Goal: Task Accomplishment & Management: Use online tool/utility

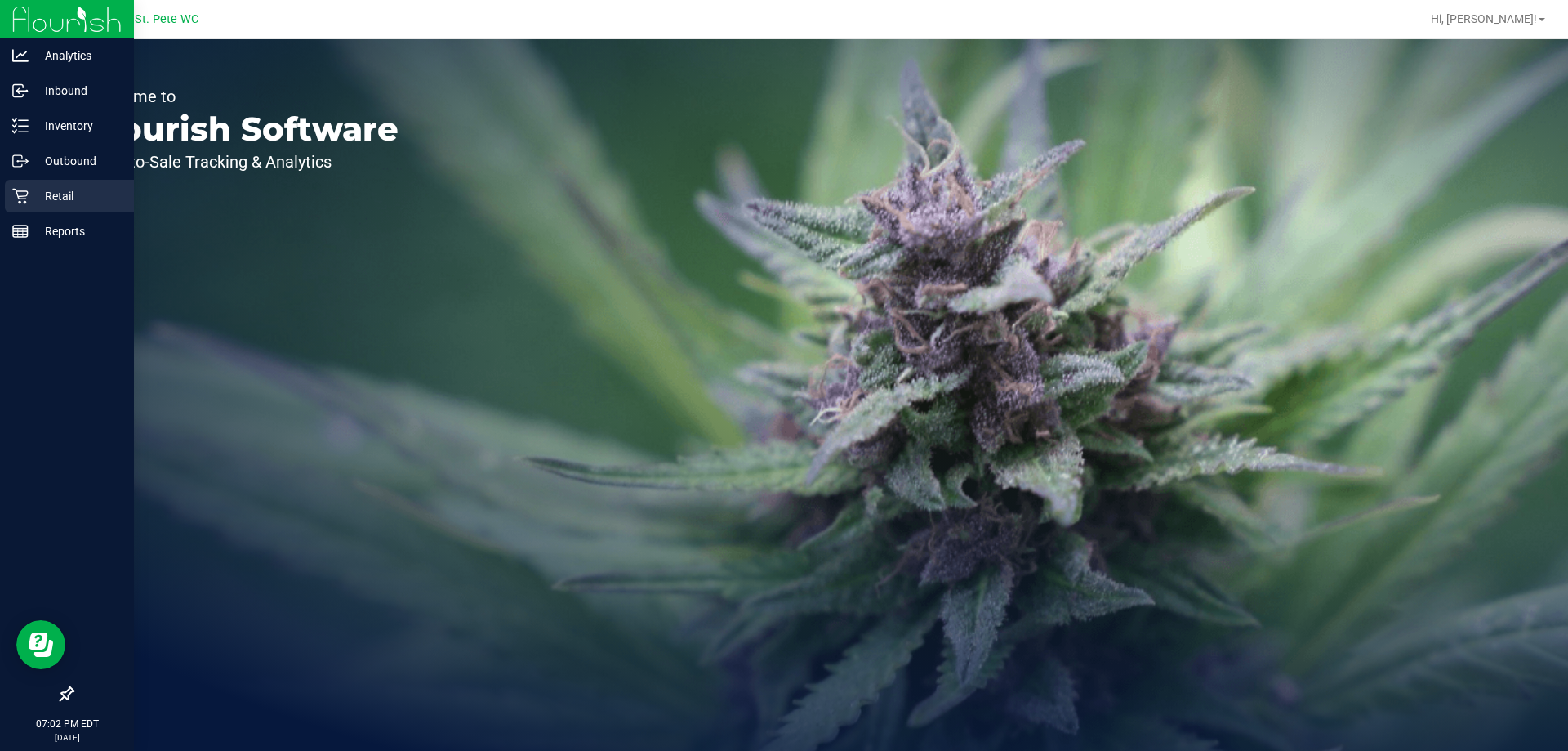
click at [22, 204] on icon at bounding box center [20, 196] width 17 height 17
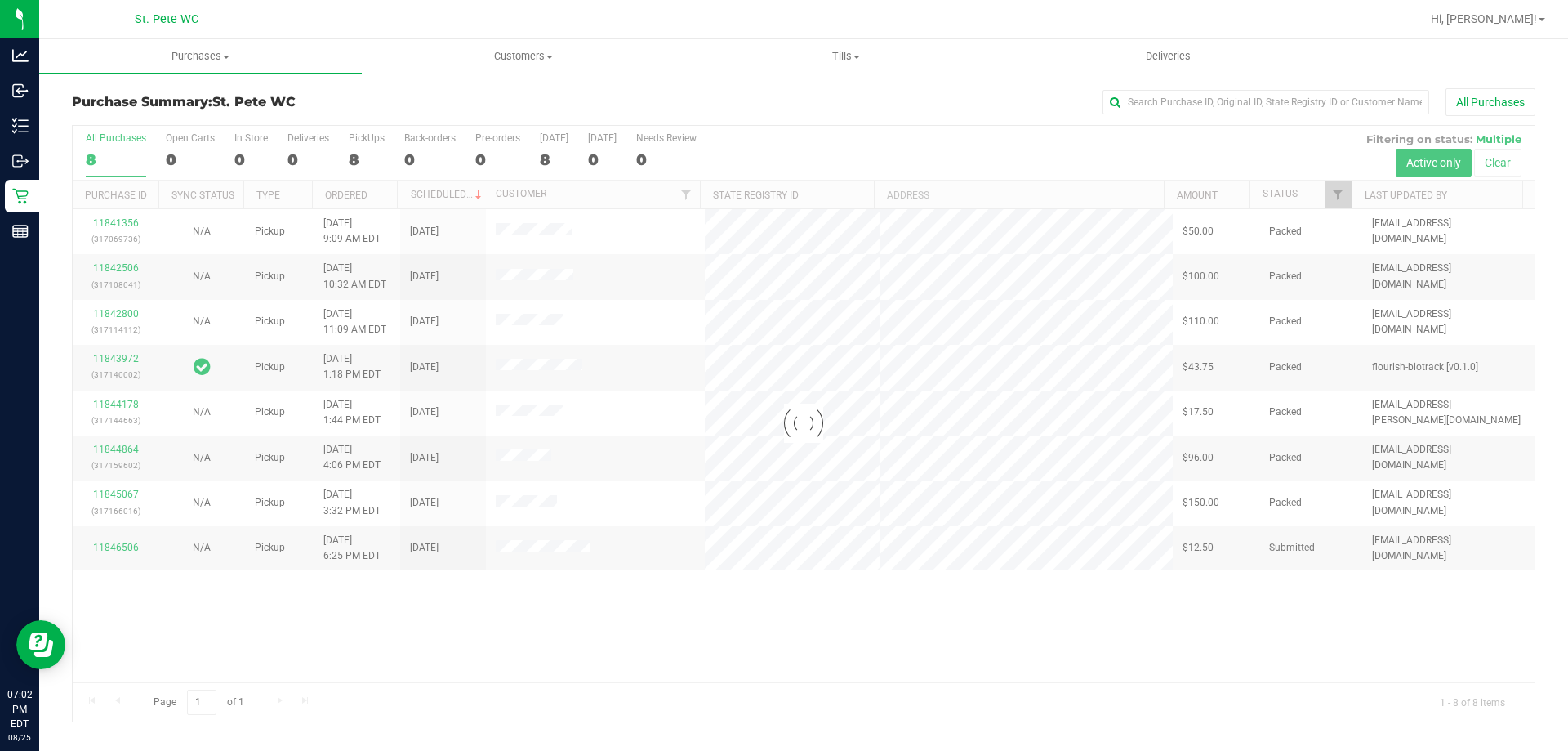
click at [926, 681] on div at bounding box center [803, 423] width 1462 height 595
click at [137, 552] on div at bounding box center [803, 423] width 1462 height 595
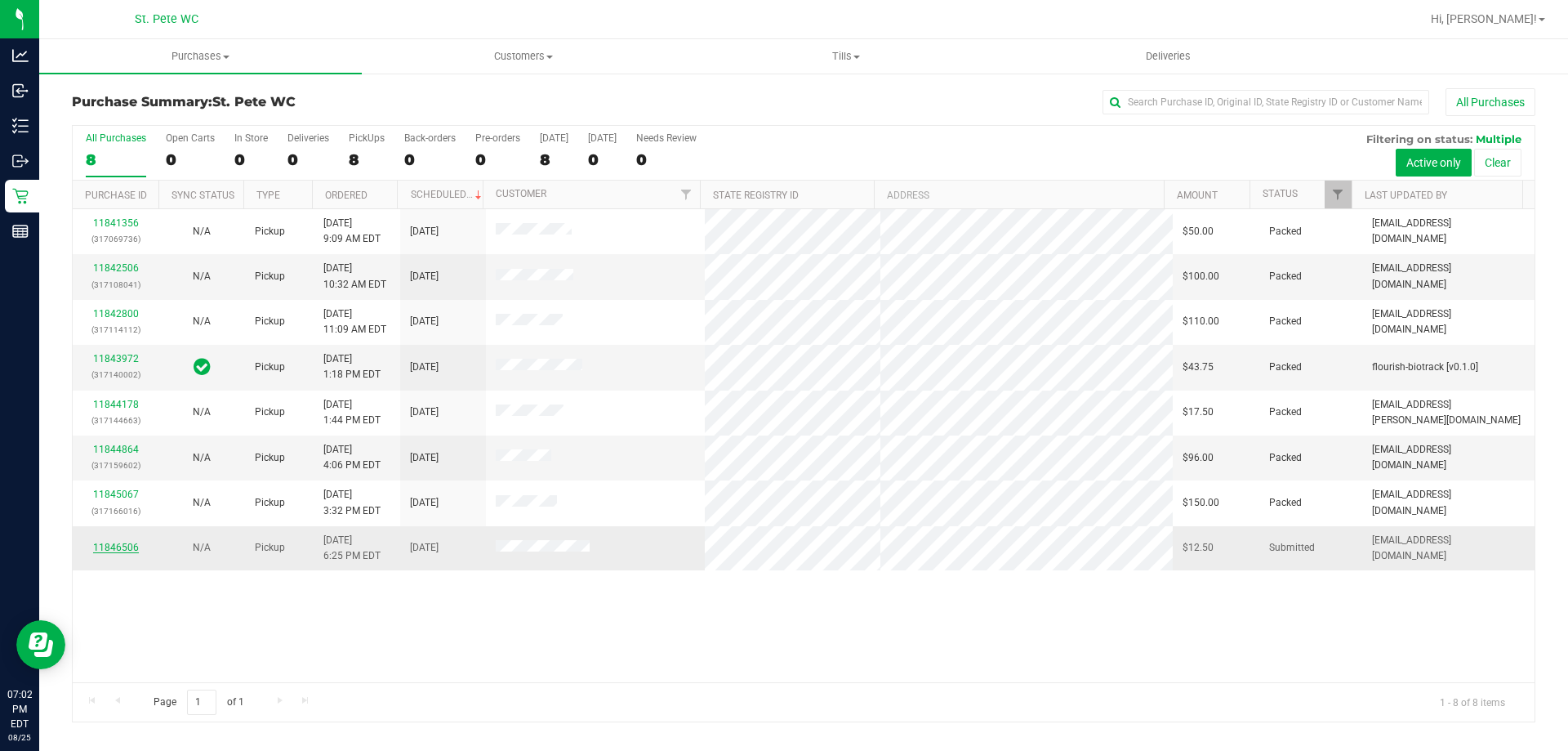
click at [95, 548] on link "11846506" at bounding box center [116, 547] width 46 height 11
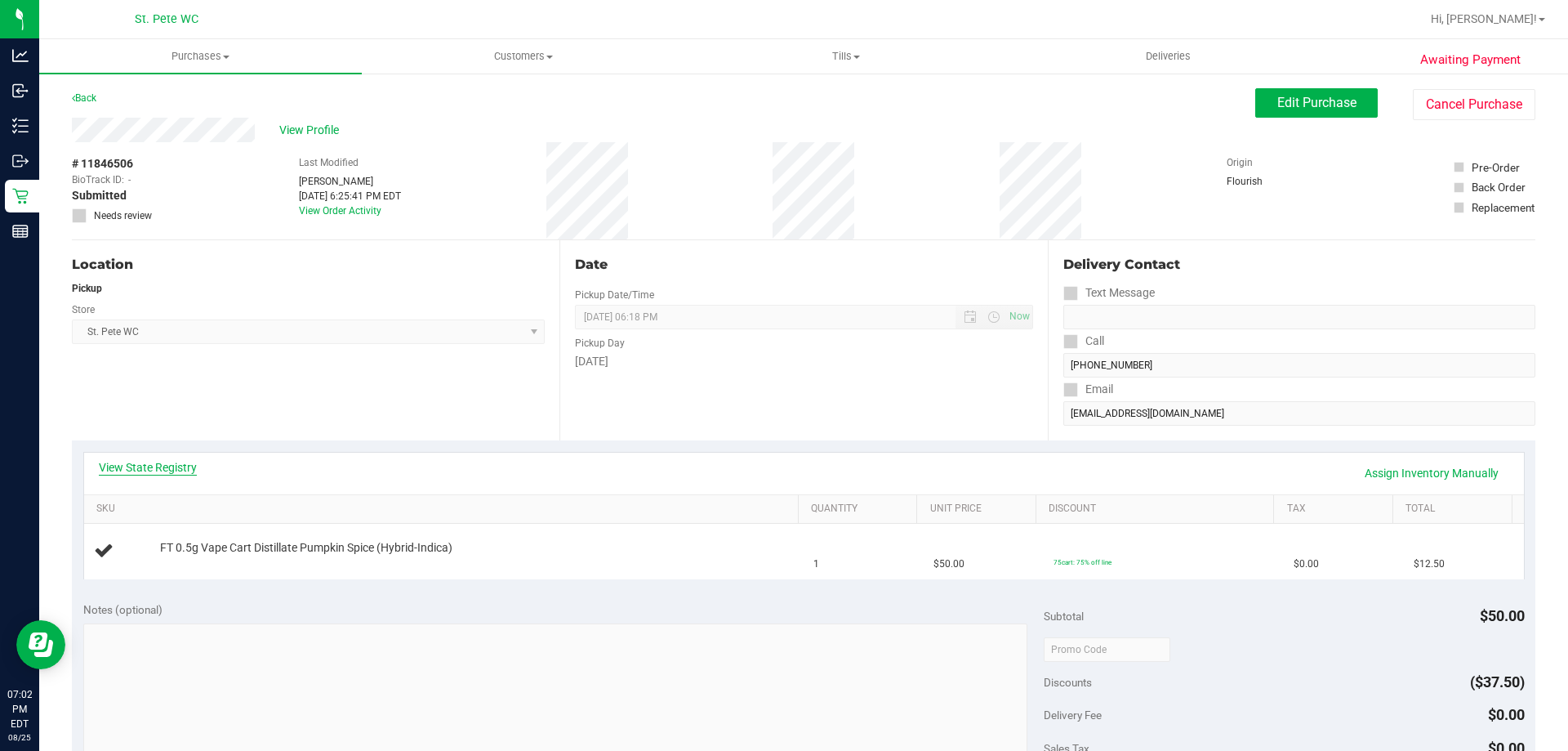
click at [120, 469] on link "View State Registry" at bounding box center [148, 468] width 98 height 17
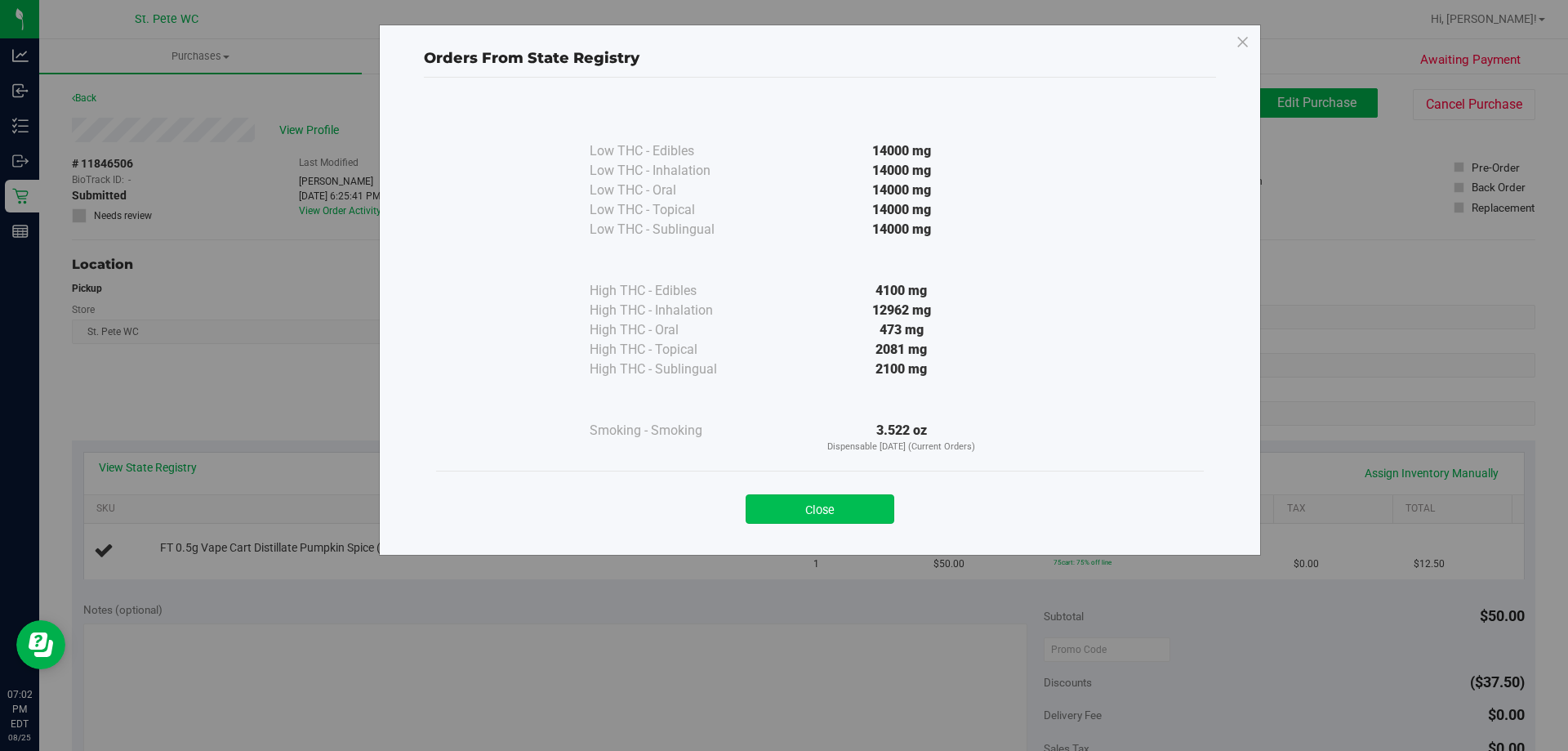
click at [785, 499] on button "Close" at bounding box center [820, 509] width 149 height 29
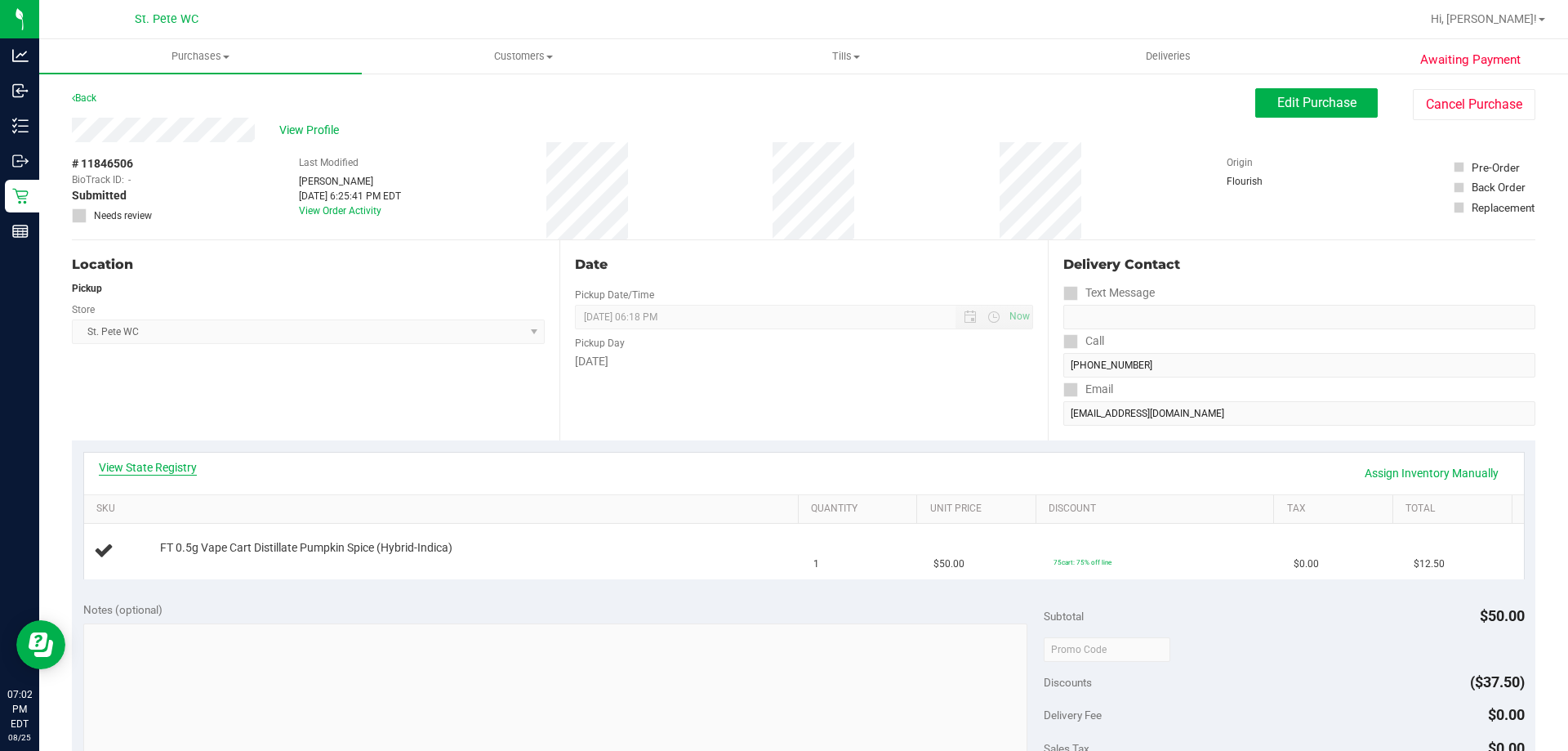
click at [146, 468] on link "View State Registry" at bounding box center [148, 468] width 98 height 17
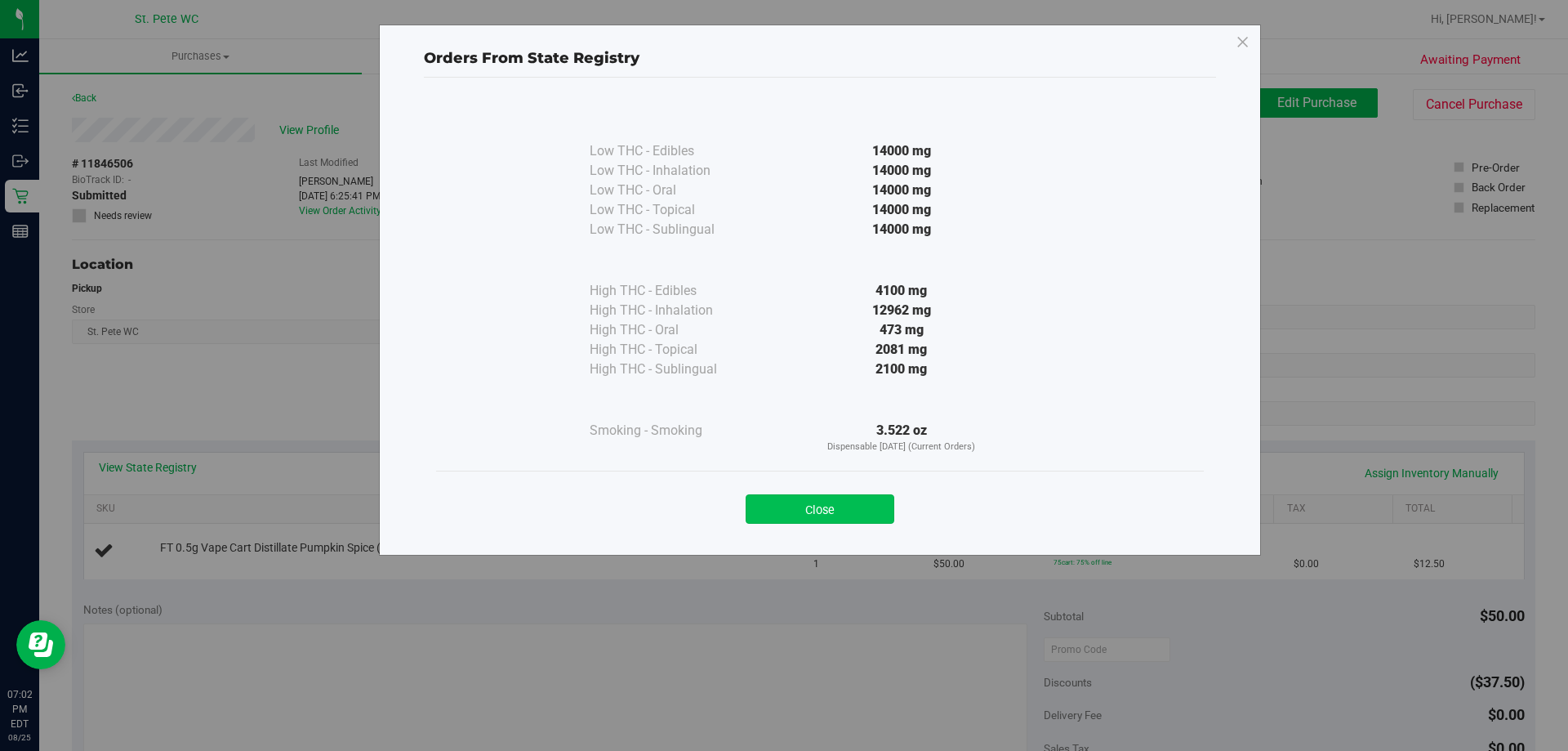
click at [796, 494] on button "Close" at bounding box center [820, 509] width 149 height 29
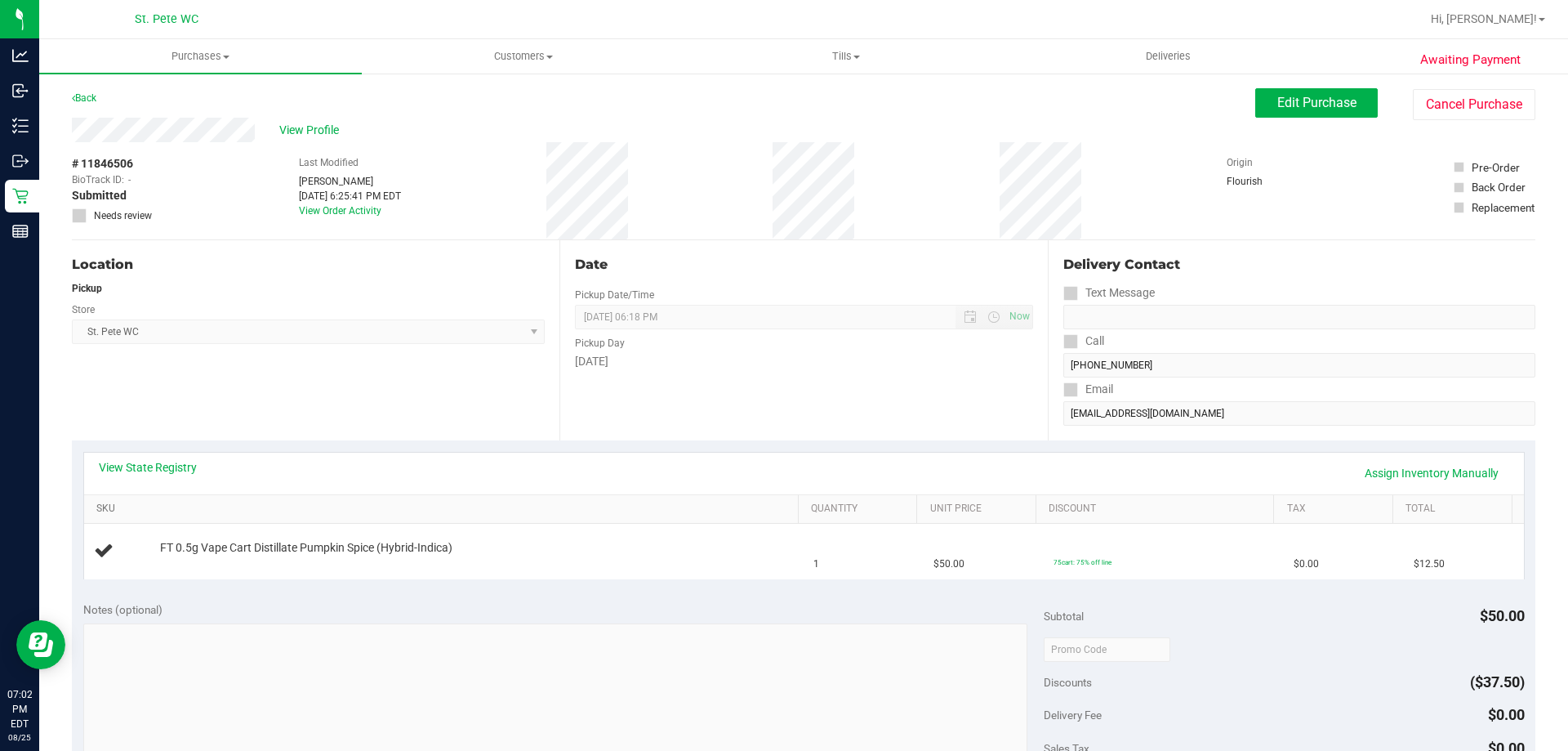
click at [455, 511] on link "SKU" at bounding box center [444, 509] width 695 height 13
click at [96, 503] on link "SKU" at bounding box center [444, 509] width 695 height 13
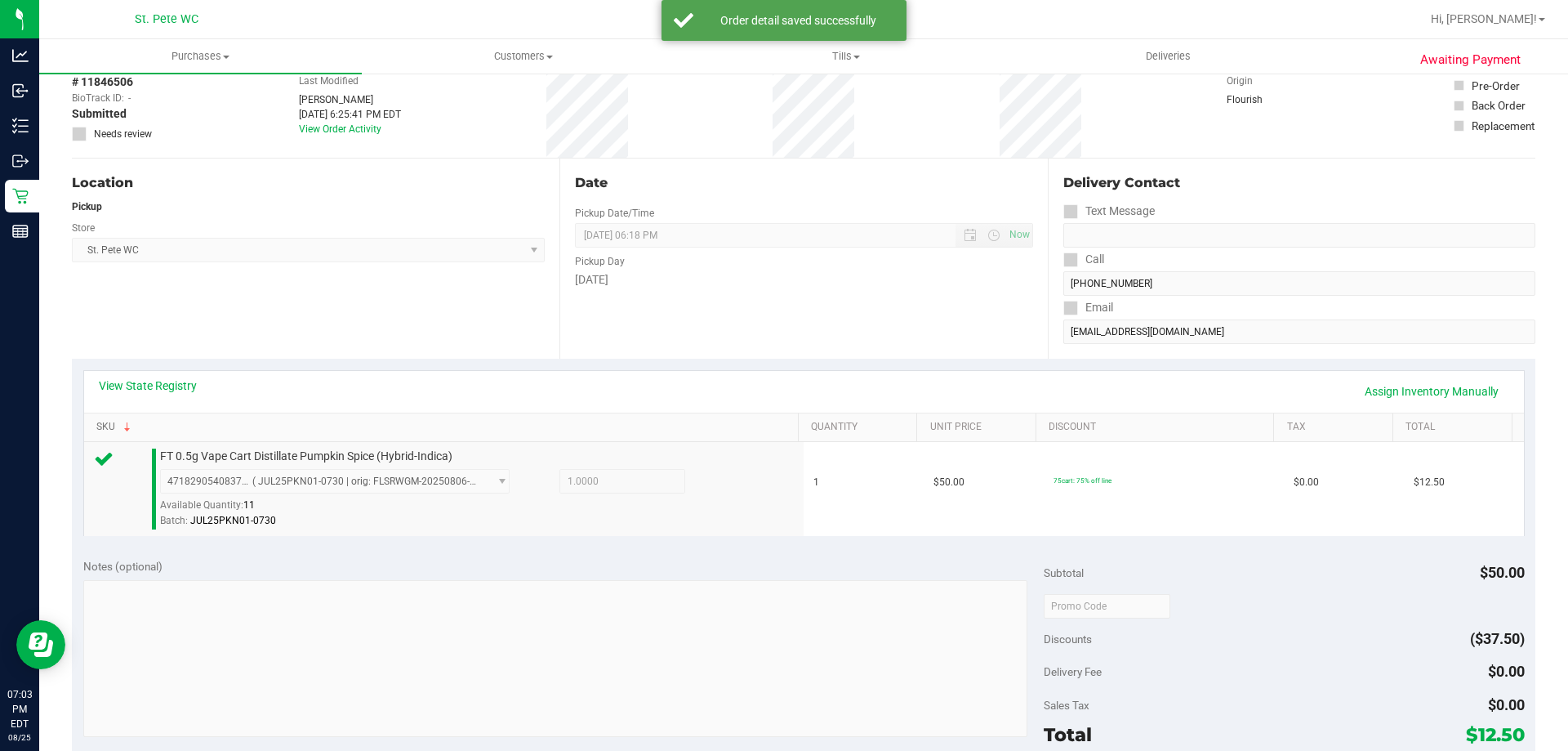
scroll to position [326, 0]
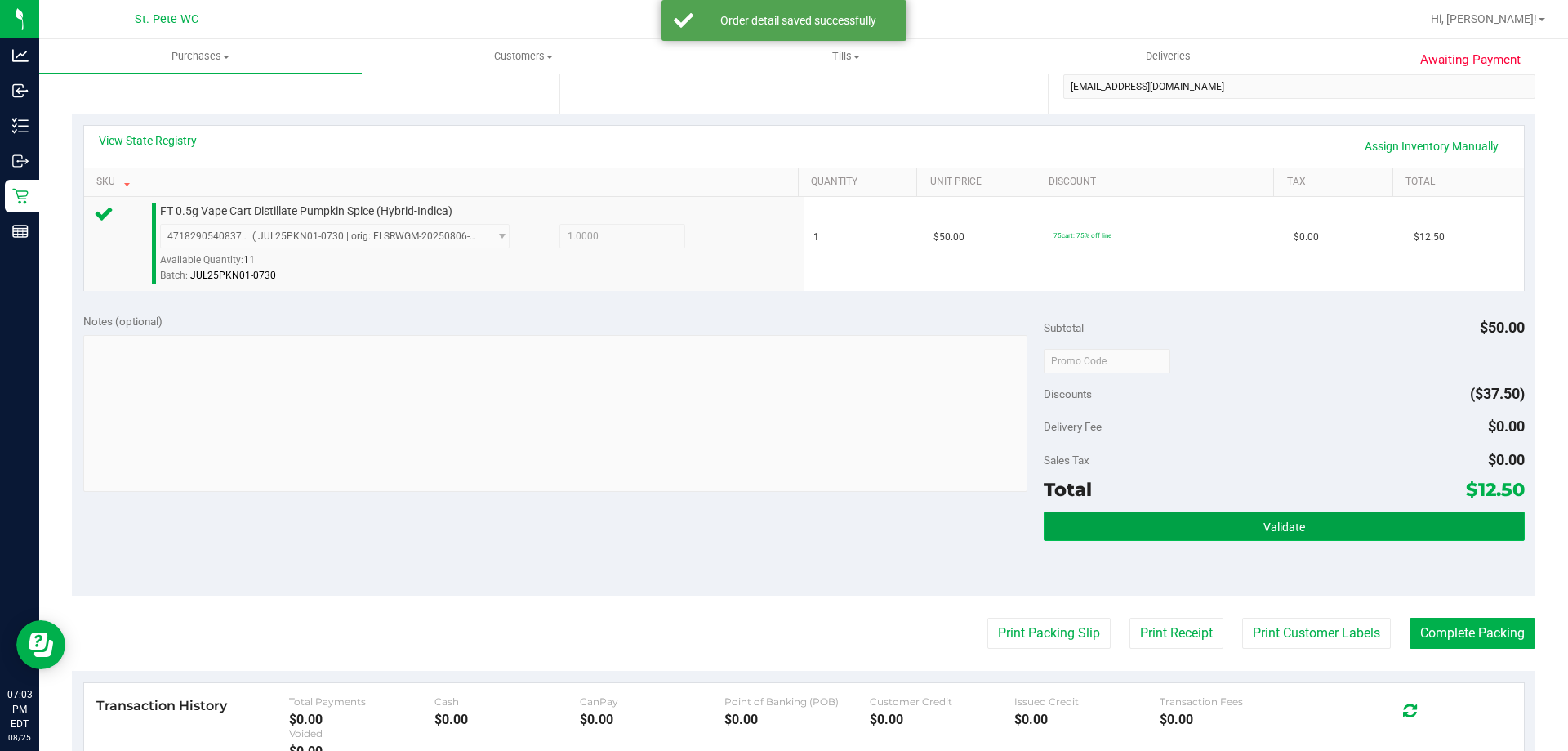
click at [1182, 523] on button "Validate" at bounding box center [1284, 526] width 480 height 29
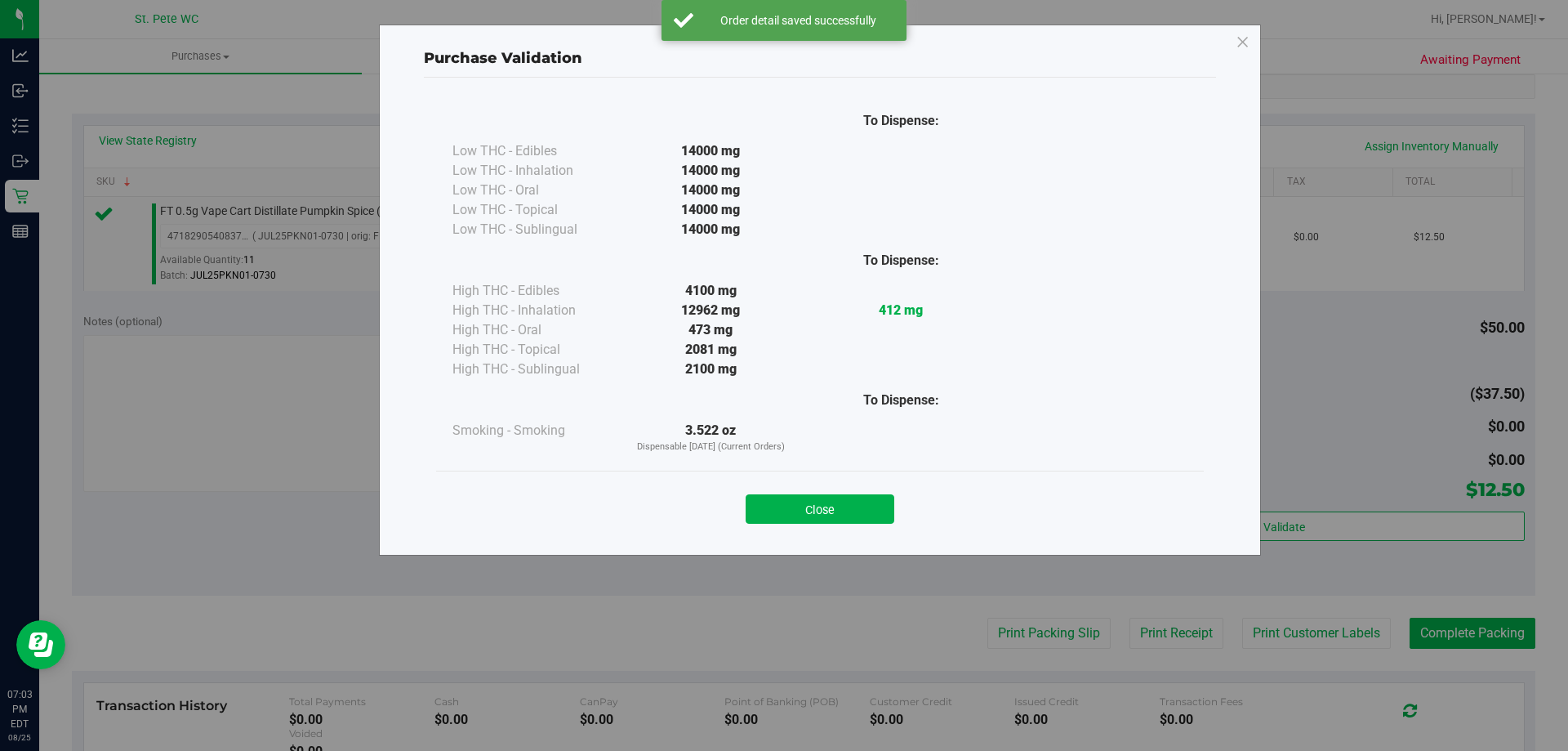
click at [810, 490] on div "Close" at bounding box center [820, 503] width 744 height 41
click at [826, 512] on button "Close" at bounding box center [820, 509] width 149 height 29
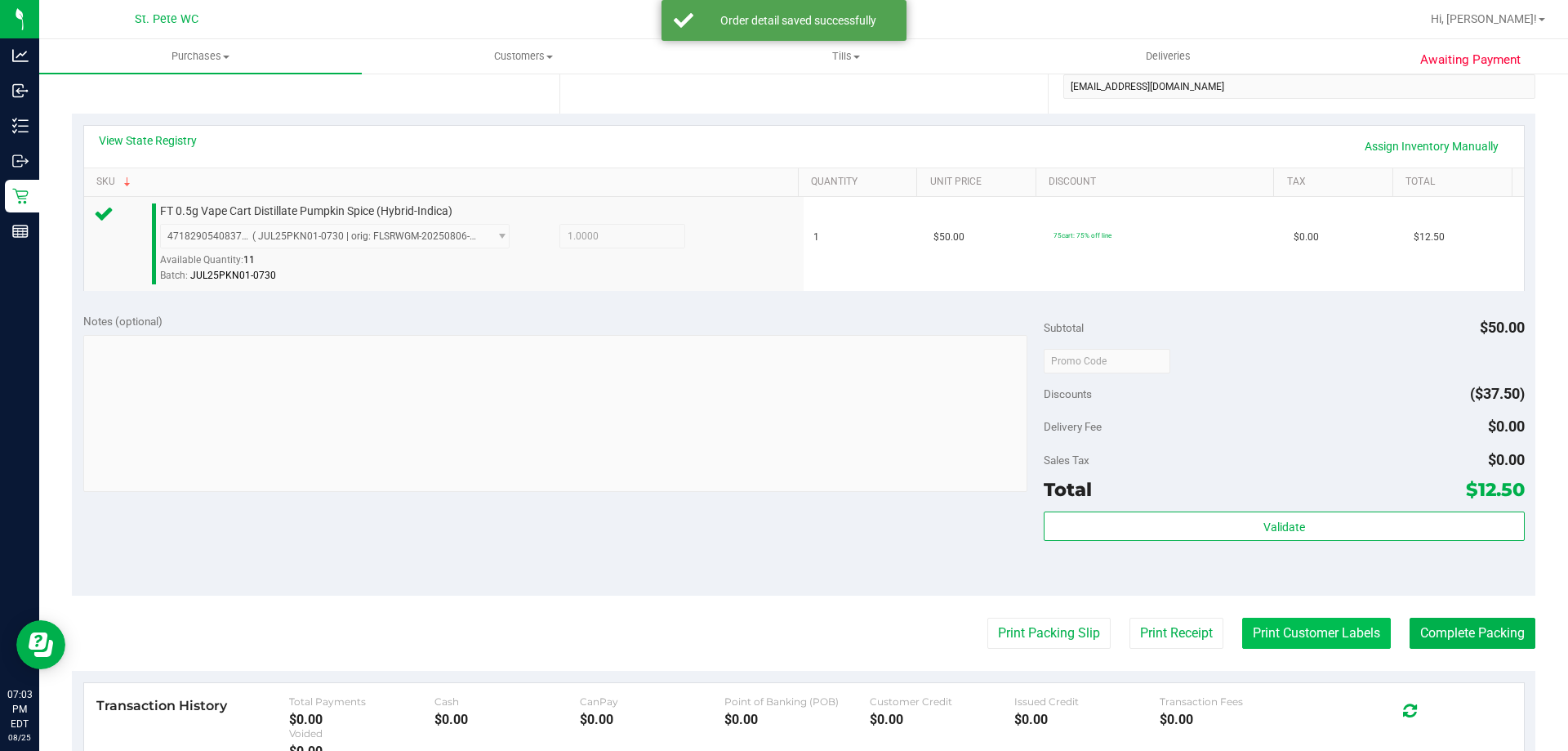
click at [1263, 636] on button "Print Customer Labels" at bounding box center [1317, 633] width 149 height 31
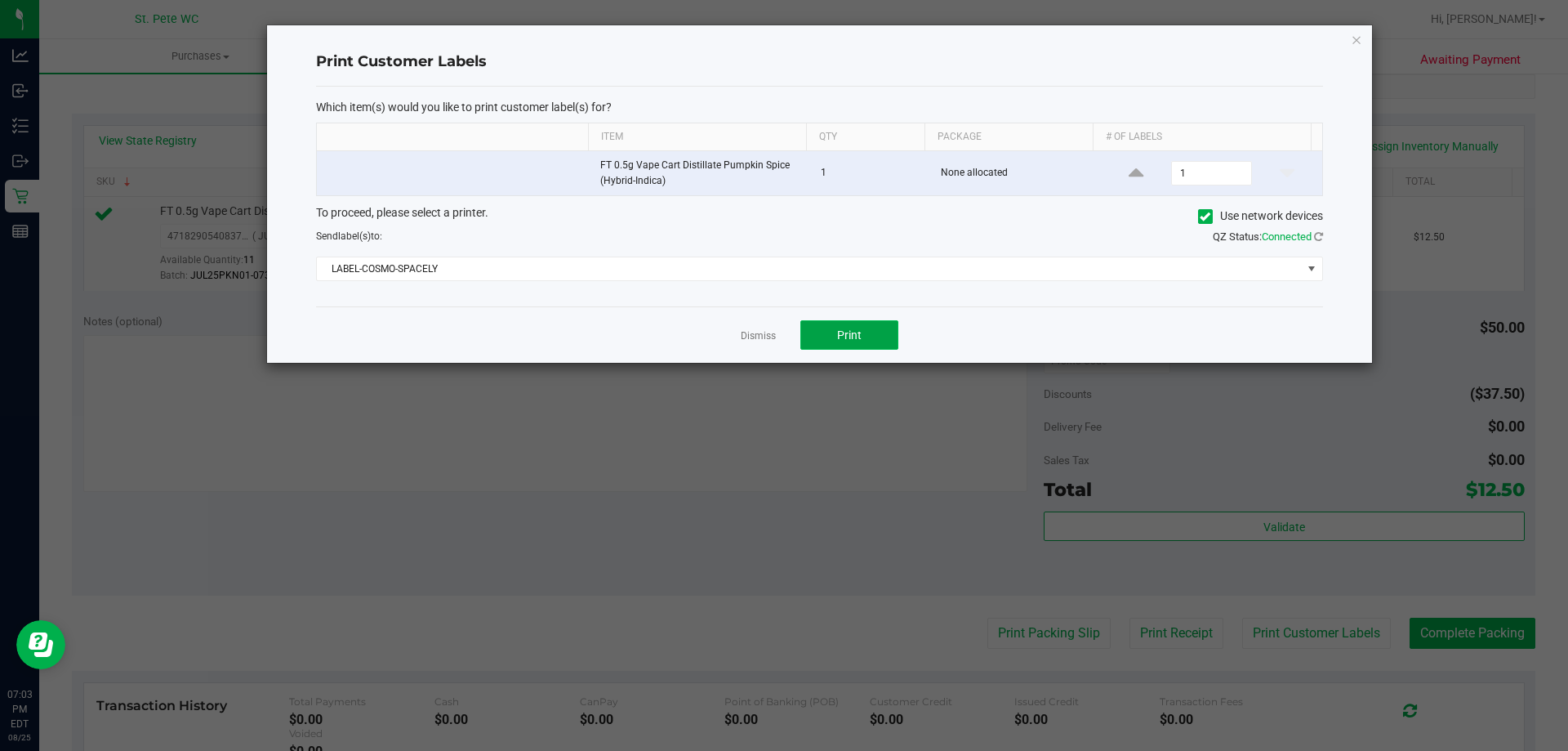
click at [849, 322] on button "Print" at bounding box center [849, 335] width 98 height 29
click at [1353, 40] on icon "button" at bounding box center [1356, 39] width 11 height 19
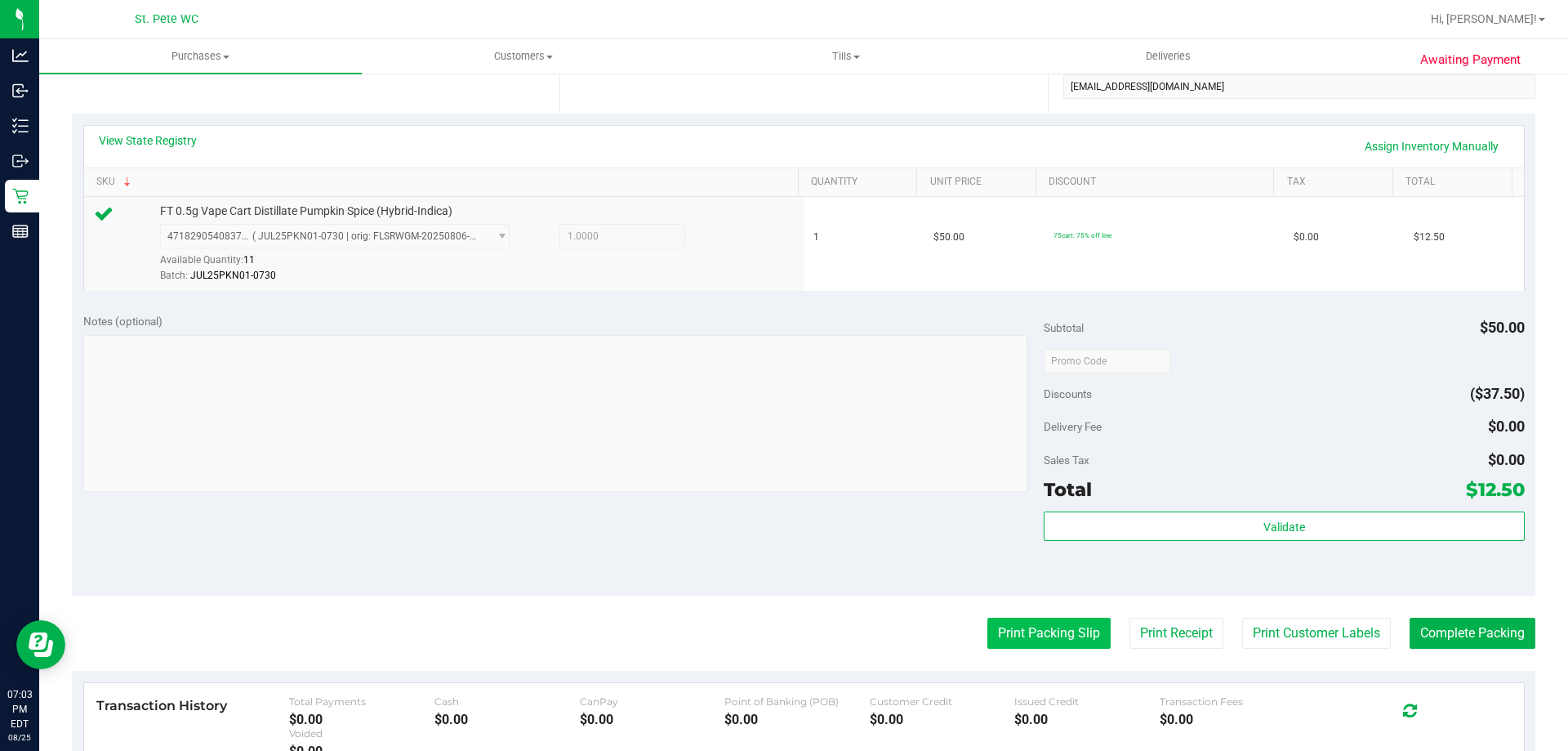
click at [1077, 623] on button "Print Packing Slip" at bounding box center [1049, 633] width 123 height 31
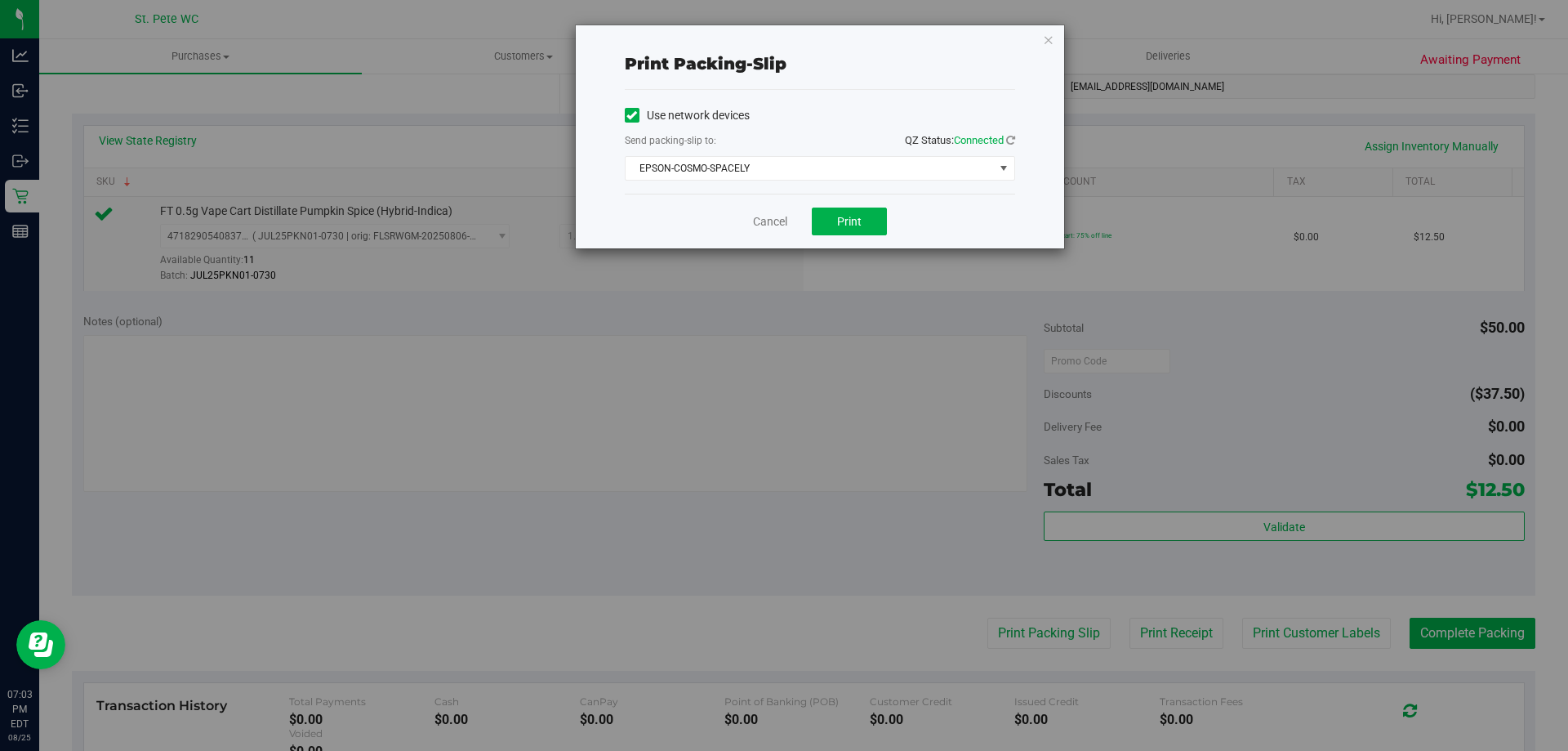
click at [841, 238] on div "Cancel Print" at bounding box center [820, 221] width 391 height 55
click at [841, 231] on button "Print" at bounding box center [849, 221] width 75 height 28
click at [1048, 34] on icon "button" at bounding box center [1048, 39] width 11 height 19
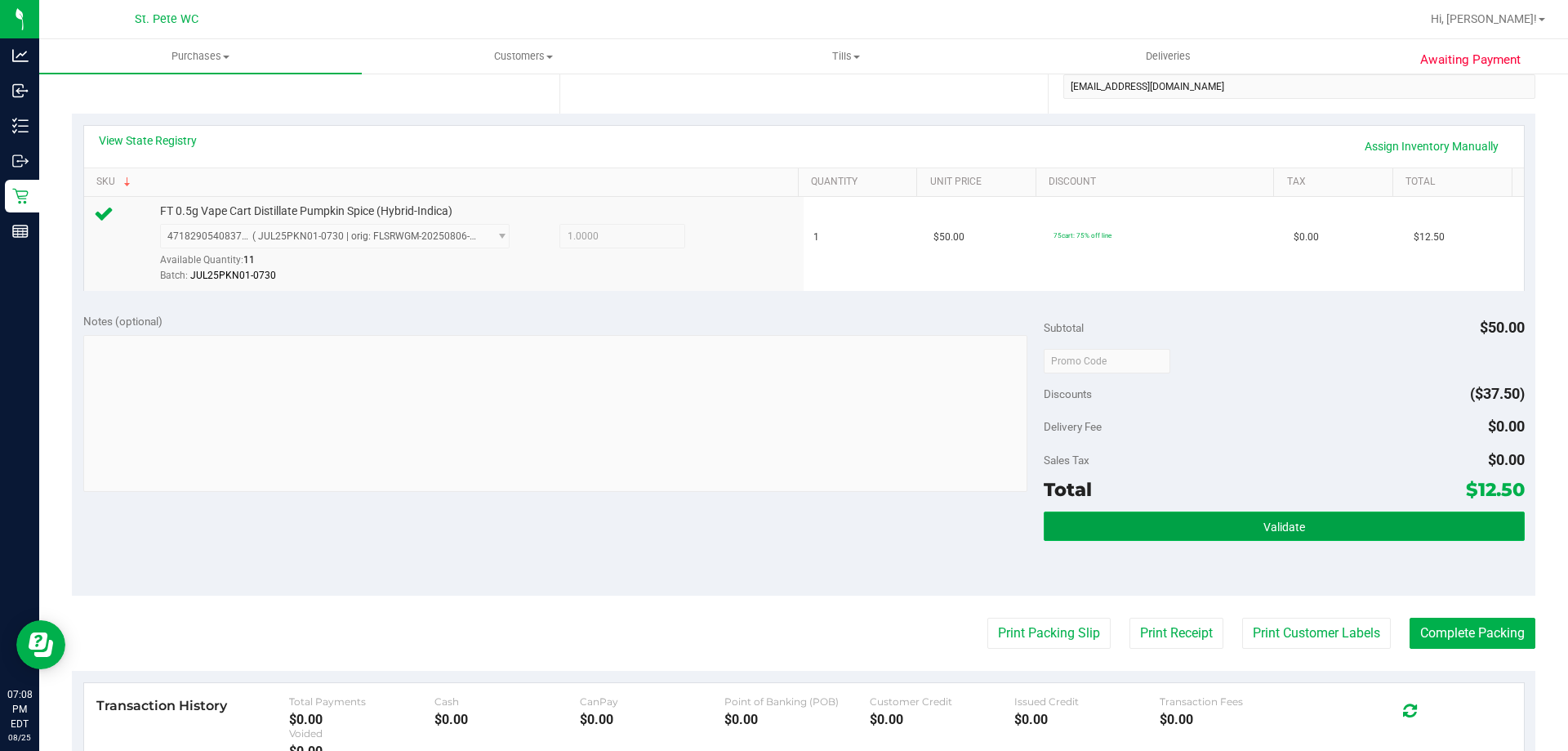
click at [1391, 535] on button "Validate" at bounding box center [1284, 526] width 480 height 29
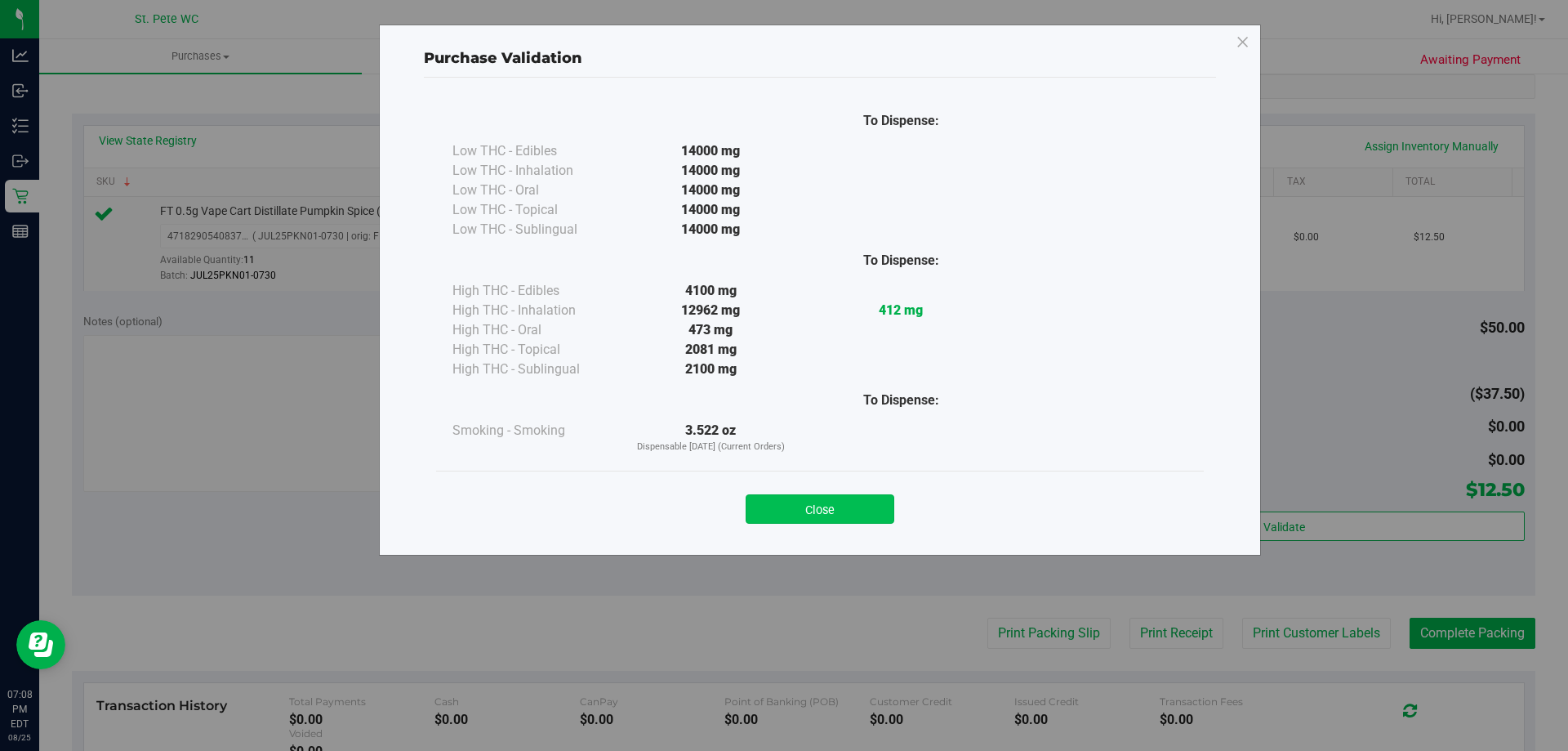
click at [854, 512] on button "Close" at bounding box center [820, 509] width 149 height 29
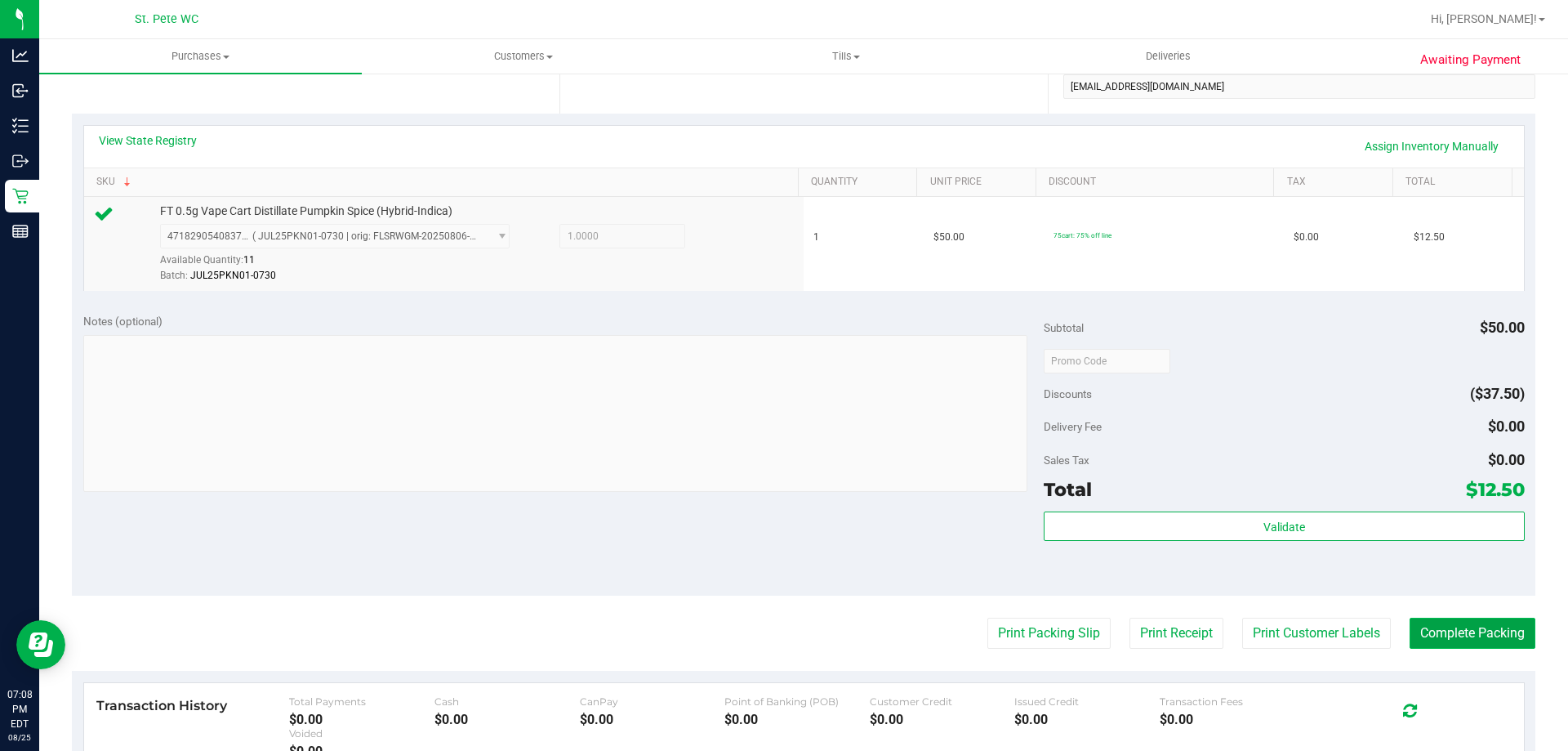
click at [1465, 624] on button "Complete Packing" at bounding box center [1472, 633] width 126 height 31
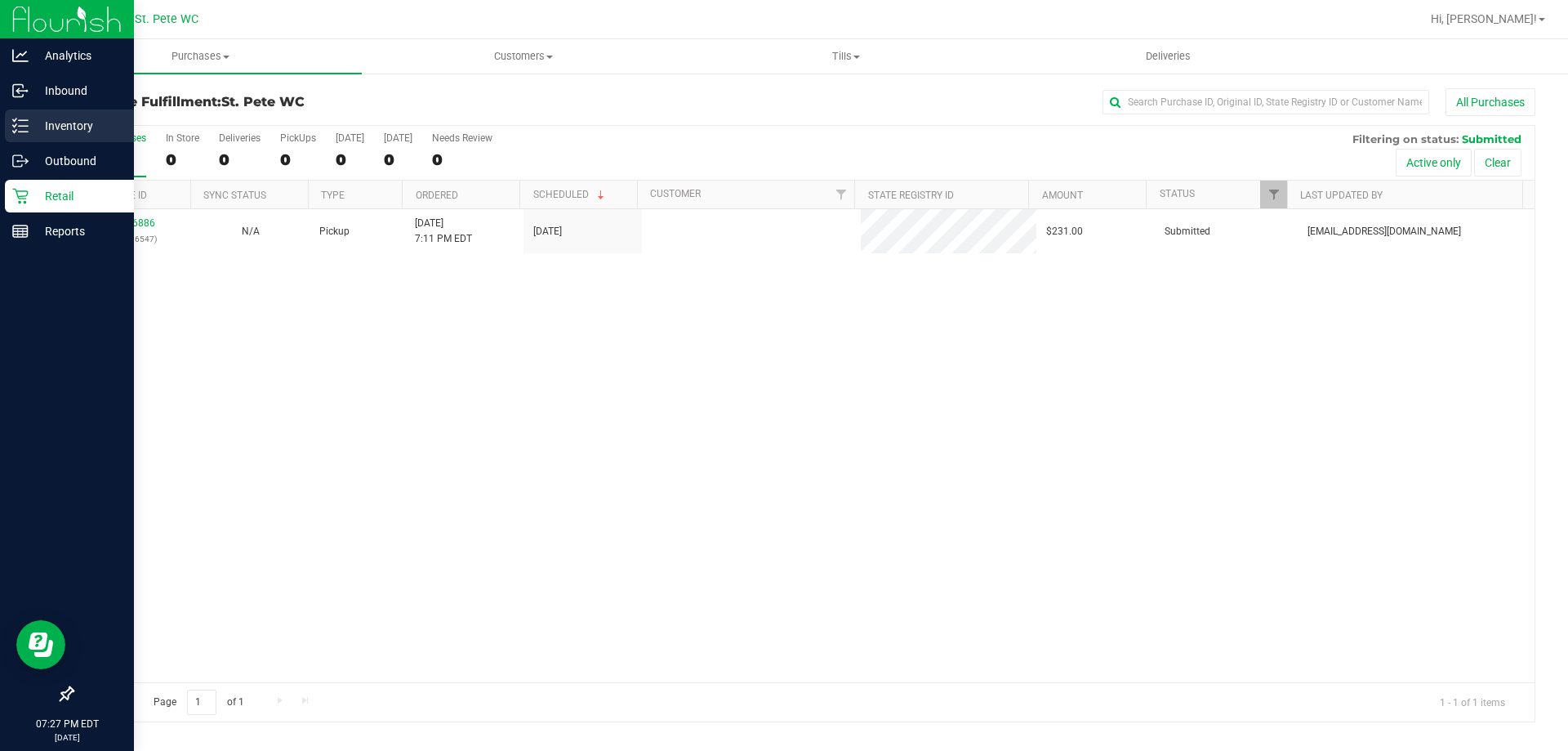
click at [25, 130] on icon at bounding box center [20, 126] width 17 height 17
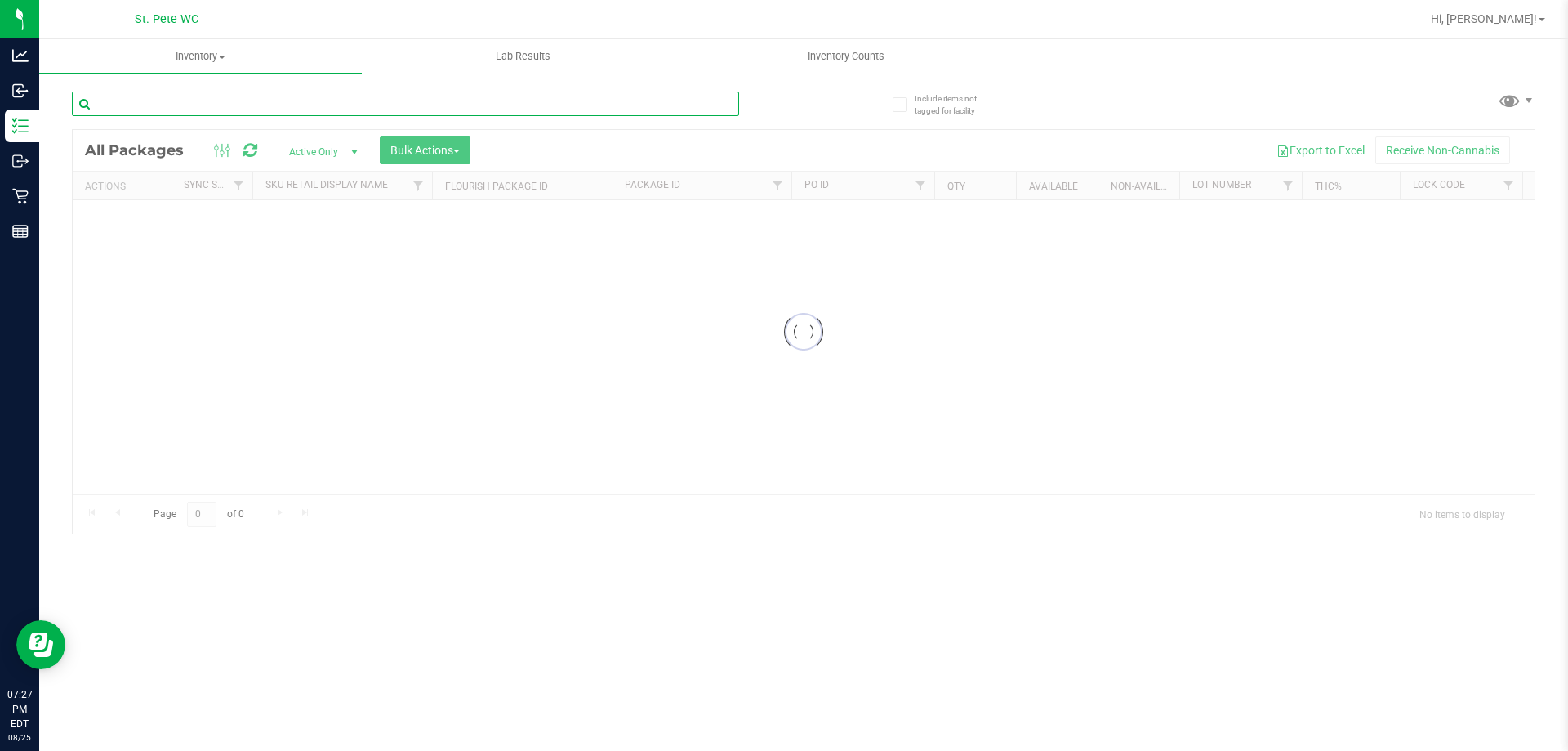
click at [171, 108] on input "text" at bounding box center [405, 104] width 668 height 25
type input "1-MAY25BTB01-0603"
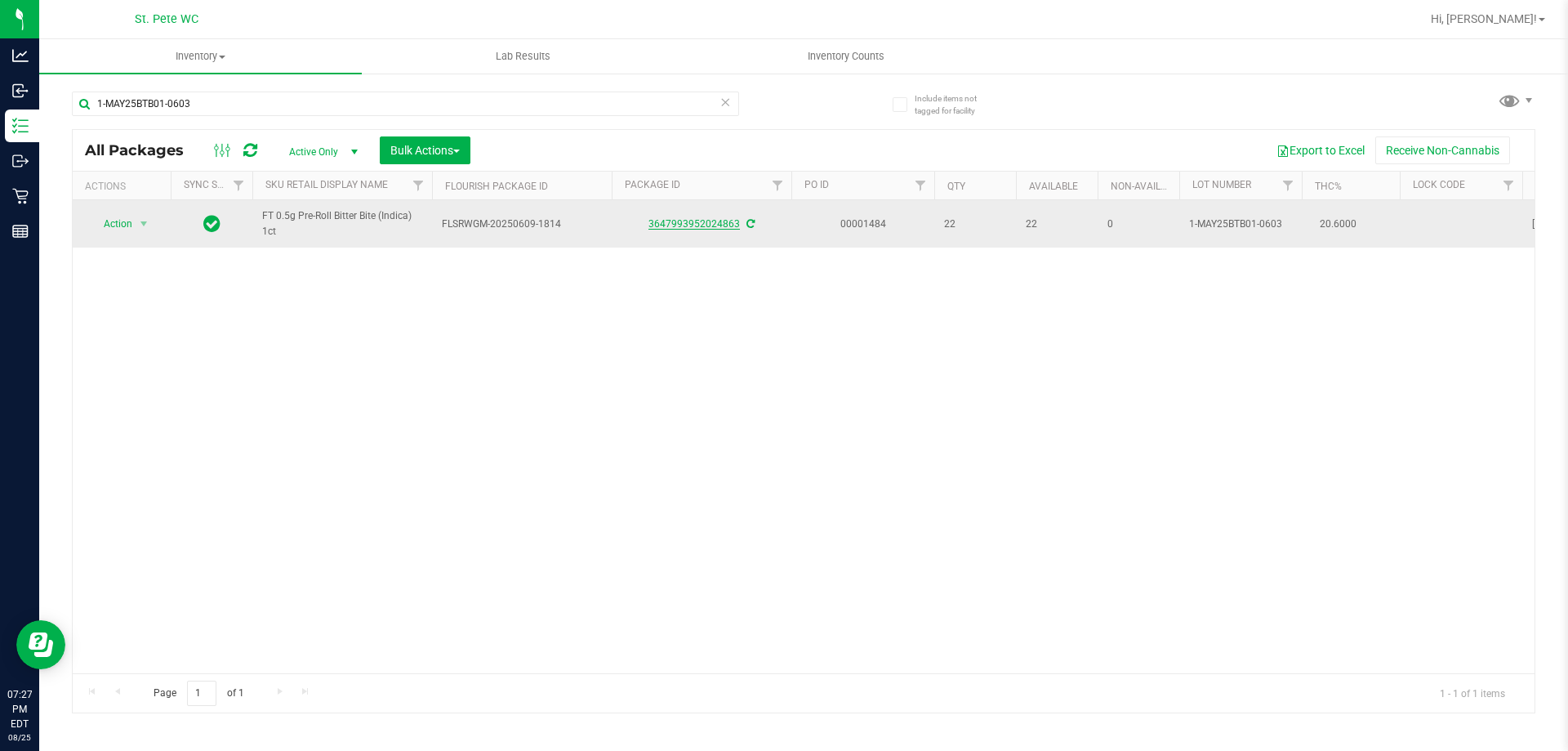
click at [688, 223] on link "3647993952024863" at bounding box center [694, 224] width 92 height 11
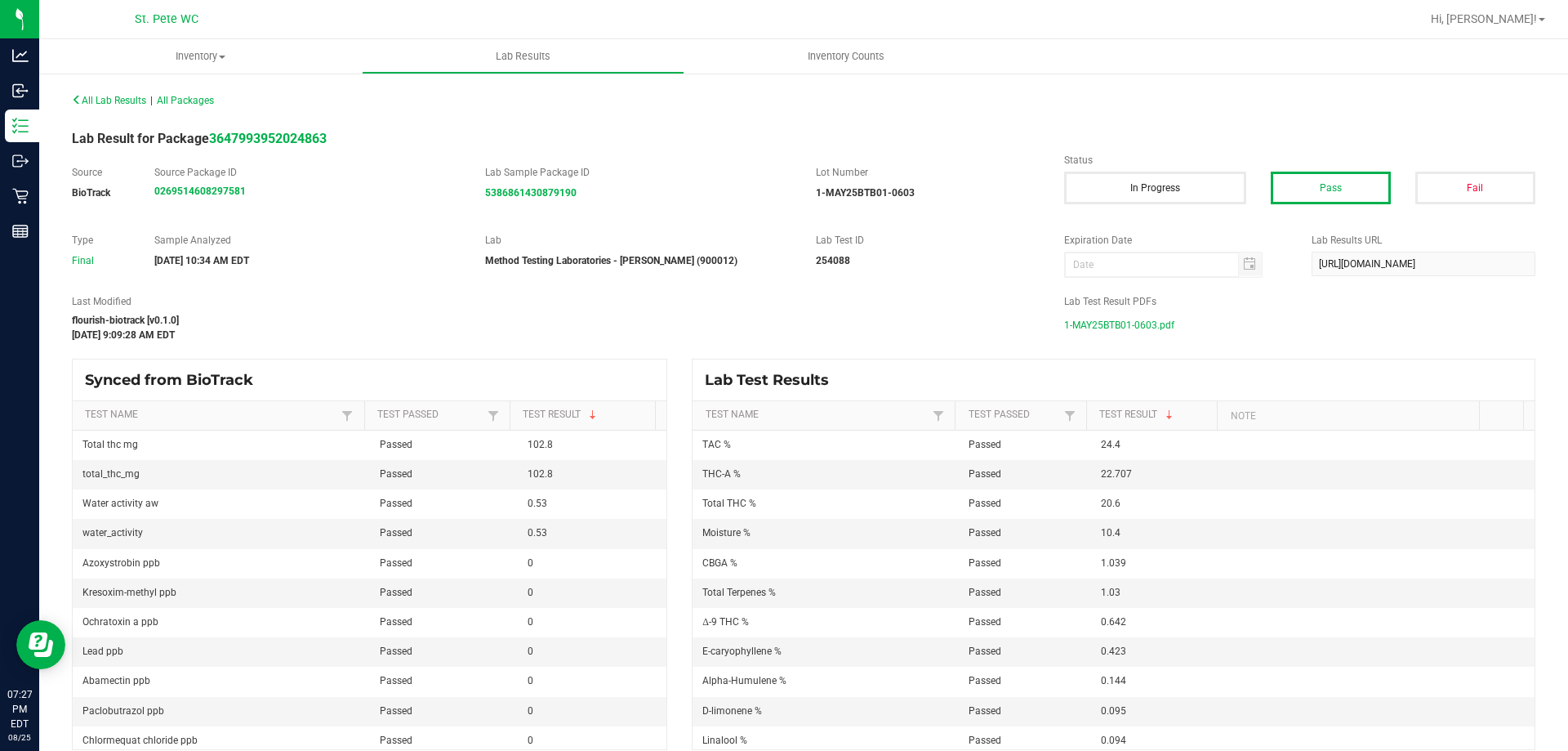
click at [1104, 325] on span "1-MAY25BTB01-0603.pdf" at bounding box center [1120, 325] width 110 height 25
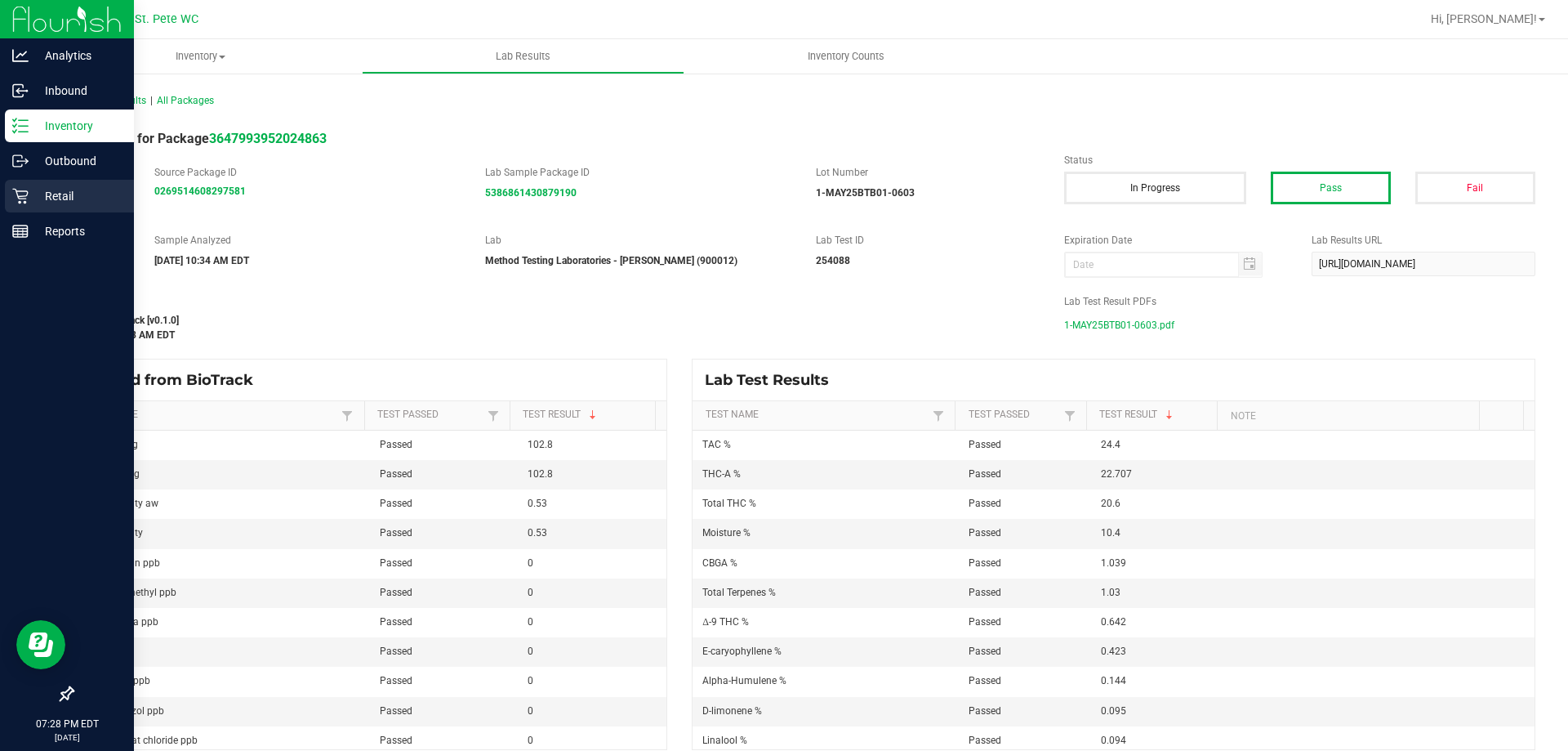
click at [25, 183] on div "Retail" at bounding box center [69, 196] width 129 height 33
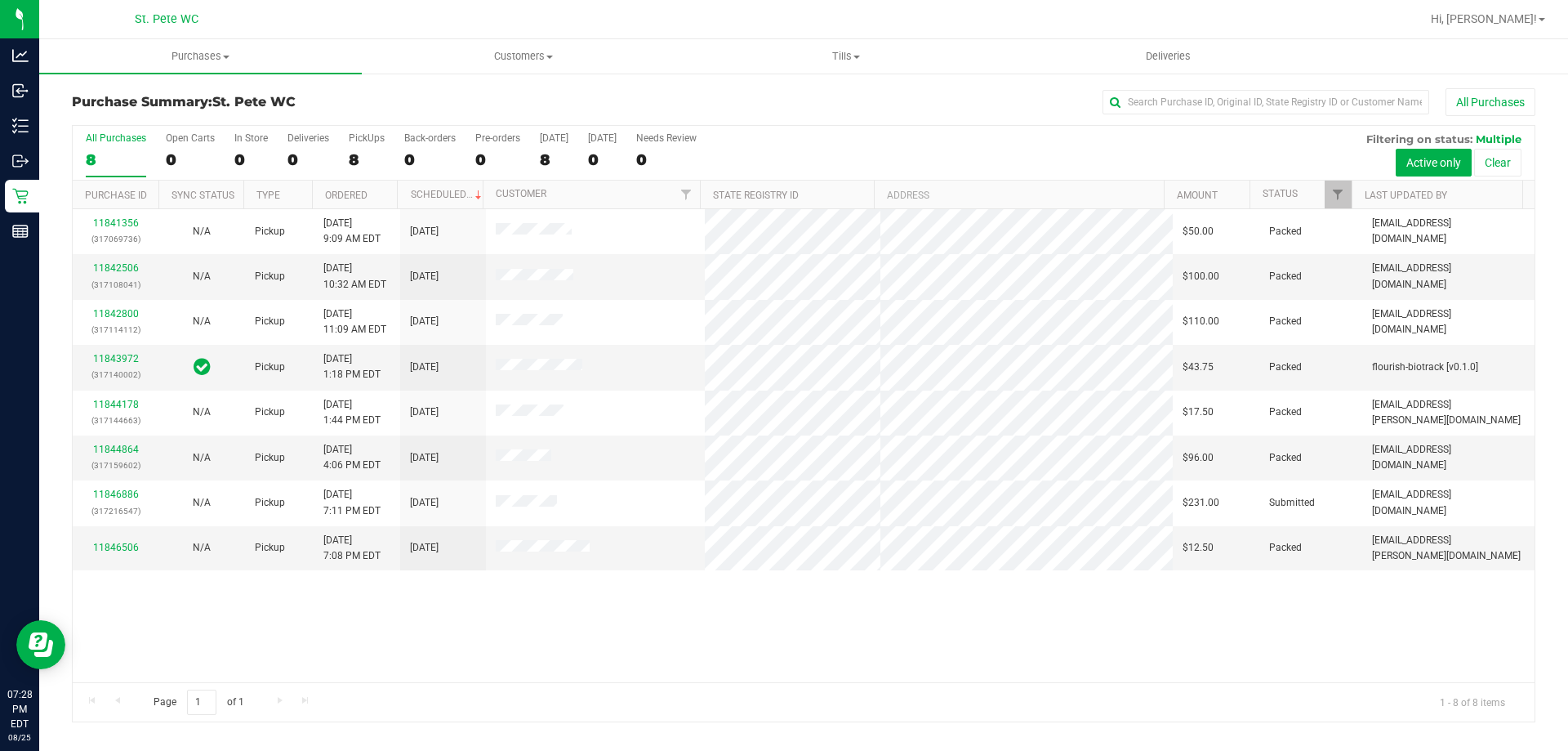
click at [302, 632] on div "11841356 (317069736) N/A Pickup [DATE] 9:09 AM EDT 8/25/2025 $50.00 Packed [EMA…" at bounding box center [803, 446] width 1462 height 473
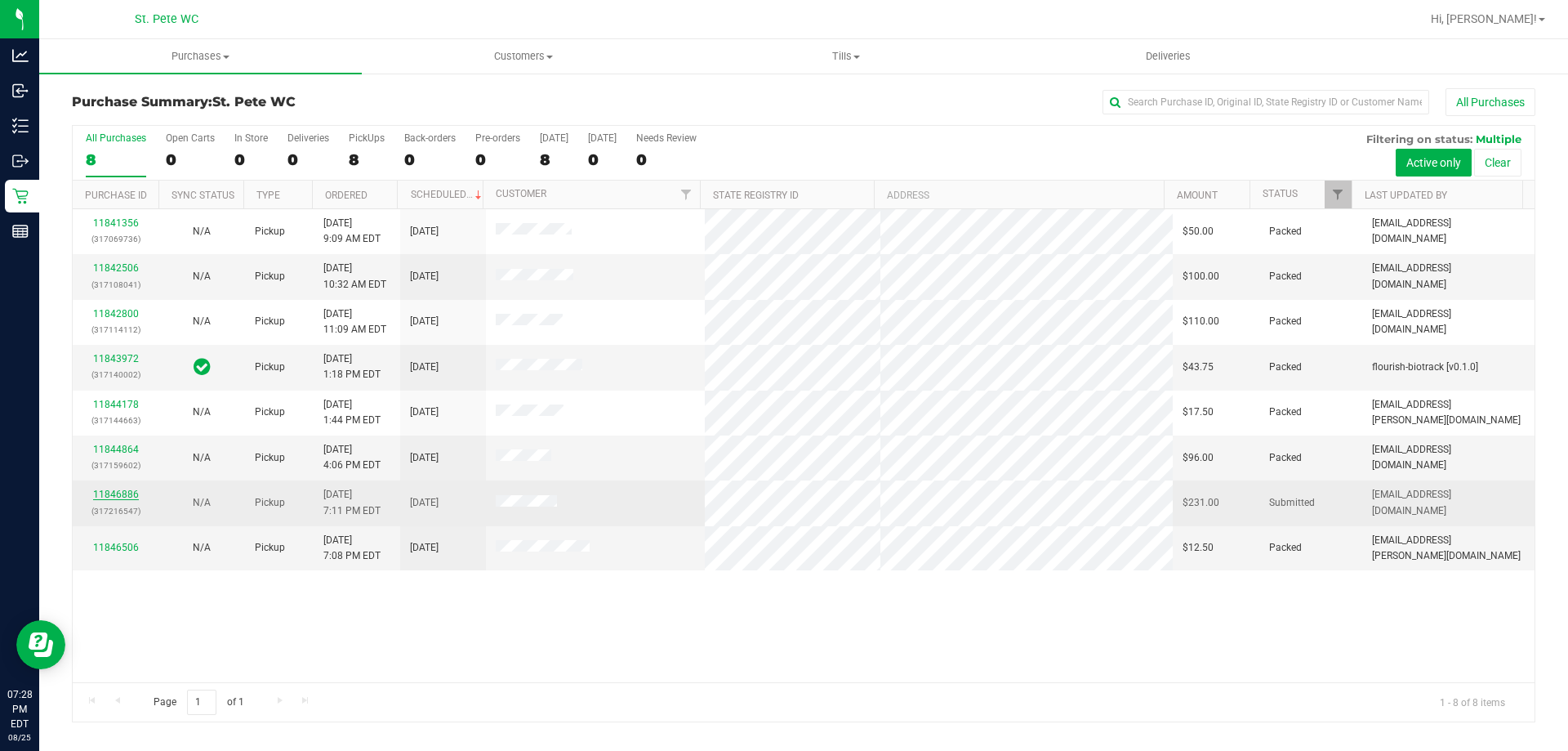
click at [115, 496] on link "11846886" at bounding box center [116, 494] width 46 height 11
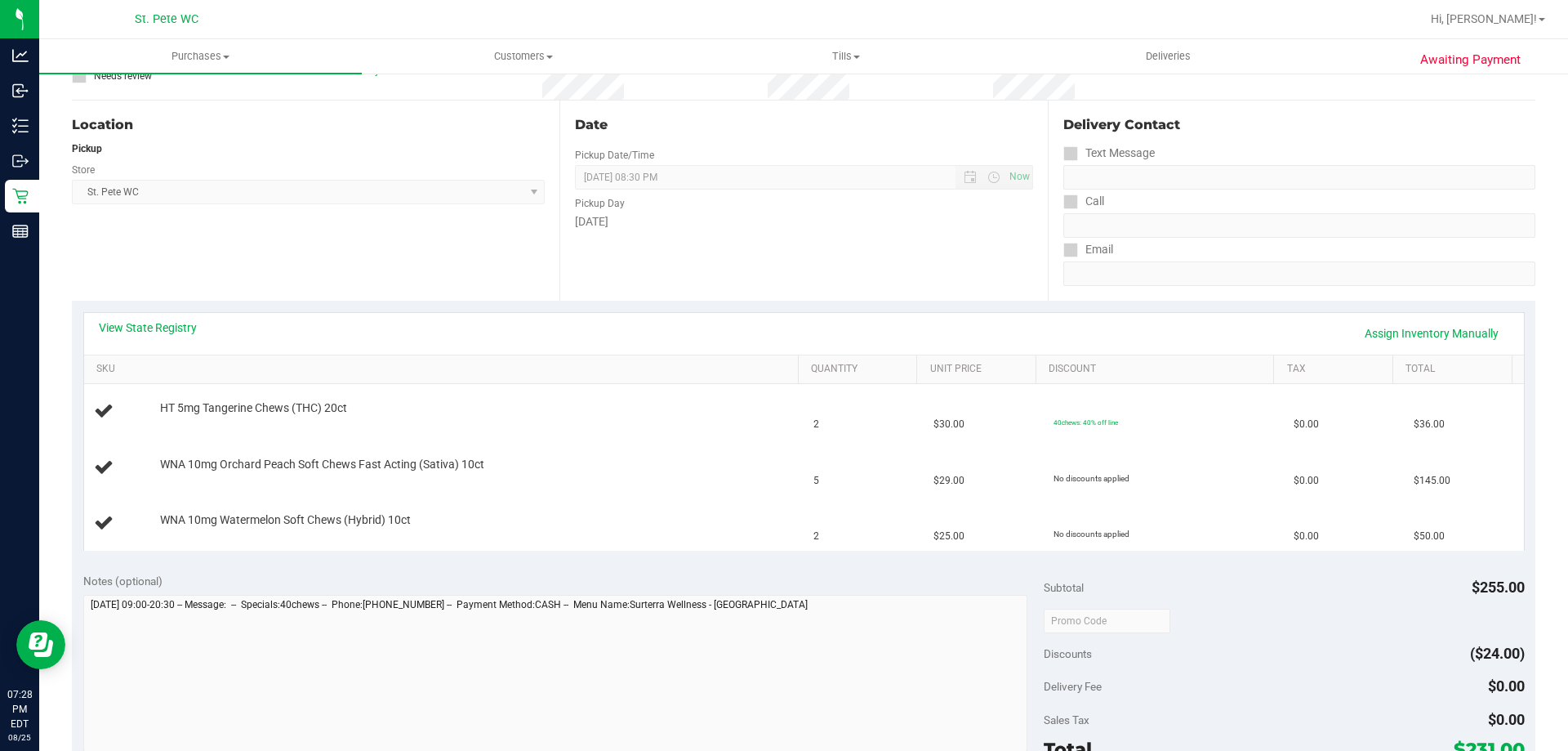
scroll to position [155, 0]
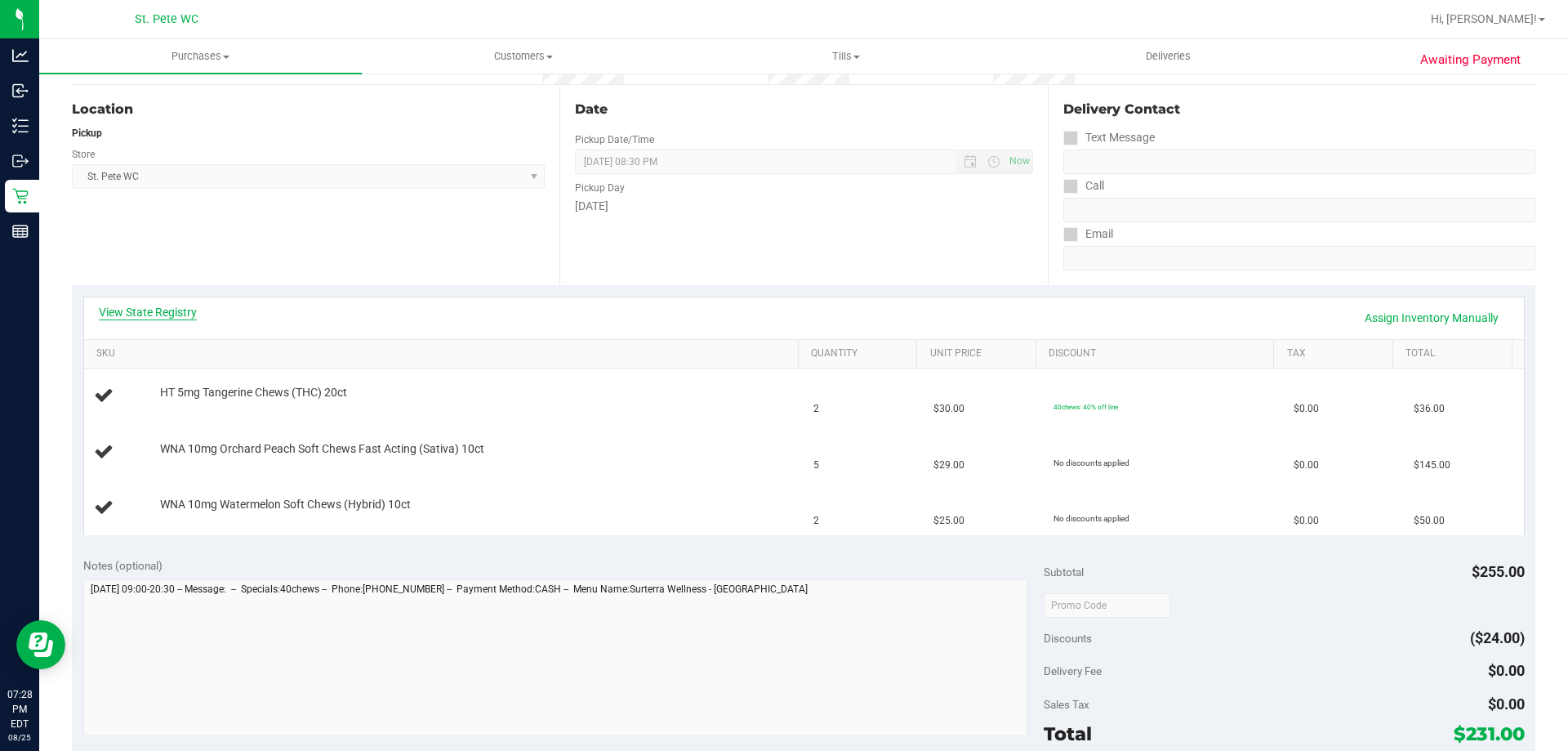
click at [101, 317] on link "View State Registry" at bounding box center [148, 312] width 98 height 17
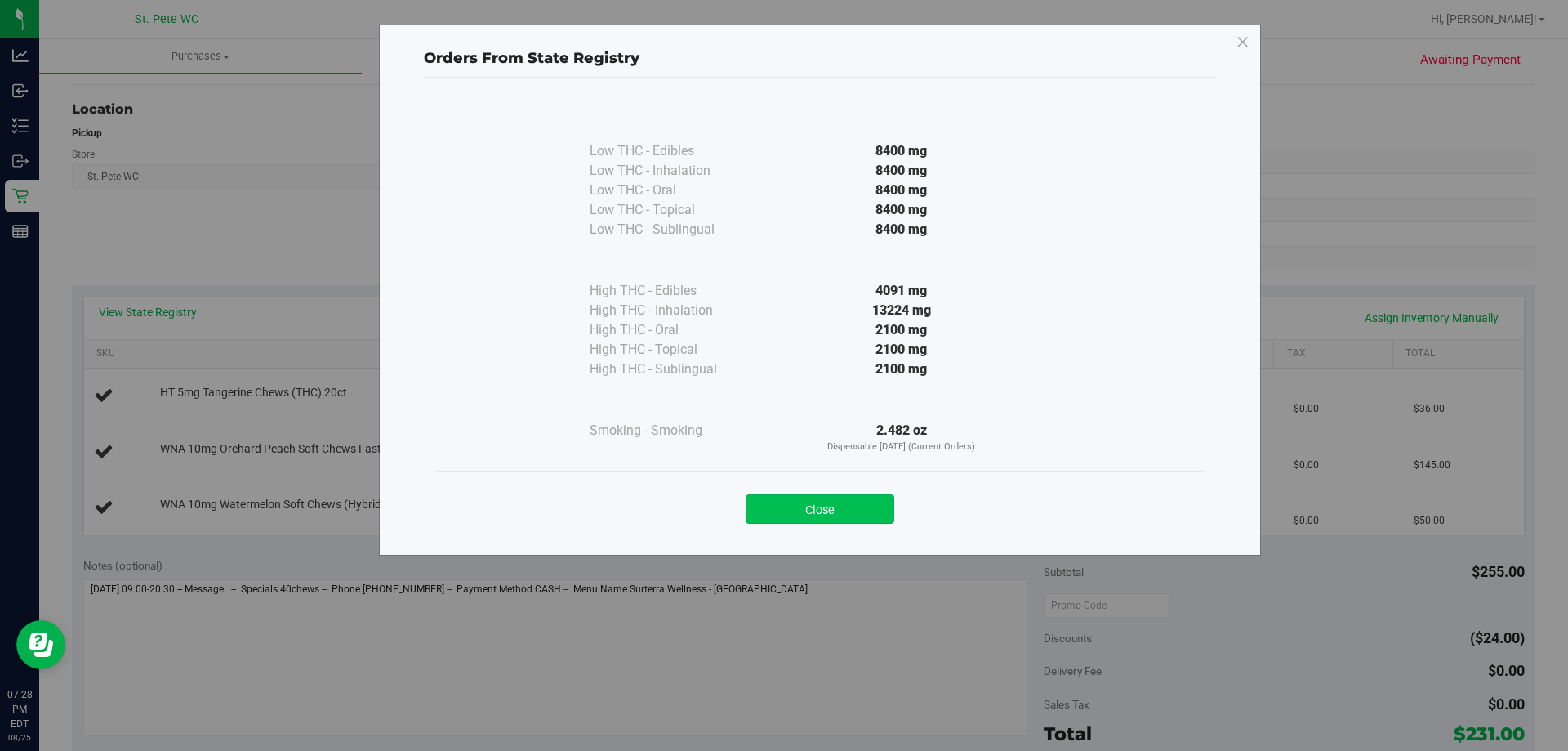
click at [765, 497] on button "Close" at bounding box center [820, 509] width 149 height 29
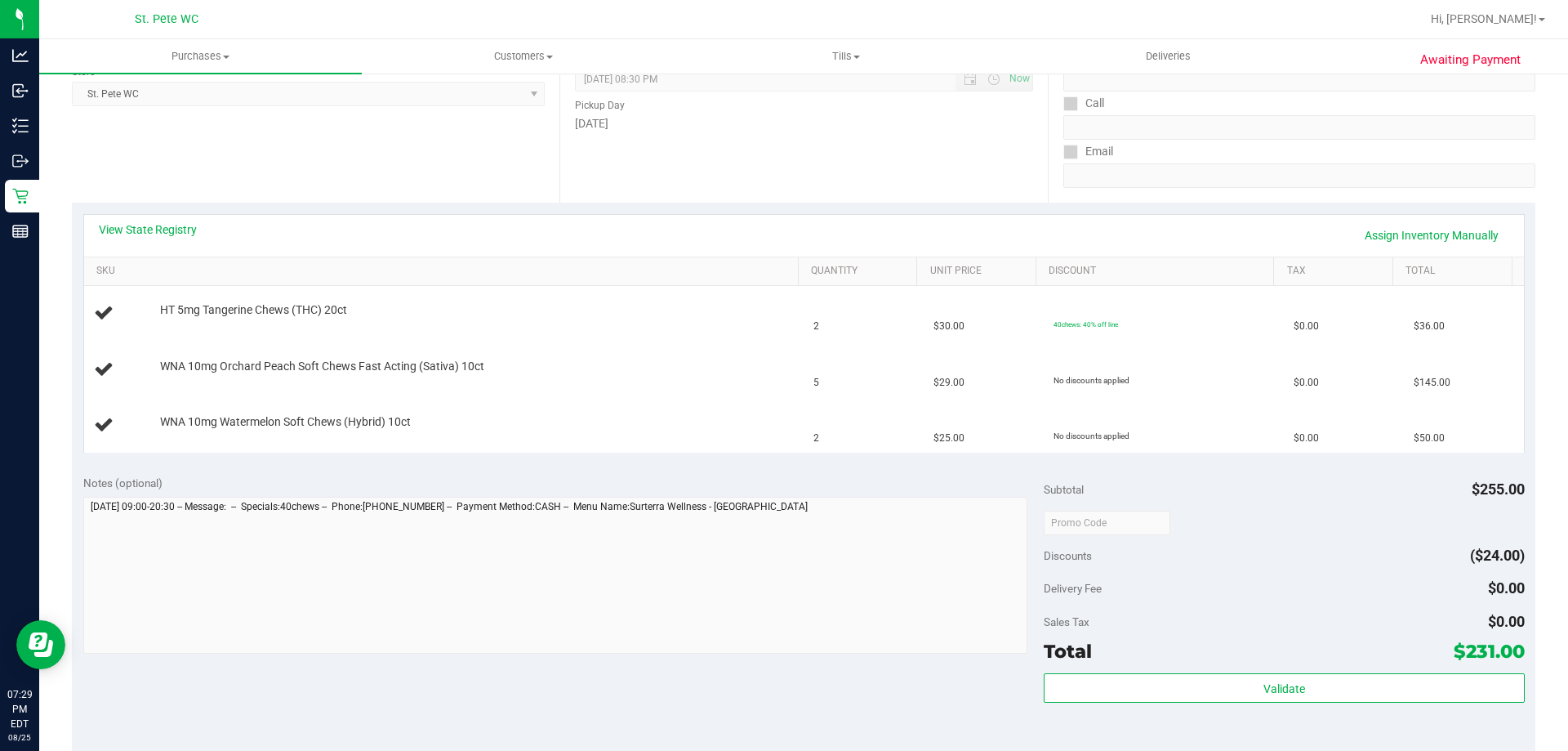
scroll to position [0, 0]
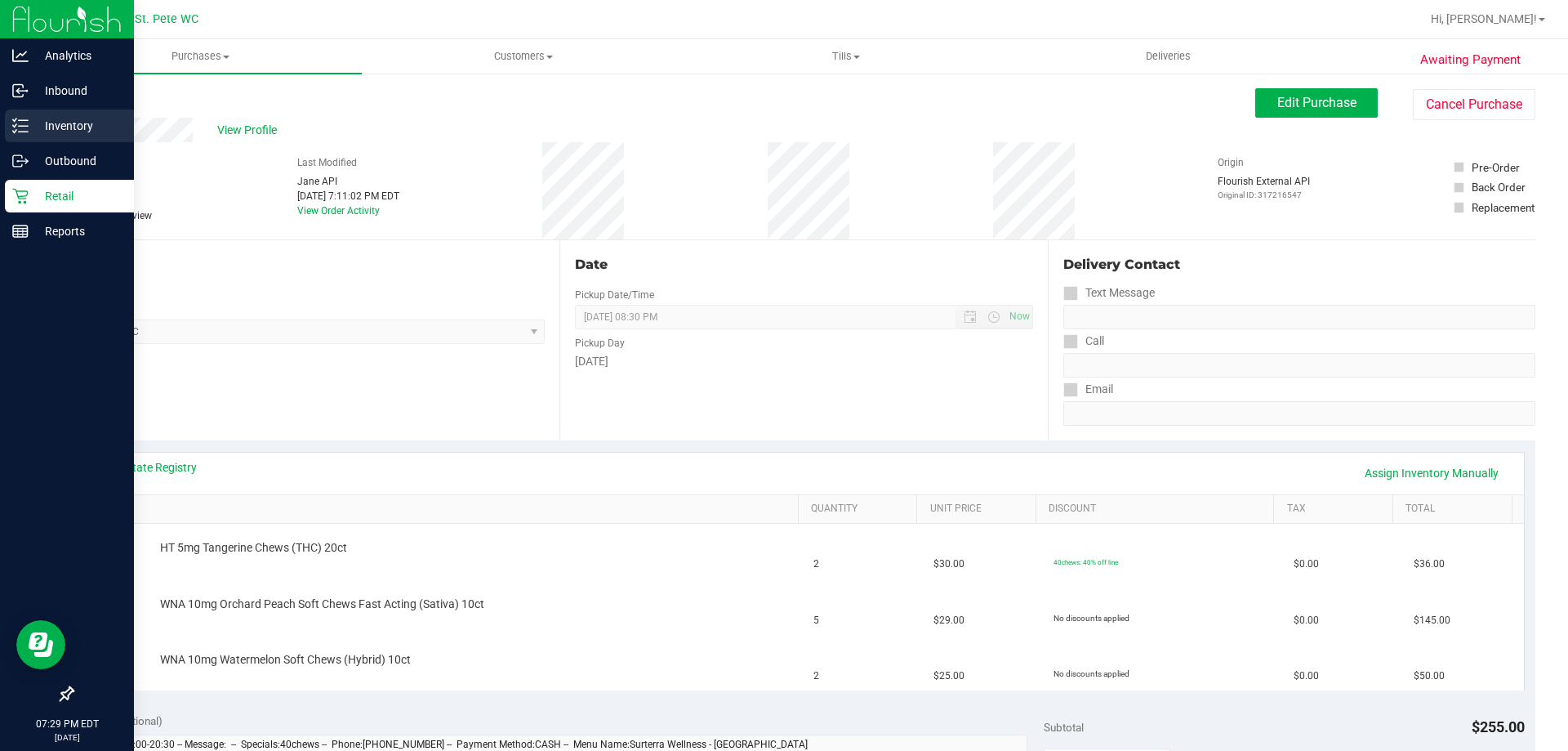
click at [17, 116] on div "Inventory" at bounding box center [69, 126] width 129 height 33
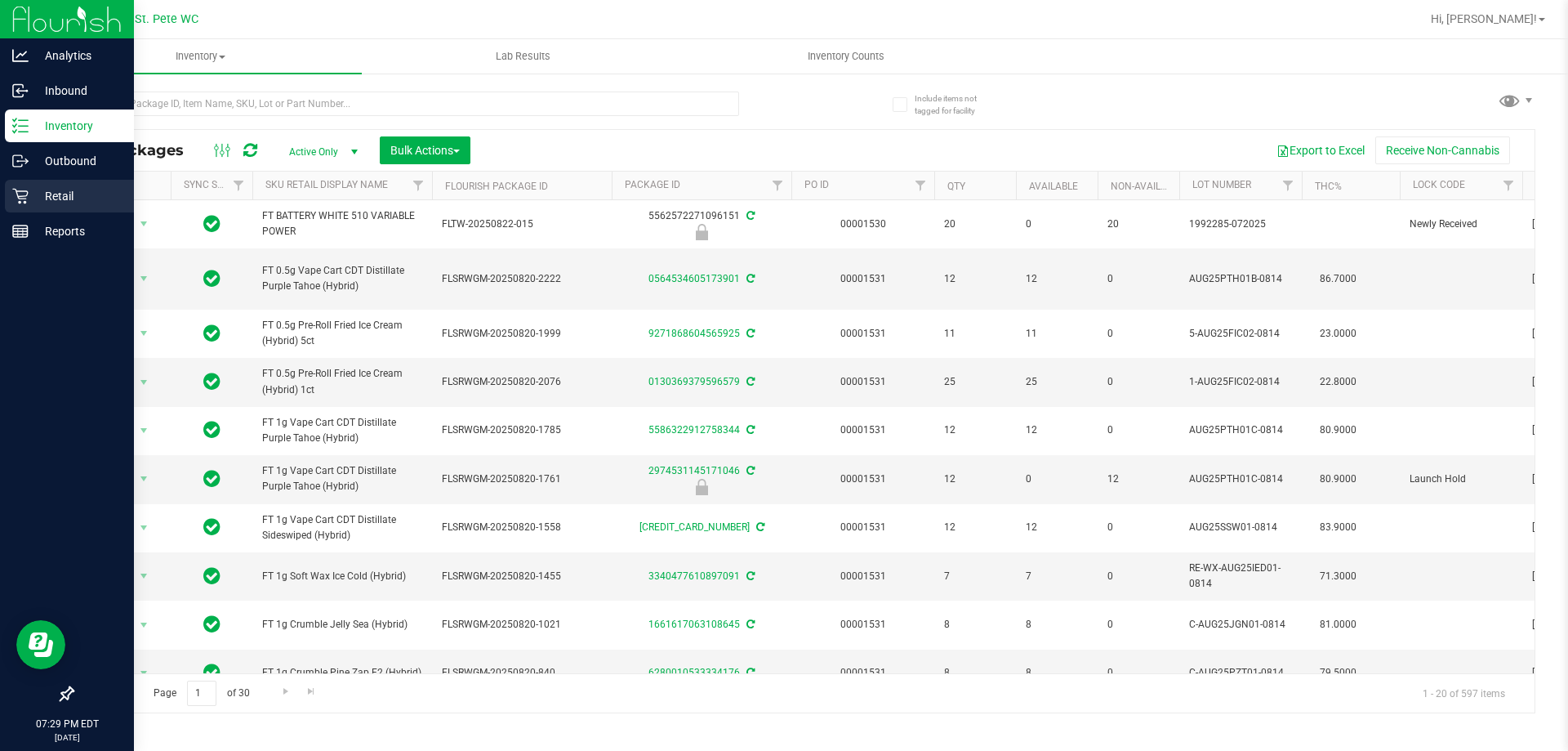
click at [50, 200] on p "Retail" at bounding box center [77, 195] width 98 height 19
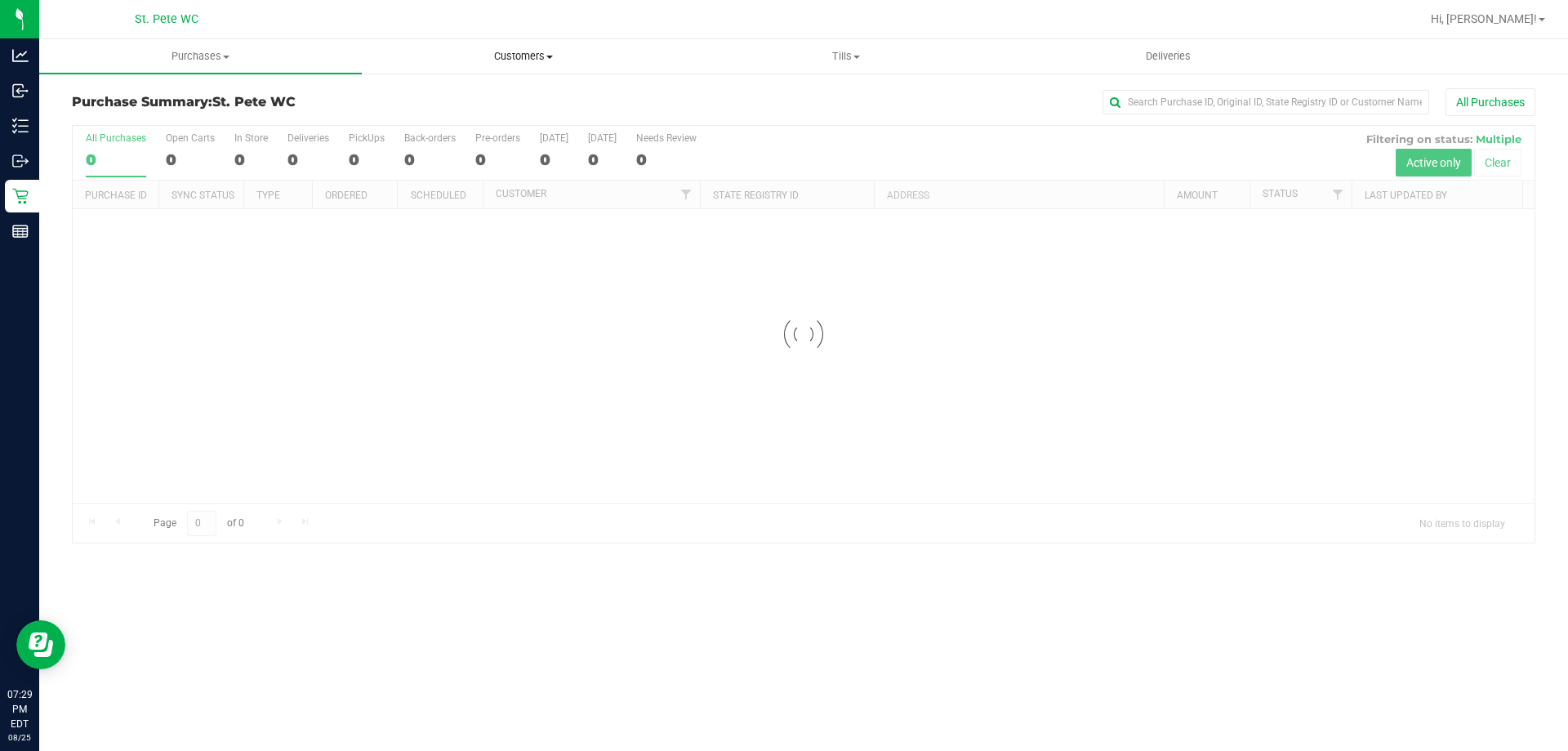
click at [507, 53] on span "Customers" at bounding box center [523, 56] width 321 height 15
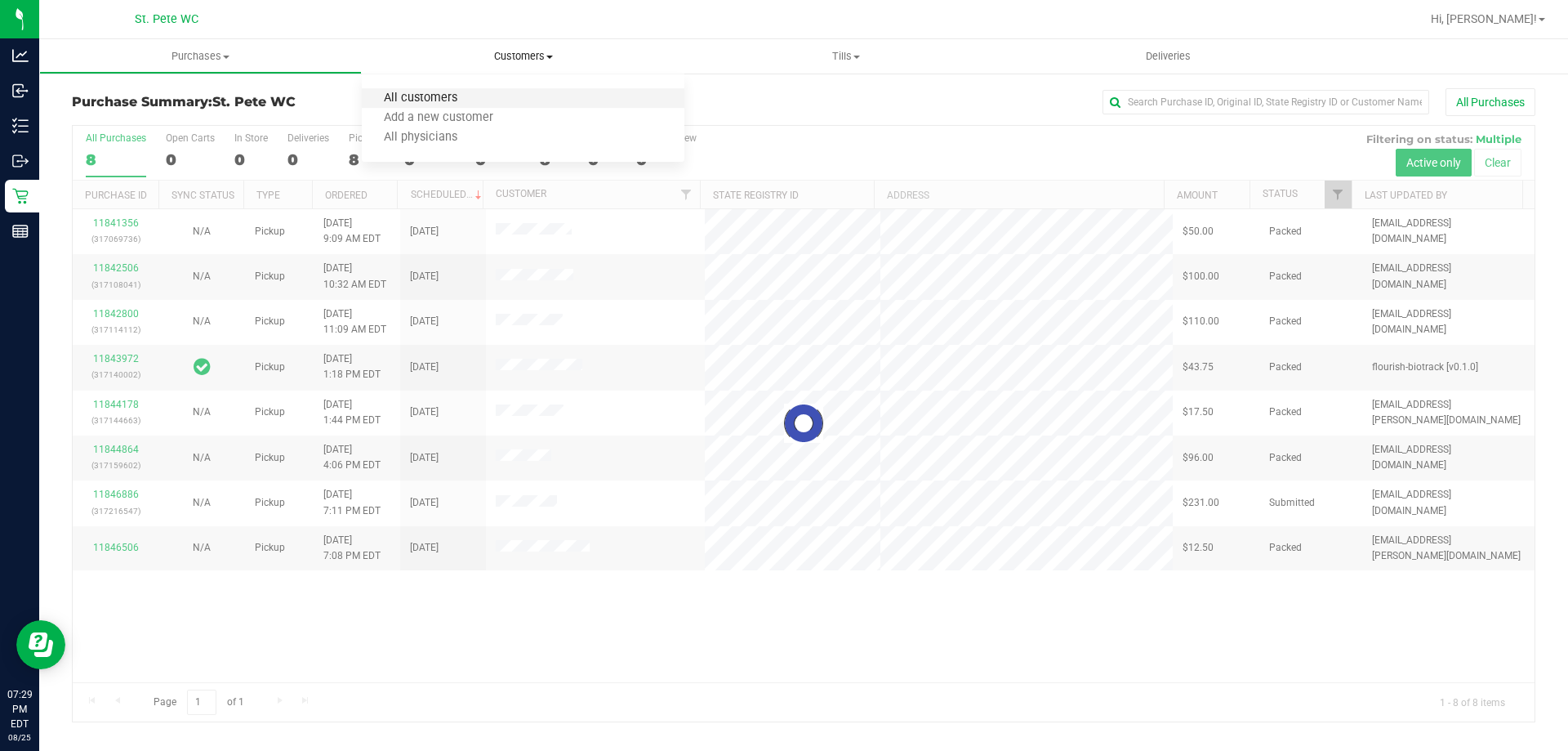
click at [394, 92] on span "All customers" at bounding box center [421, 98] width 117 height 14
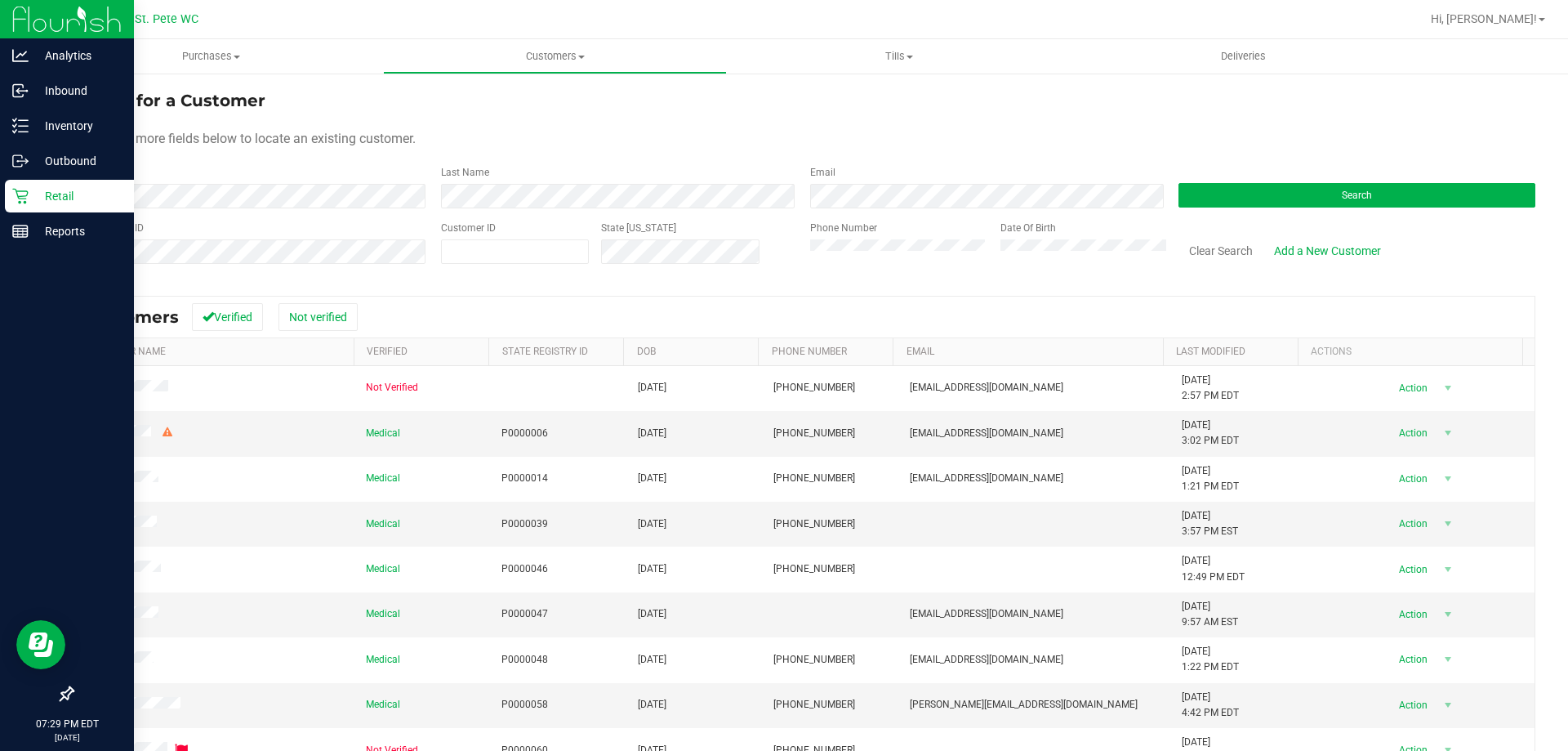
click at [22, 200] on icon at bounding box center [20, 196] width 17 height 17
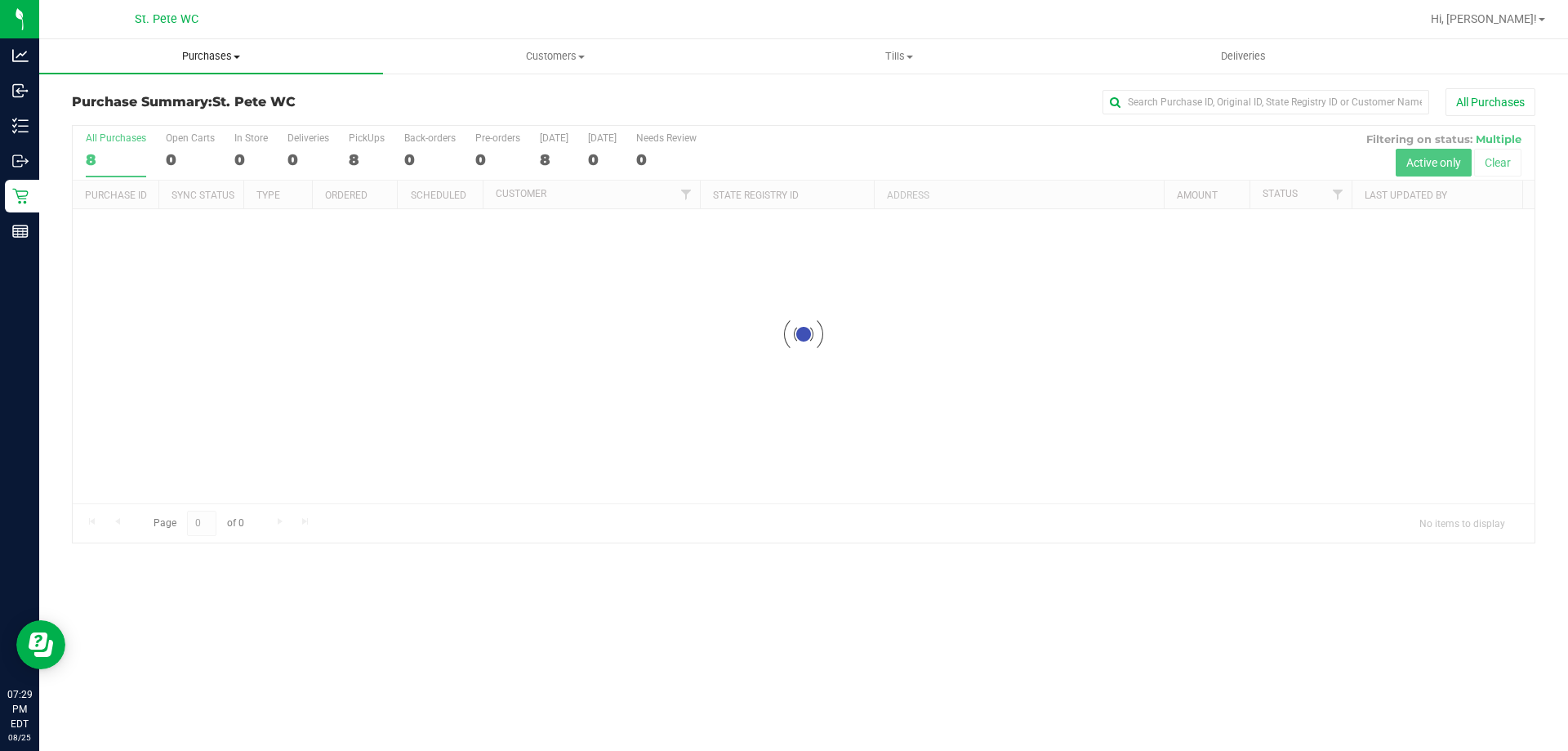
click at [181, 47] on uib-tab-heading "Purchases Summary of purchases Fulfillment All purchases" at bounding box center [211, 56] width 344 height 34
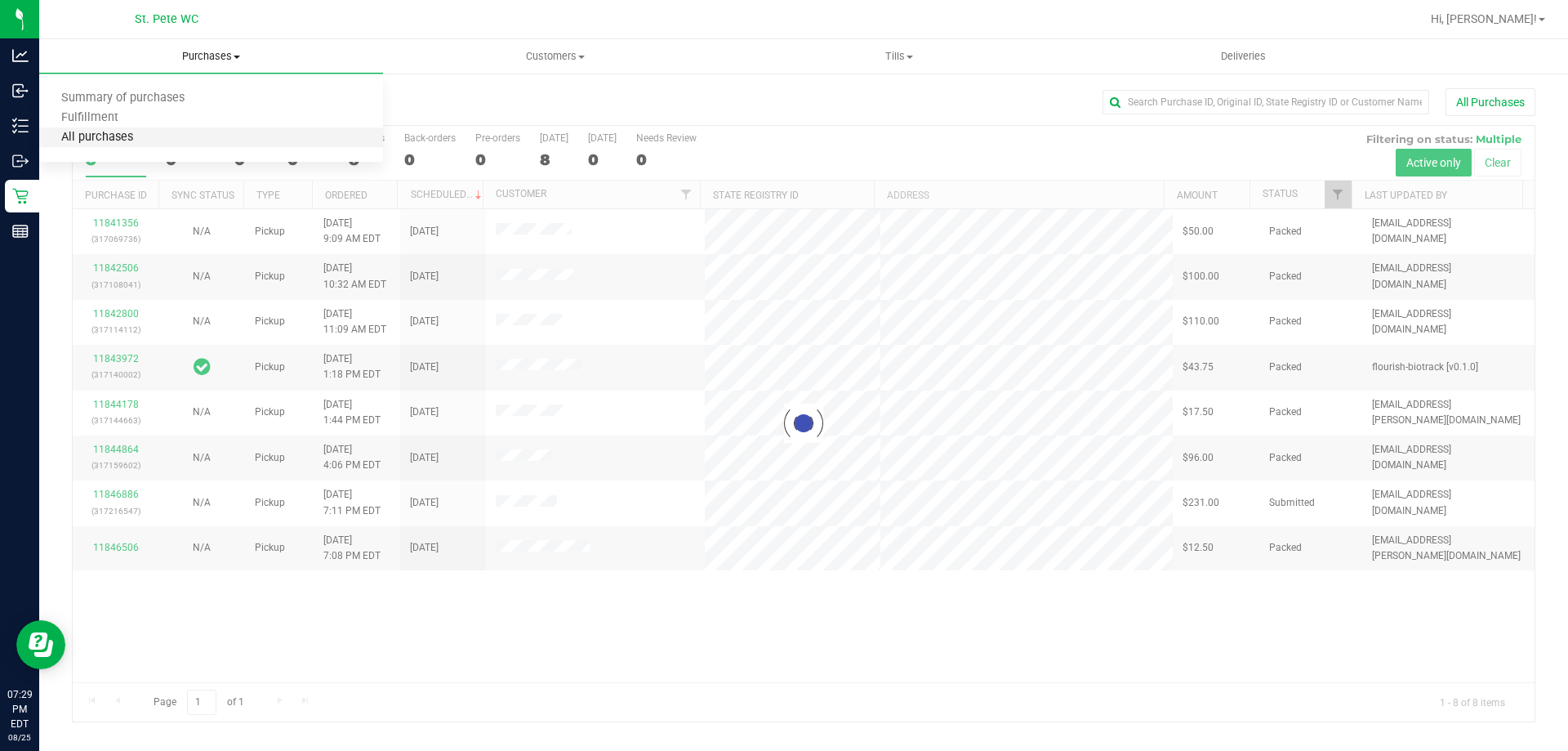
click at [94, 144] on span "All purchases" at bounding box center [97, 138] width 116 height 14
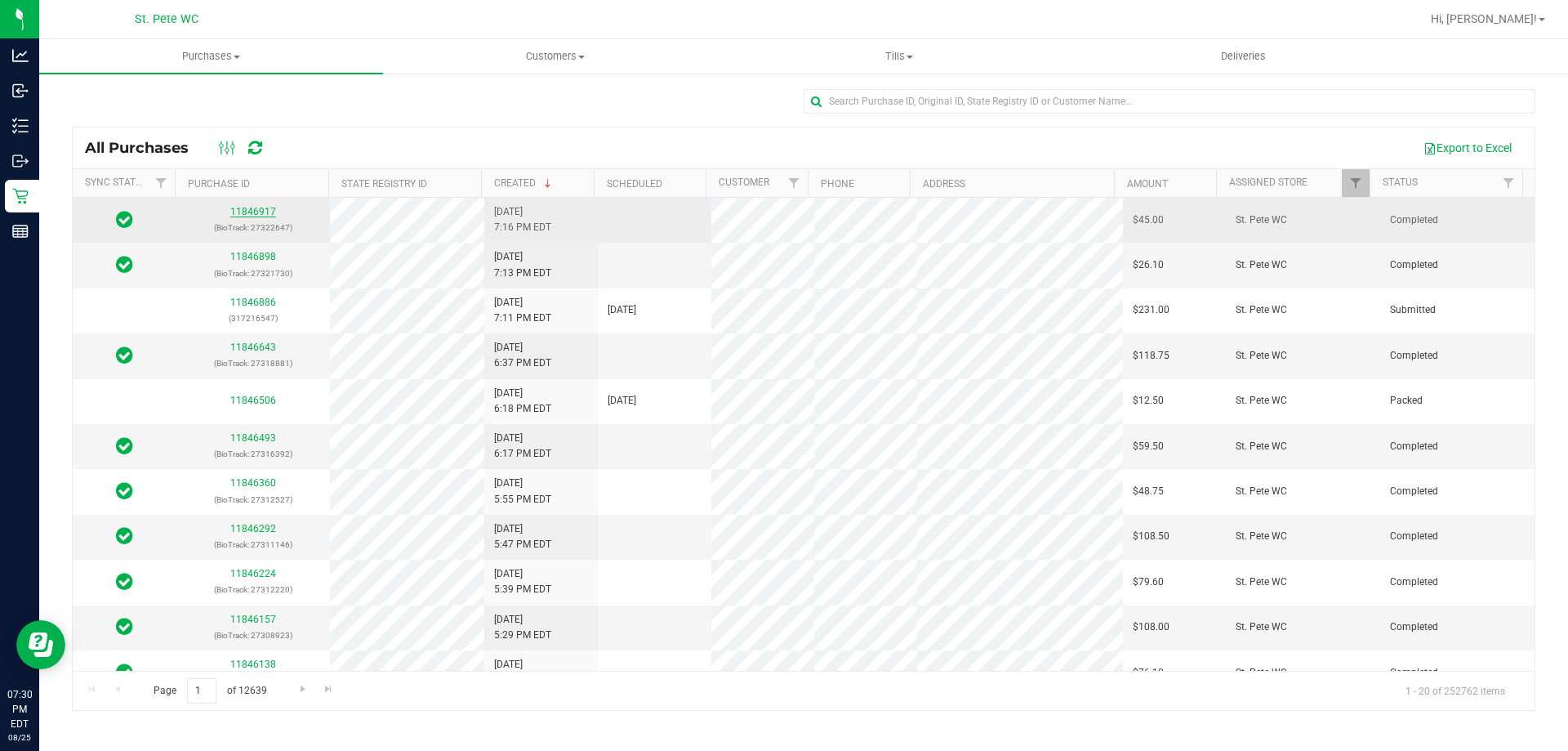
click at [265, 211] on link "11846917" at bounding box center [253, 211] width 46 height 11
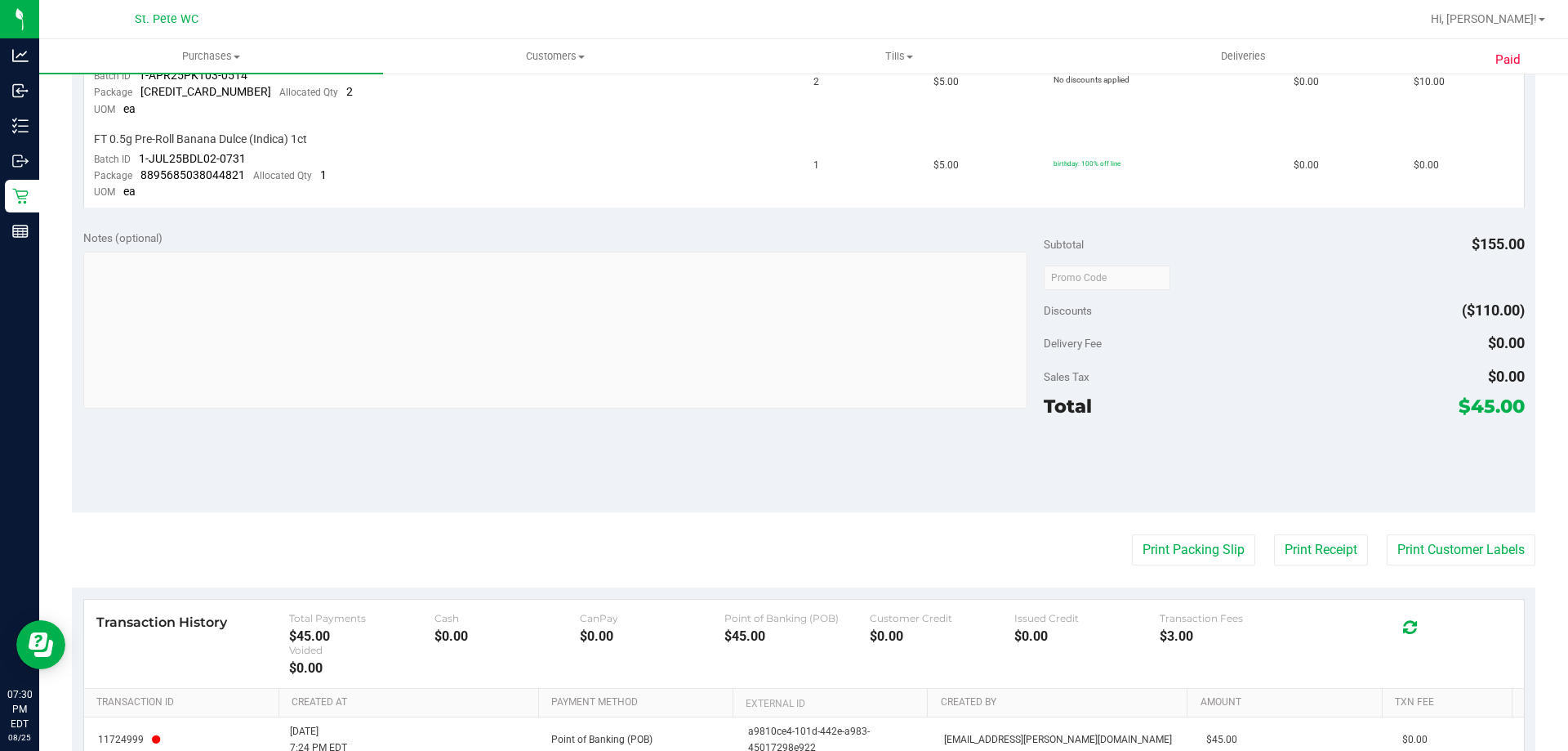
scroll to position [698, 0]
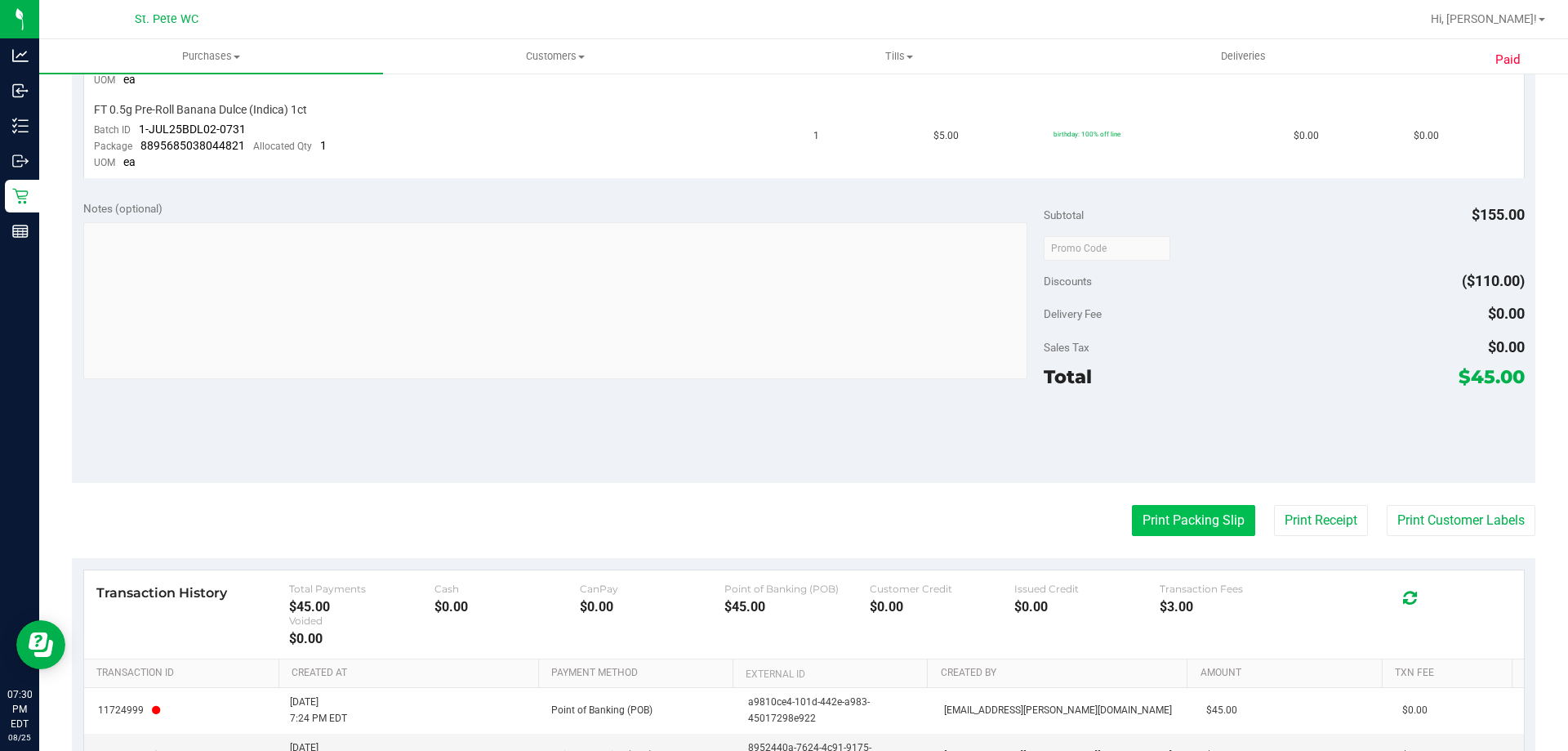
click at [1154, 531] on button "Print Packing Slip" at bounding box center [1194, 520] width 123 height 31
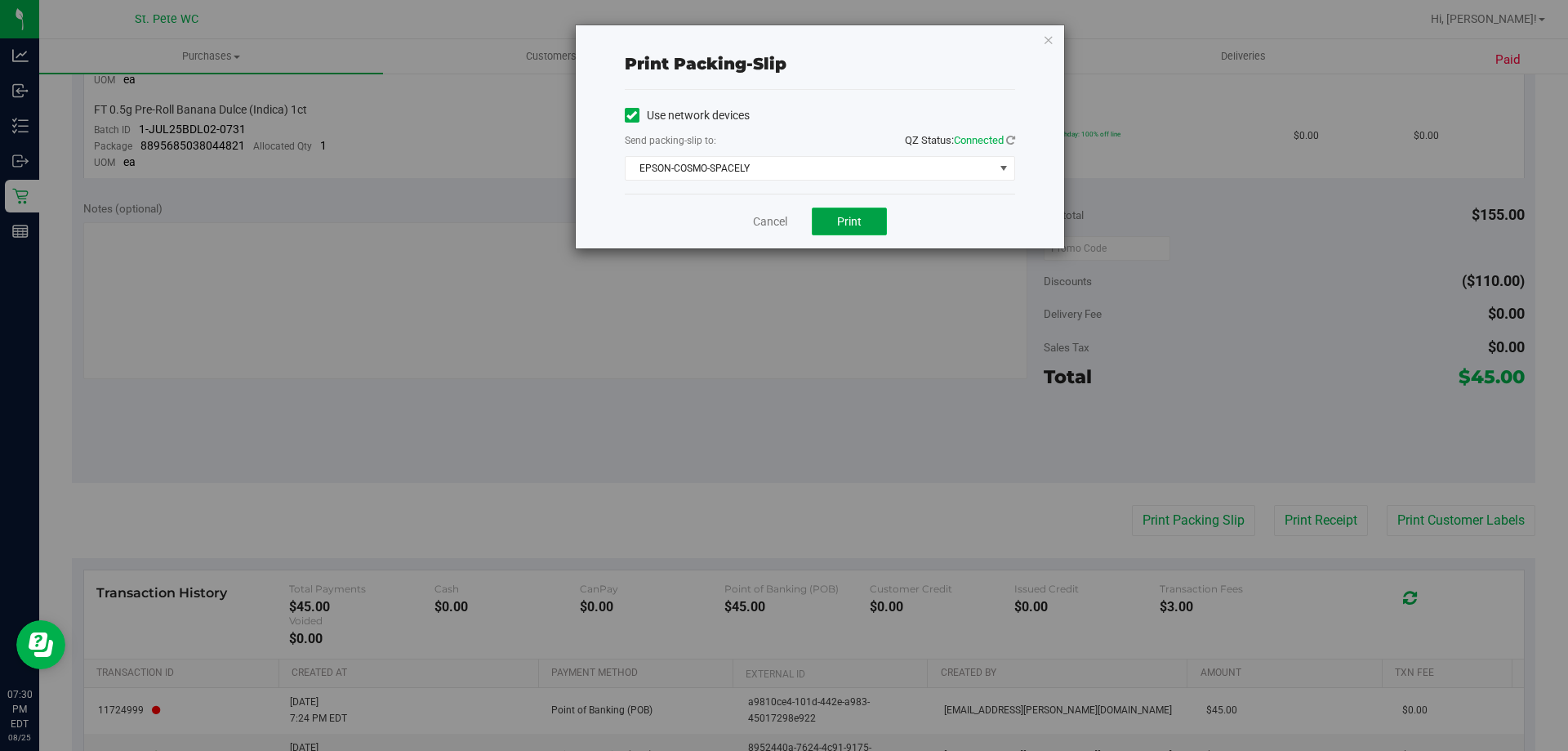
click at [848, 224] on span "Print" at bounding box center [849, 221] width 25 height 13
click at [1048, 33] on icon "button" at bounding box center [1048, 39] width 11 height 19
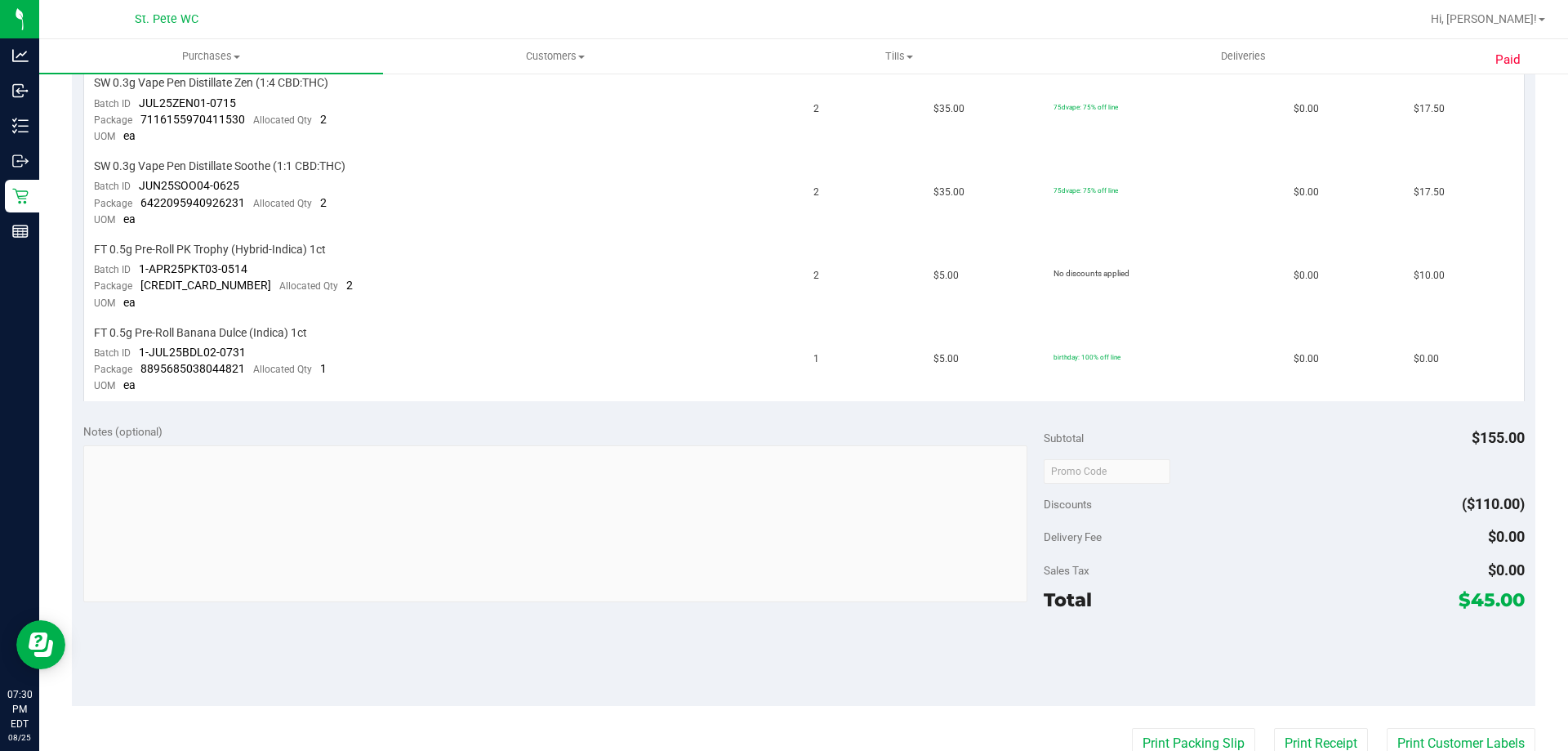
scroll to position [398, 0]
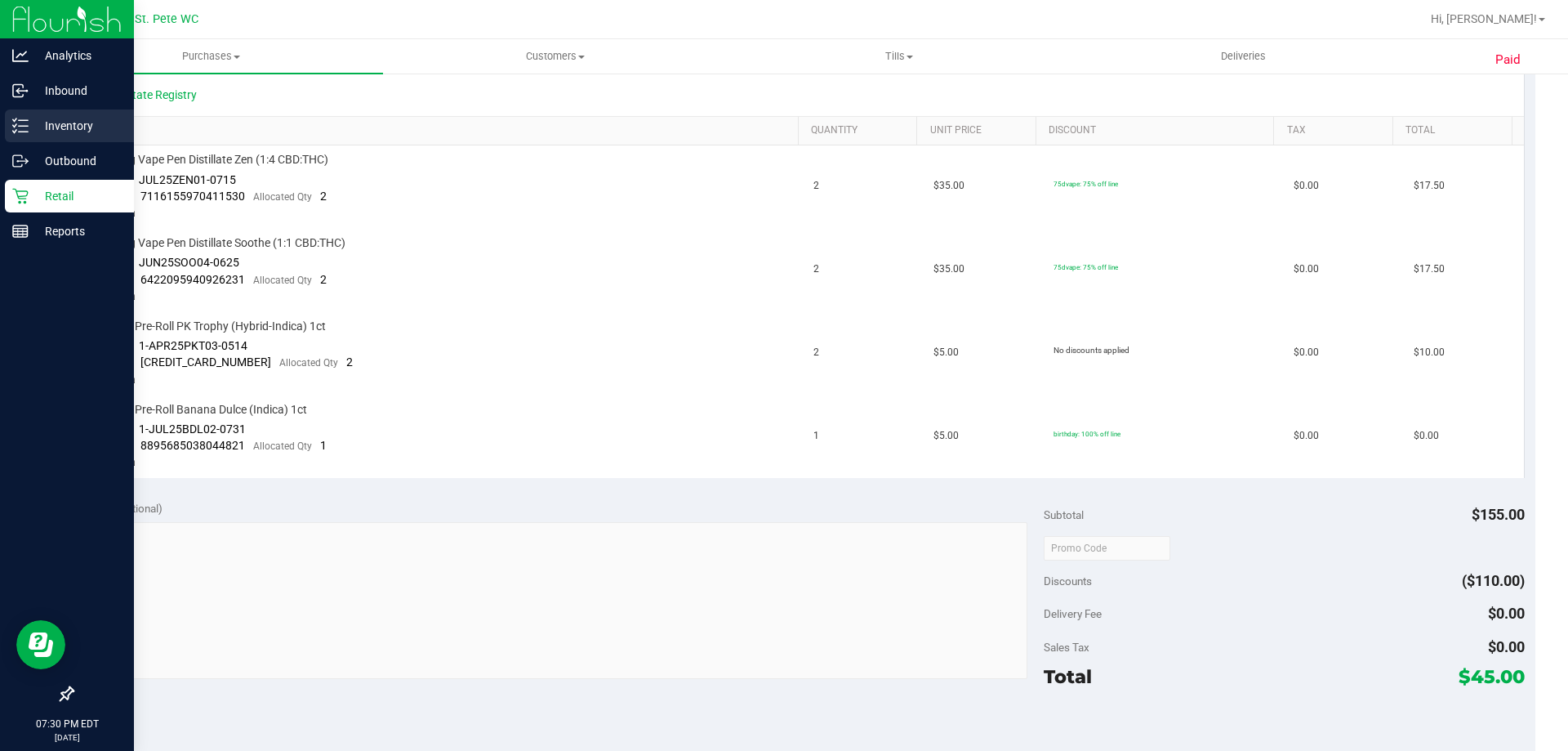
click at [23, 126] on line at bounding box center [23, 126] width 9 height 0
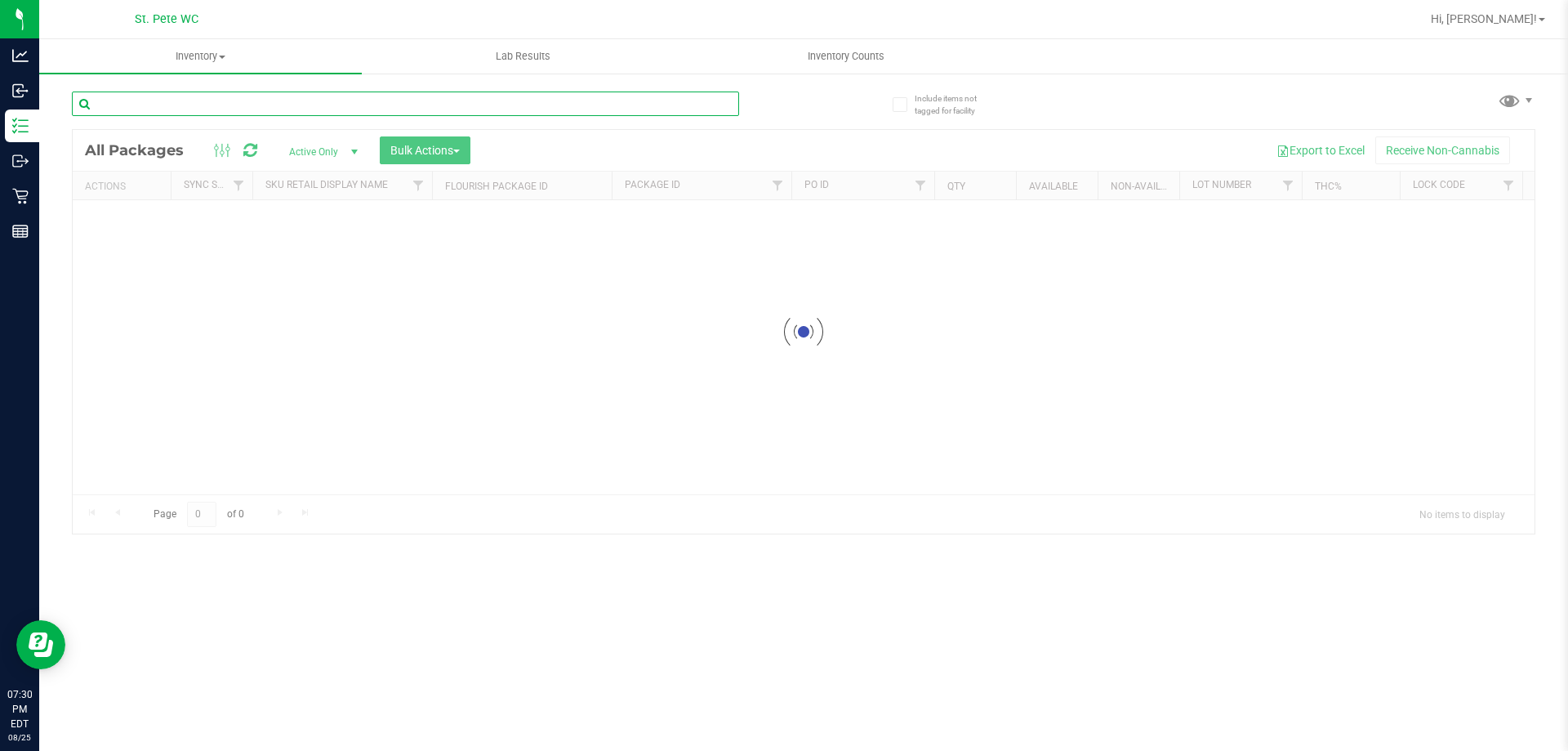
click at [195, 104] on input "text" at bounding box center [405, 104] width 668 height 25
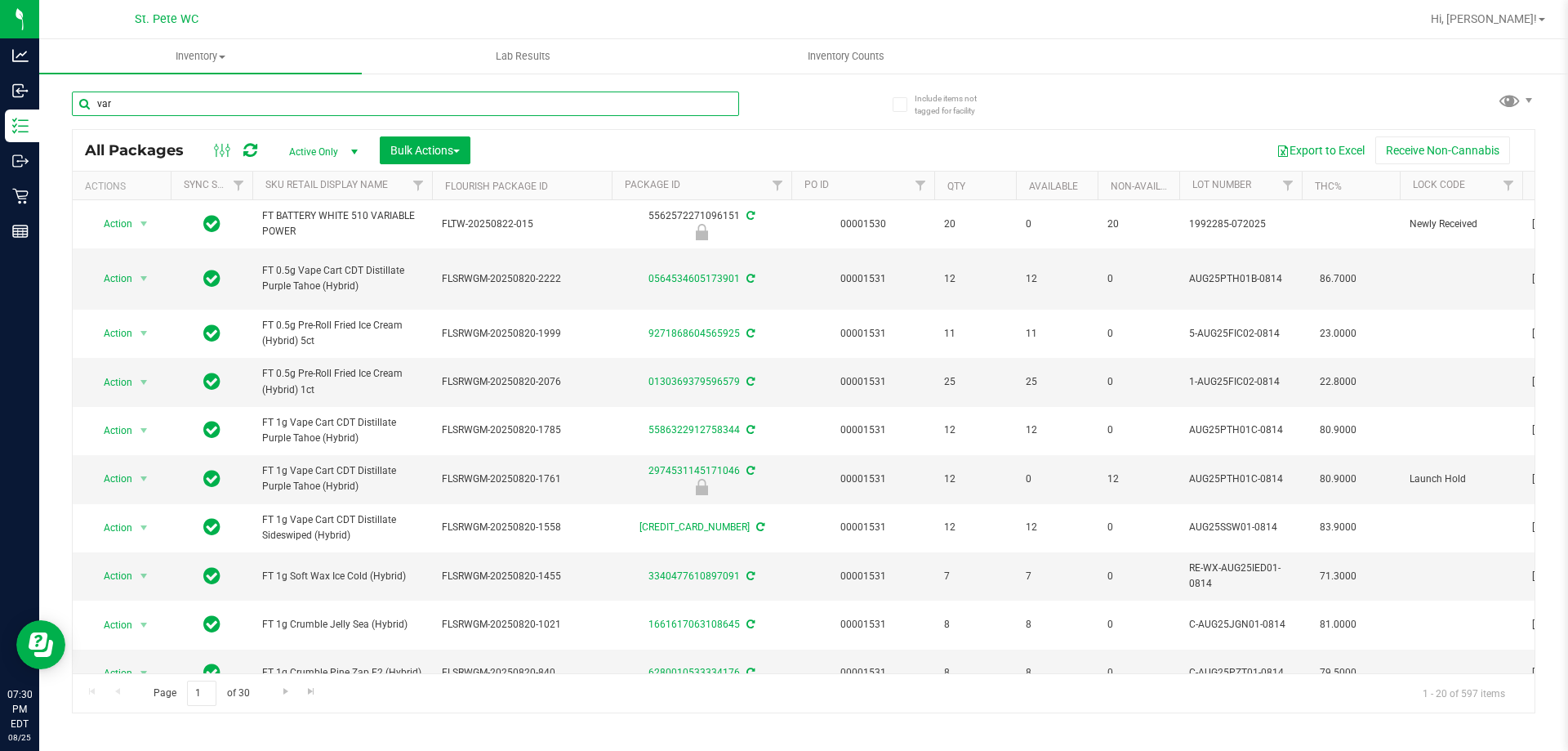
type input "var"
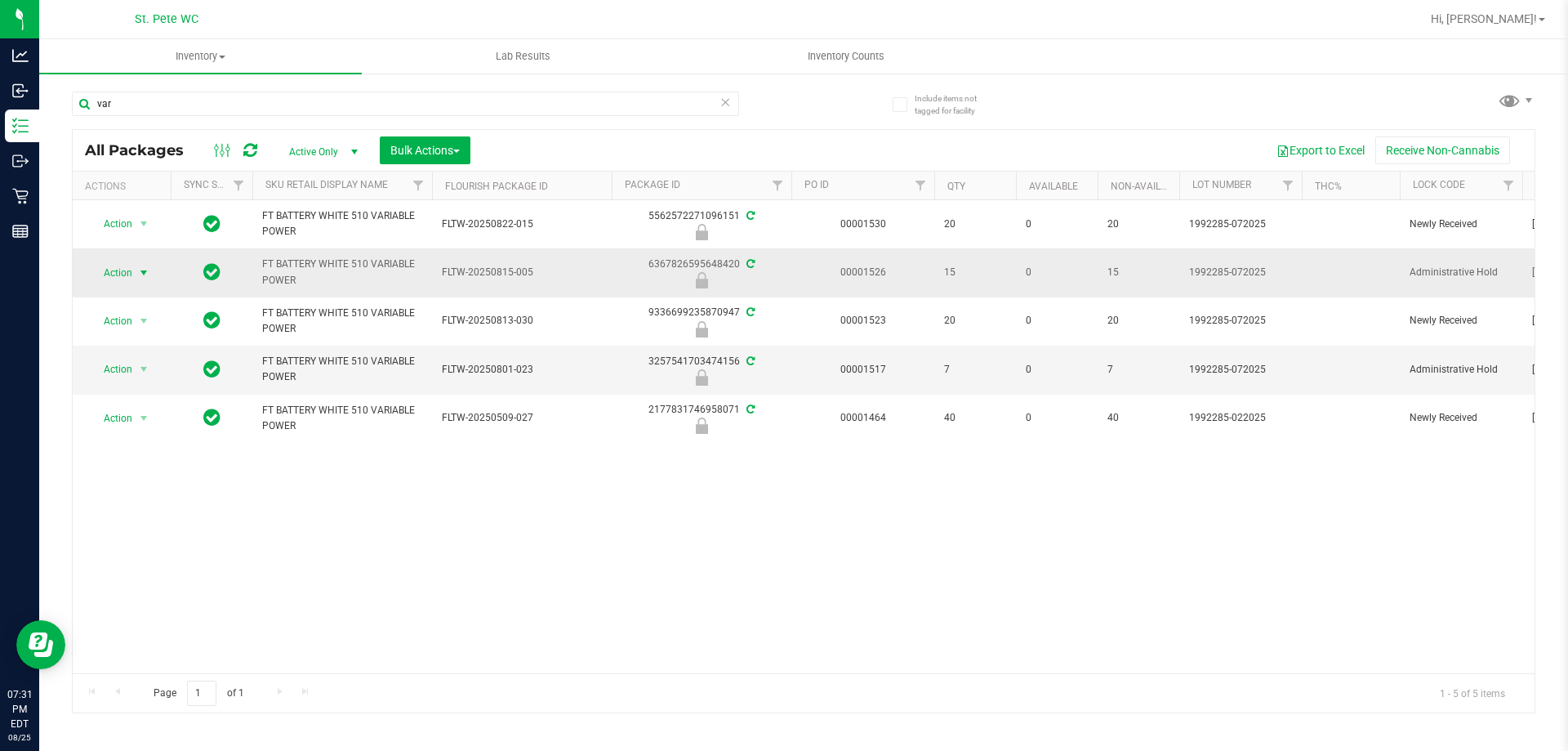
click at [138, 272] on span "select" at bounding box center [144, 272] width 13 height 13
click at [127, 454] on li "Unlock package" at bounding box center [142, 466] width 105 height 25
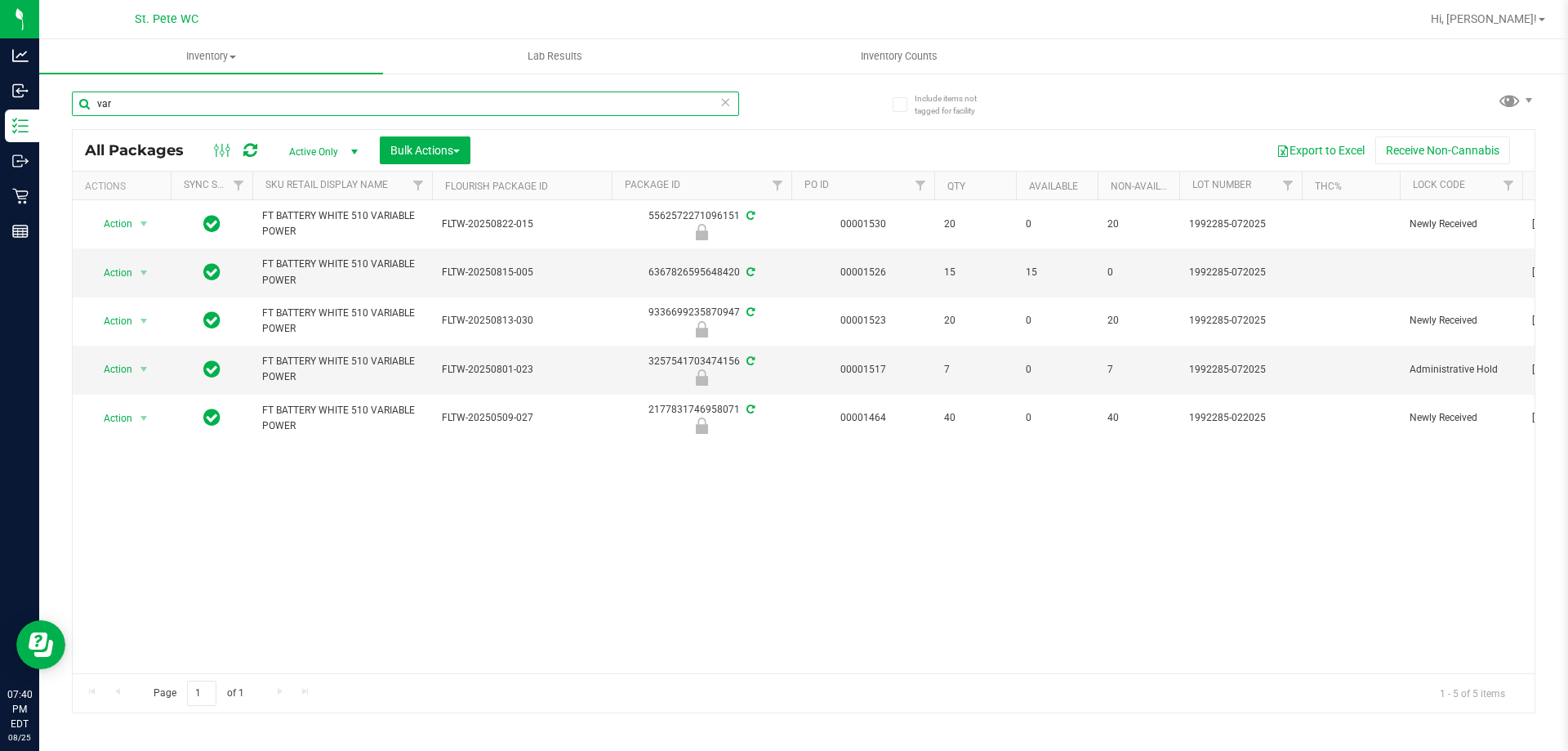
click at [126, 94] on input "var" at bounding box center [405, 104] width 668 height 25
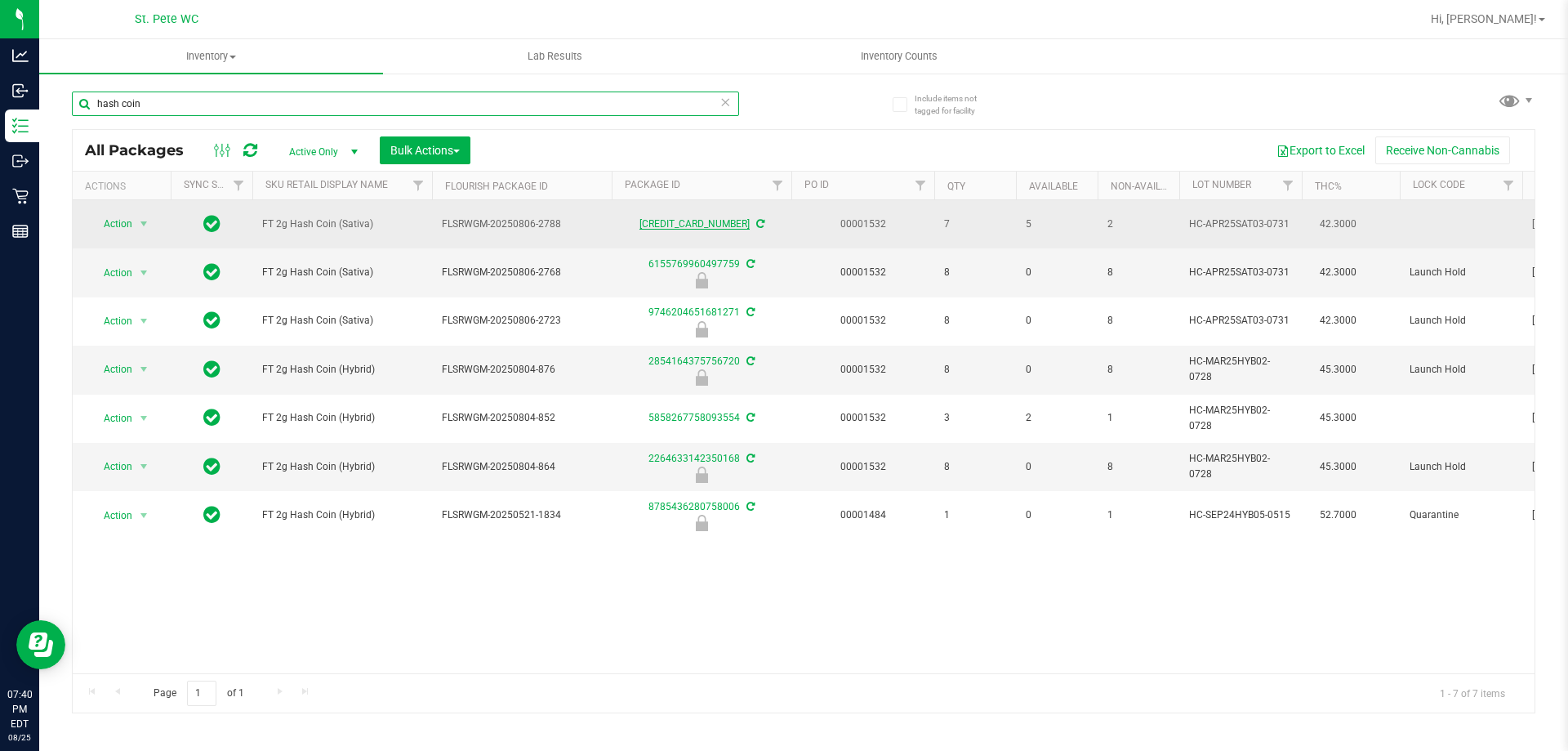
type input "hash coin"
click at [724, 221] on link "[CREDIT_CARD_NUMBER]" at bounding box center [694, 224] width 110 height 11
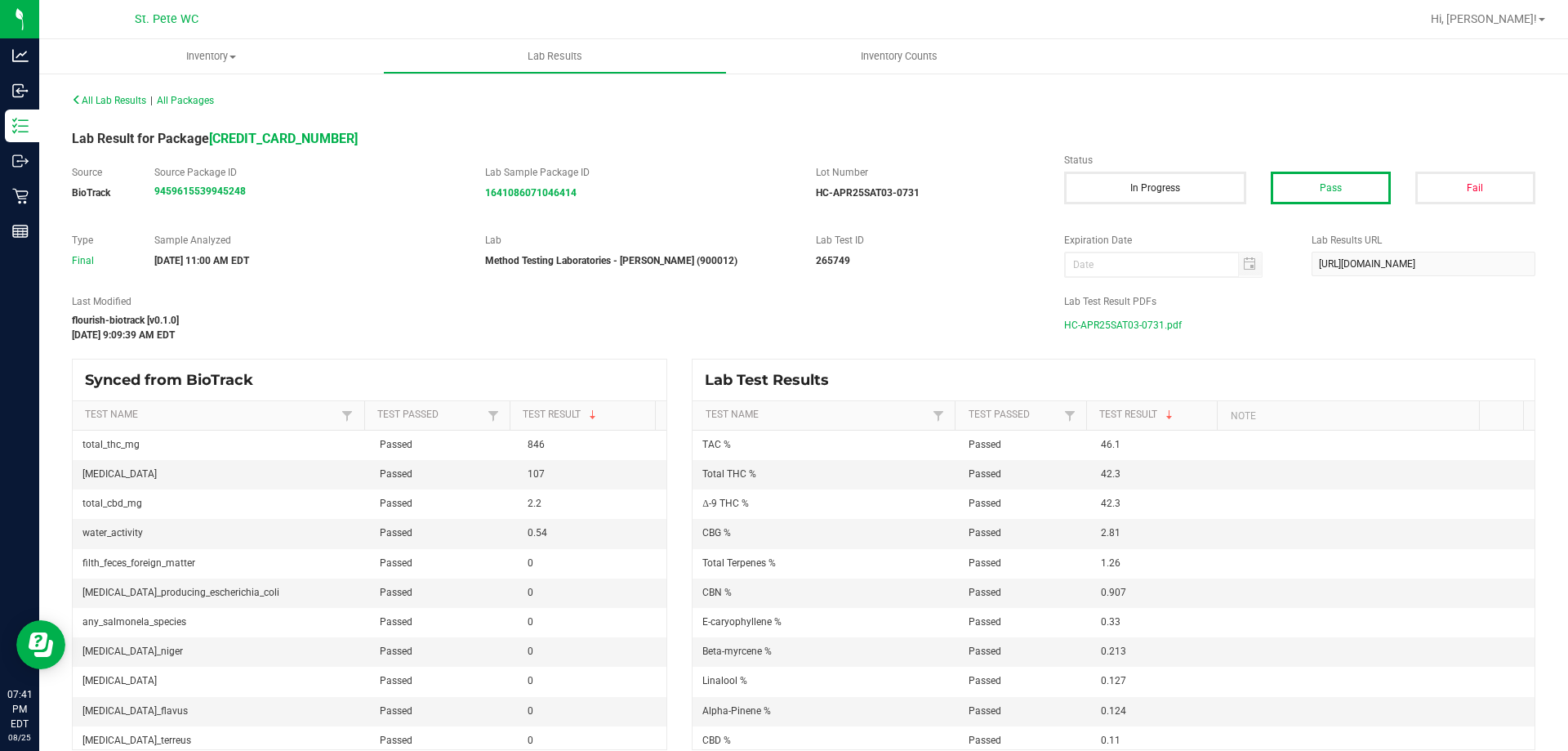
click at [1077, 334] on span "HC-APR25SAT03-0731.pdf" at bounding box center [1123, 325] width 117 height 25
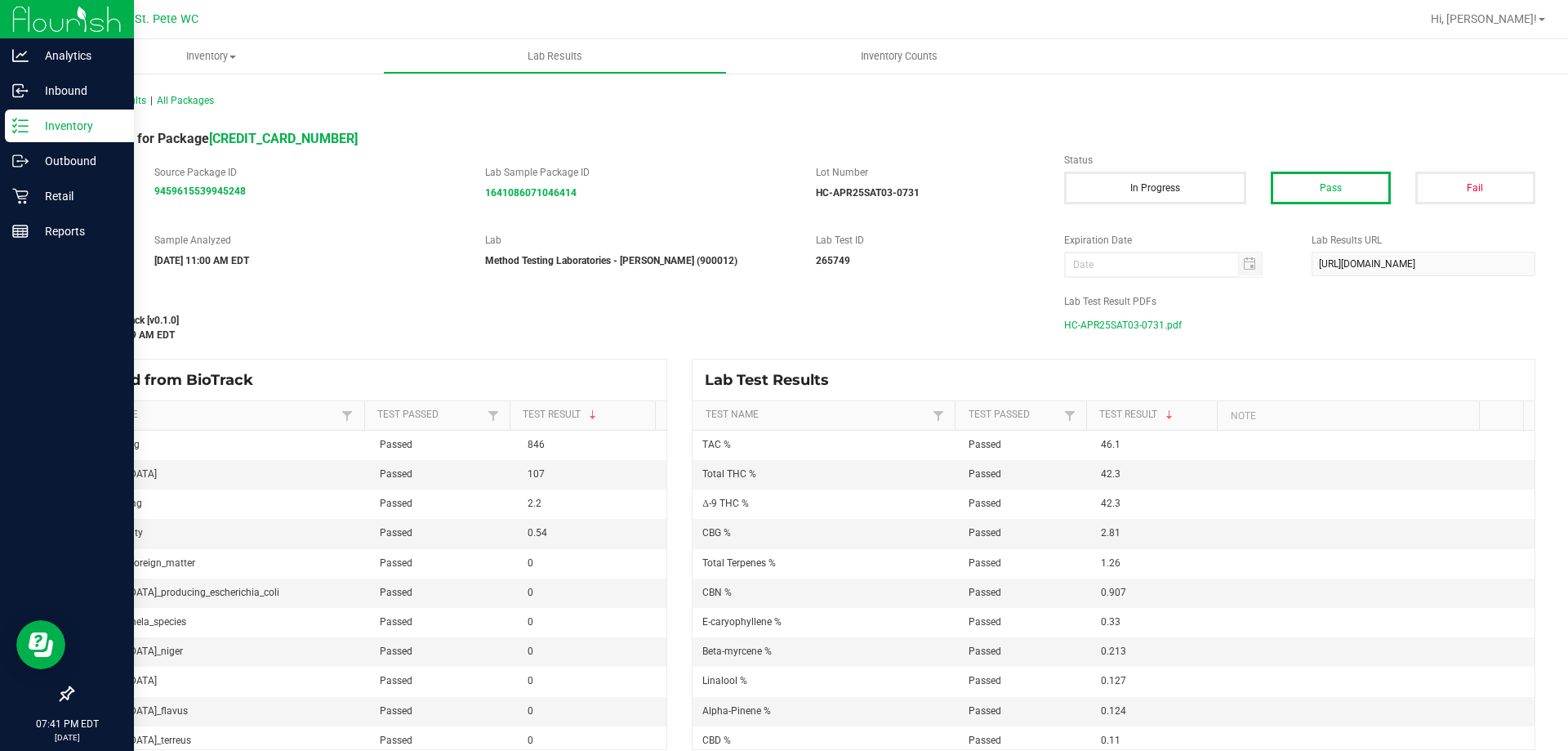
click at [62, 130] on p "Inventory" at bounding box center [77, 125] width 98 height 19
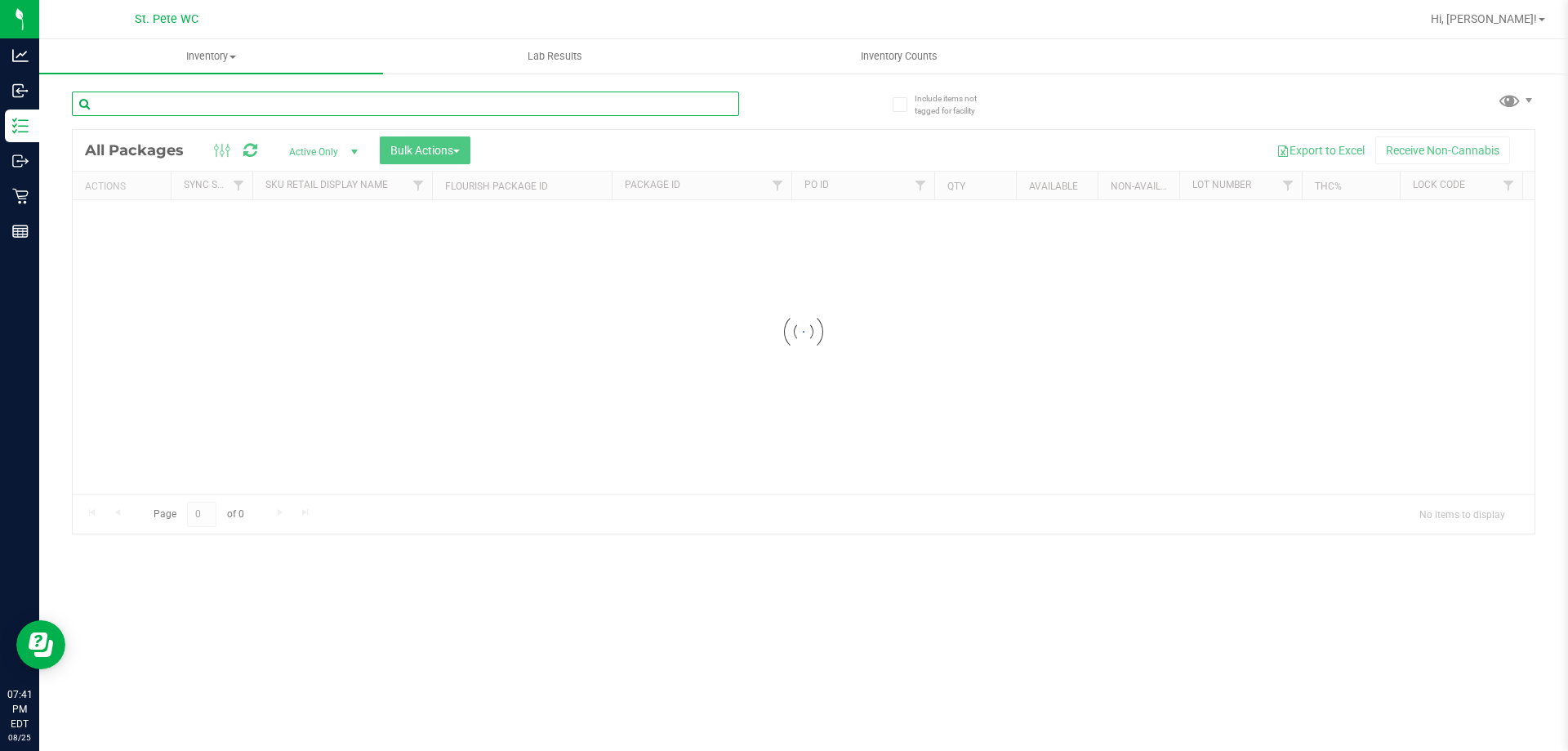
click at [259, 106] on input "text" at bounding box center [405, 104] width 668 height 25
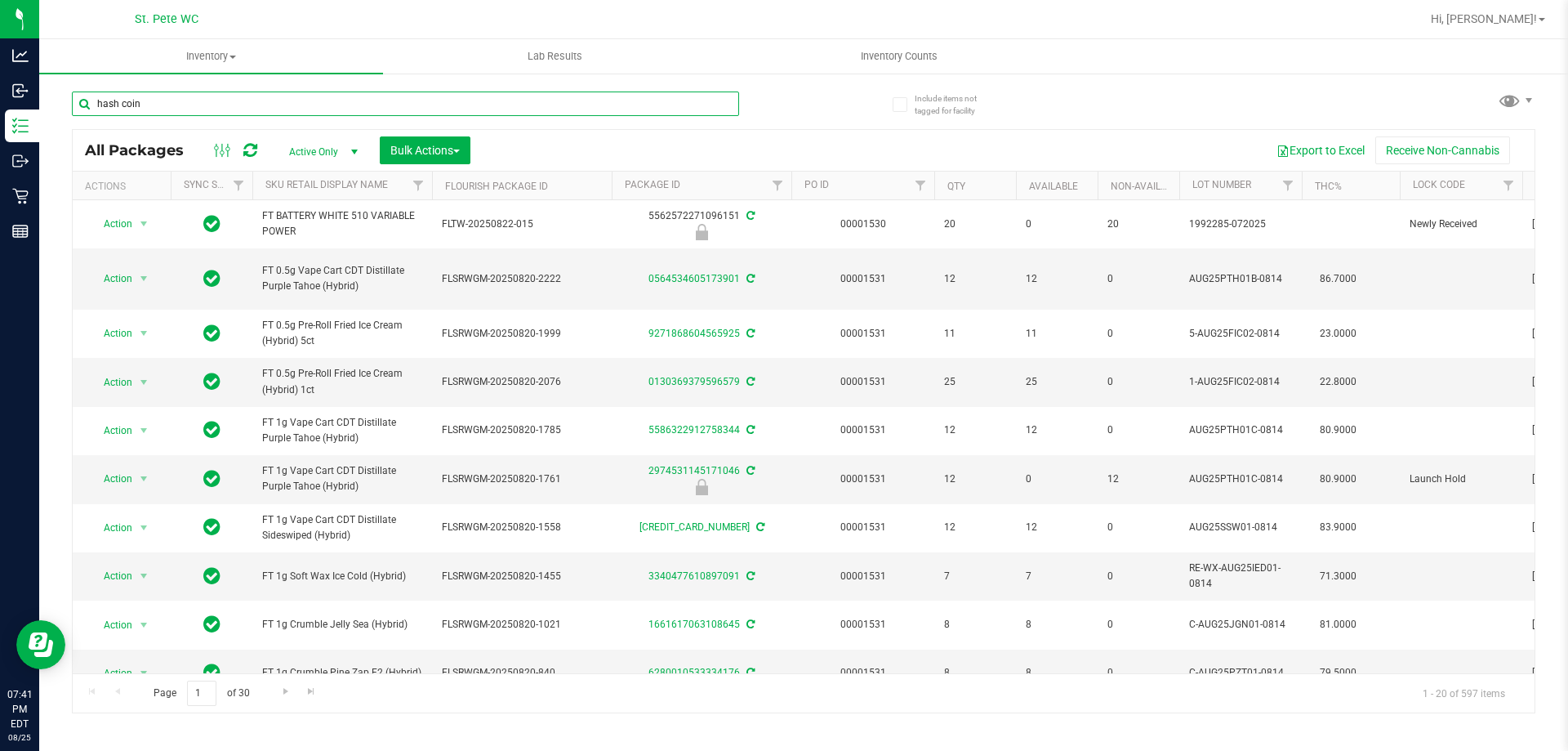
type input "hash coin"
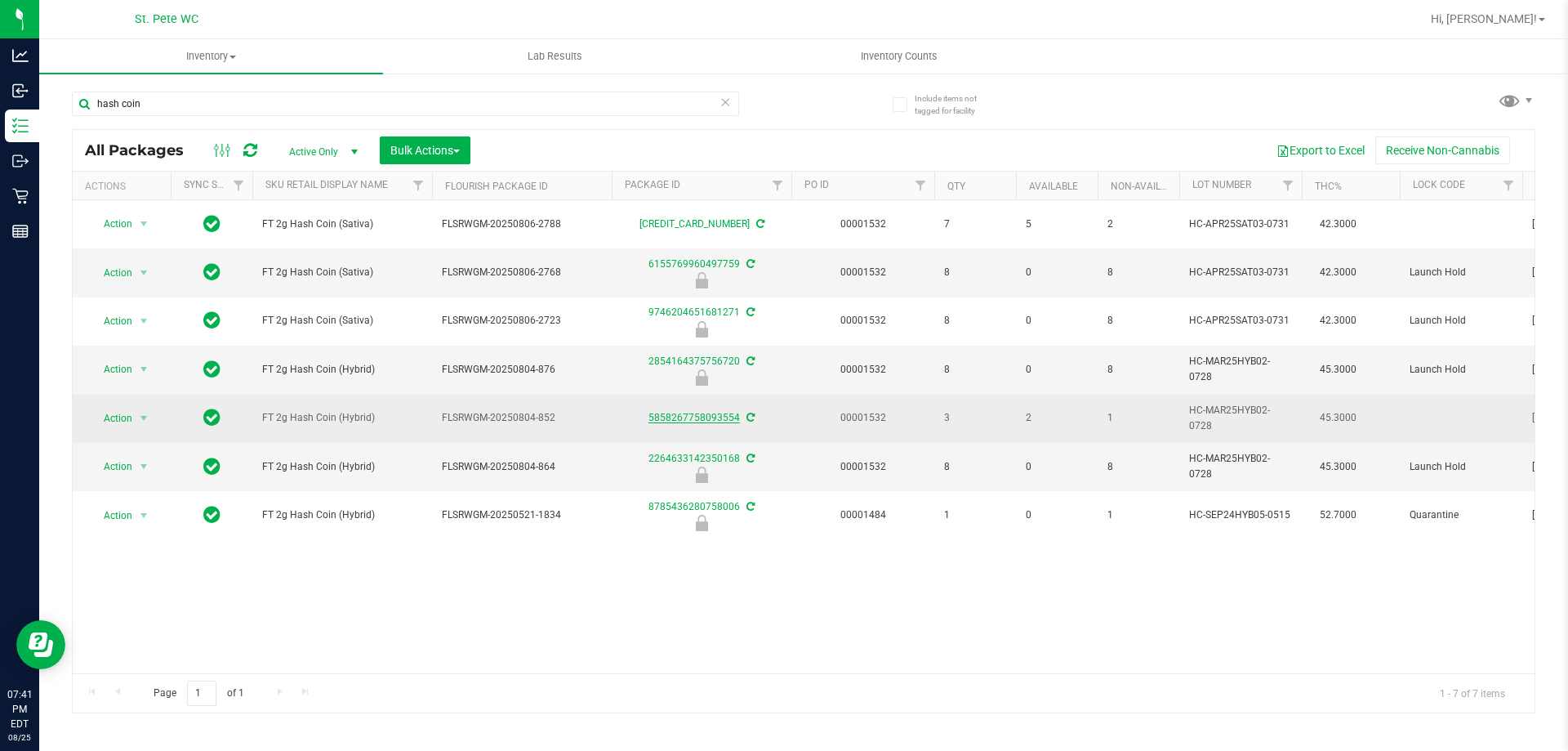
click at [693, 417] on link "5858267758093554" at bounding box center [694, 417] width 92 height 11
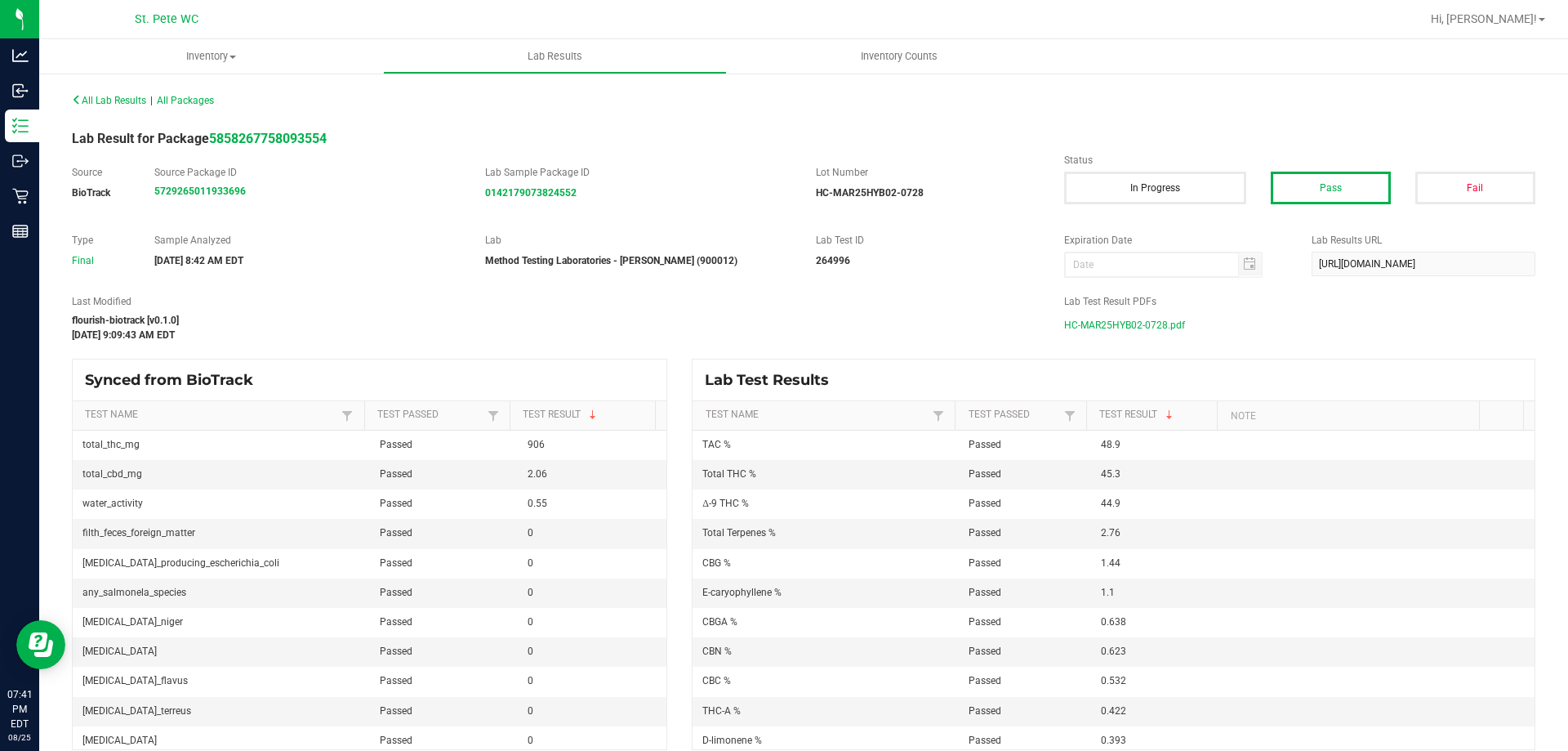
click at [1131, 315] on span "HC-MAR25HYB02-0728.pdf" at bounding box center [1125, 325] width 121 height 25
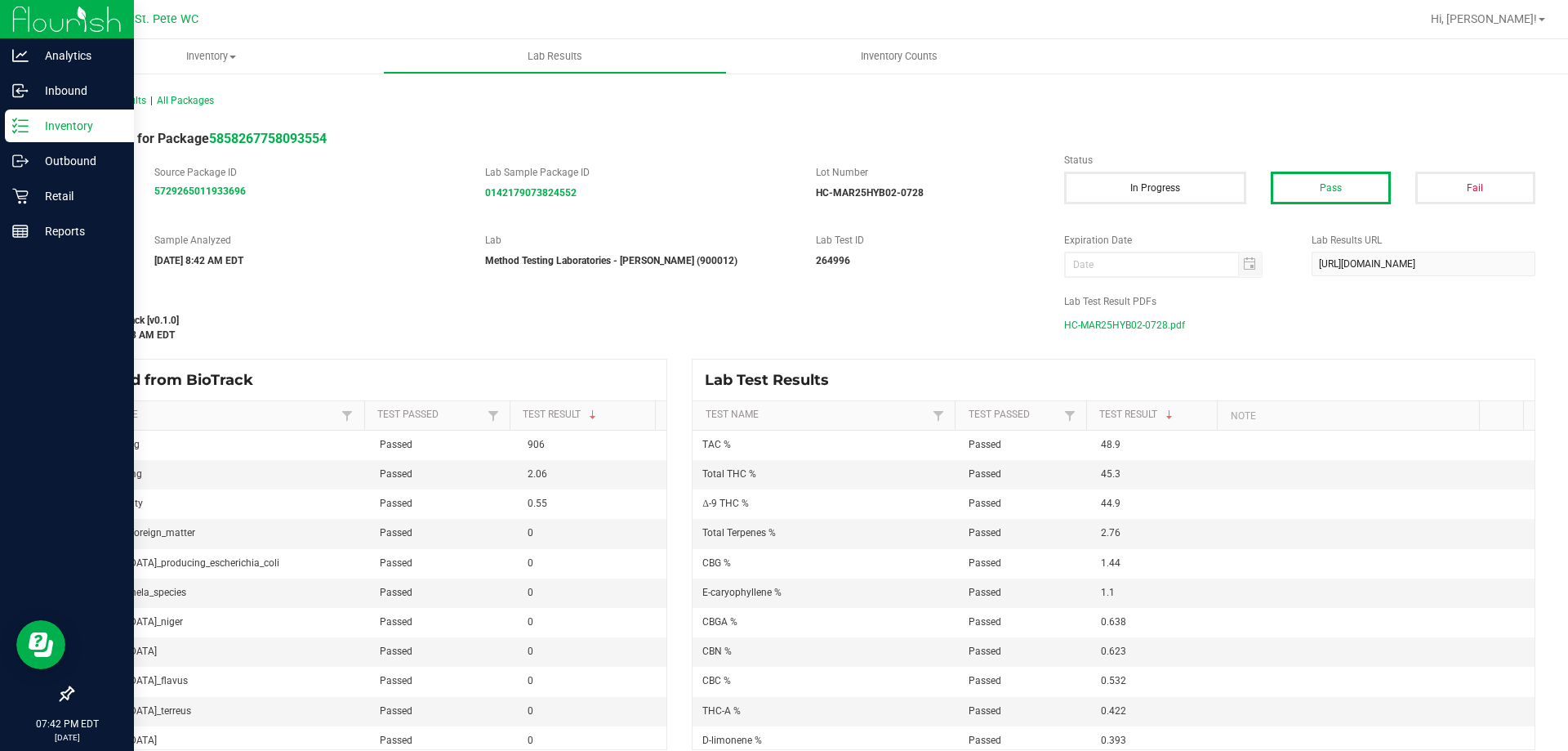
click at [11, 126] on div "Inventory" at bounding box center [69, 126] width 129 height 33
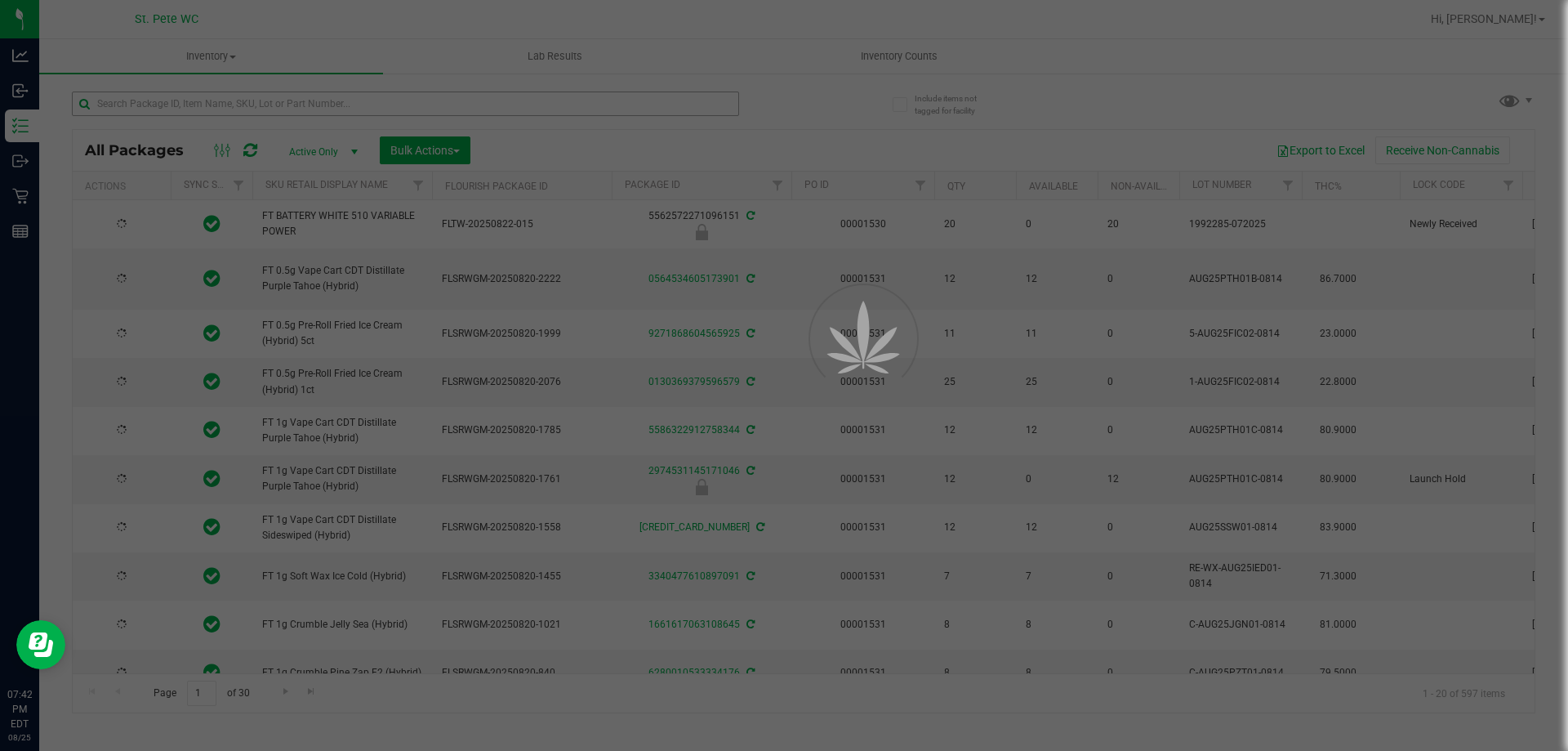
click at [261, 104] on div at bounding box center [784, 375] width 1568 height 751
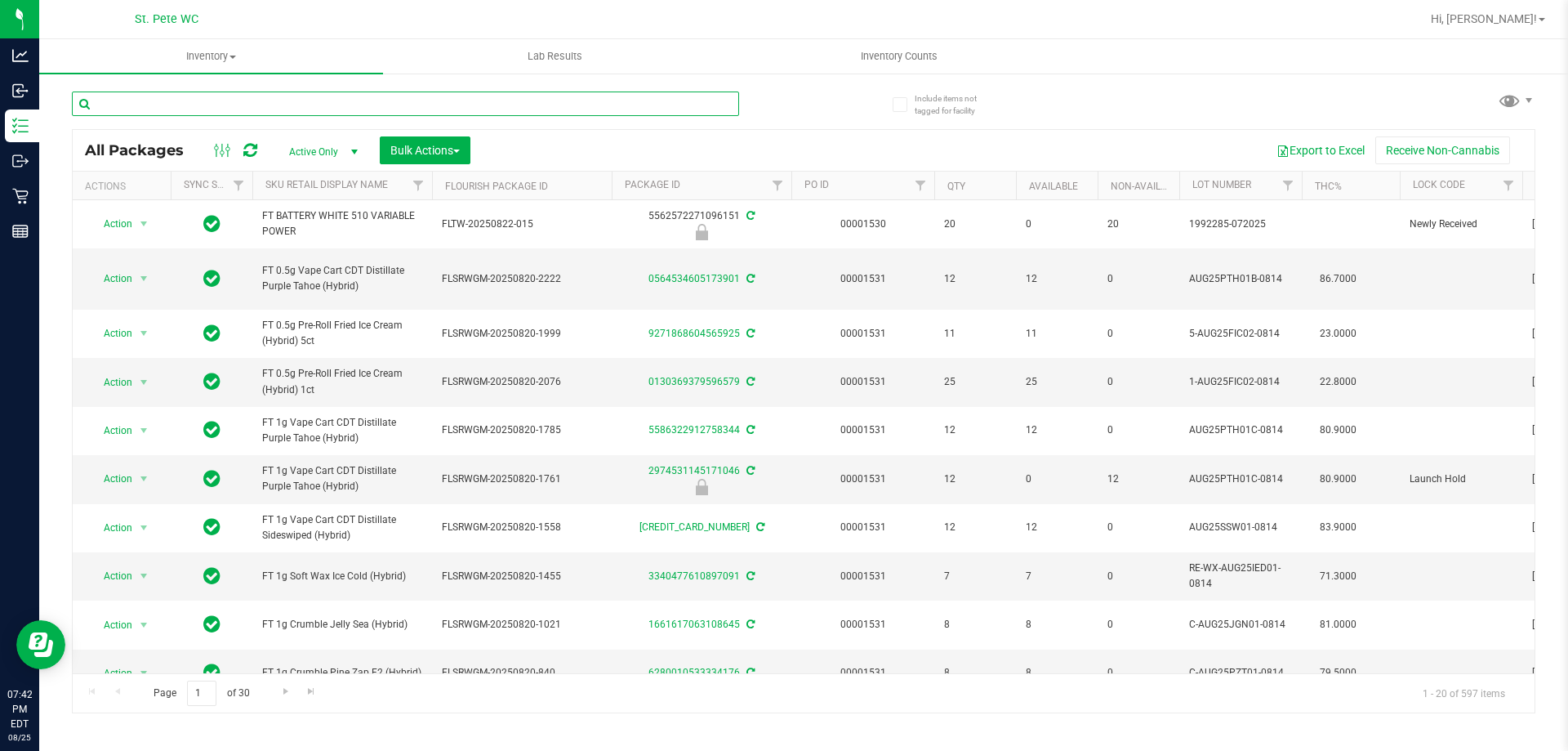
click at [261, 104] on input "text" at bounding box center [405, 104] width 668 height 25
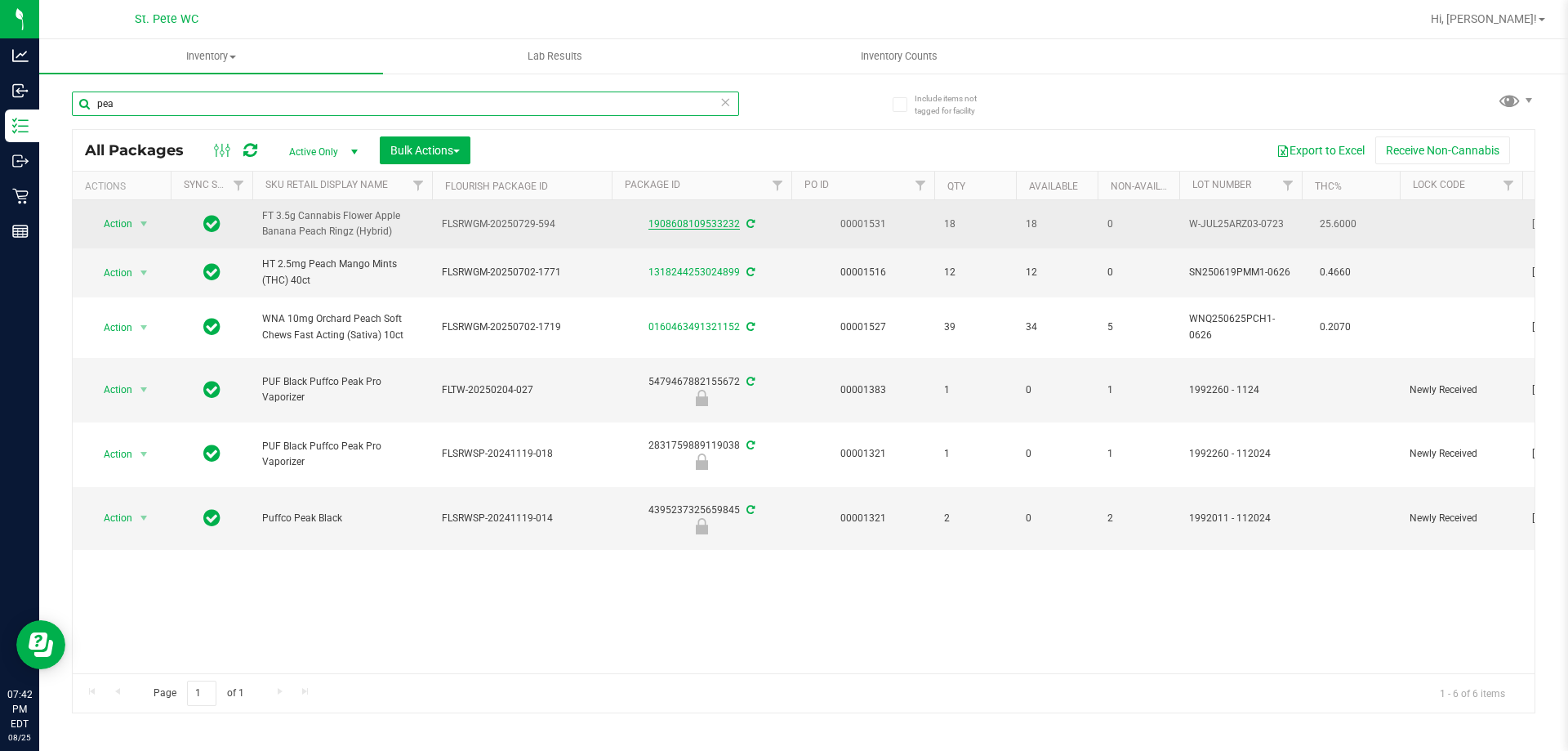
type input "pea"
click at [722, 225] on link "1908608109533232" at bounding box center [694, 224] width 92 height 11
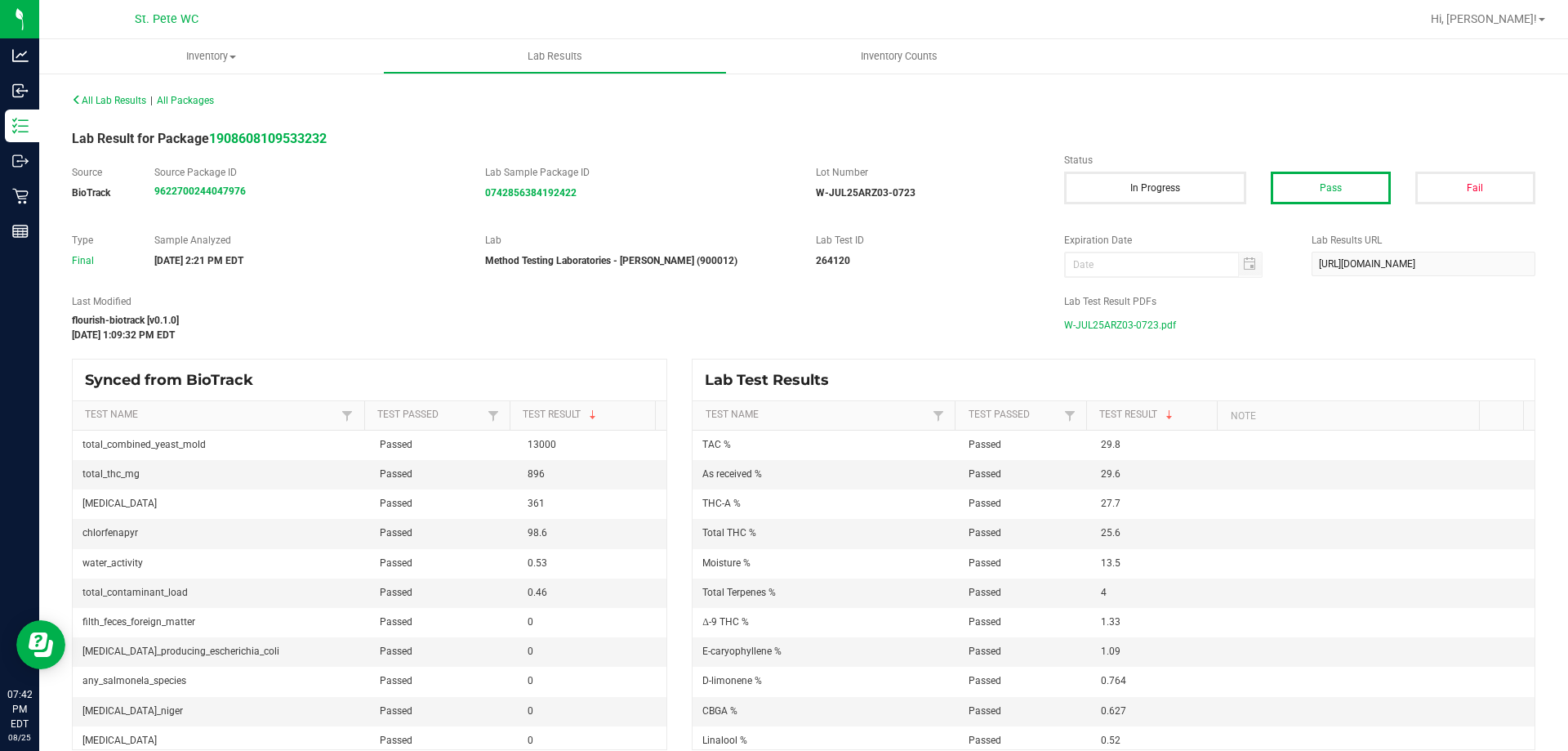
click at [1152, 330] on span "W-JUL25ARZ03-0723.pdf" at bounding box center [1121, 325] width 112 height 25
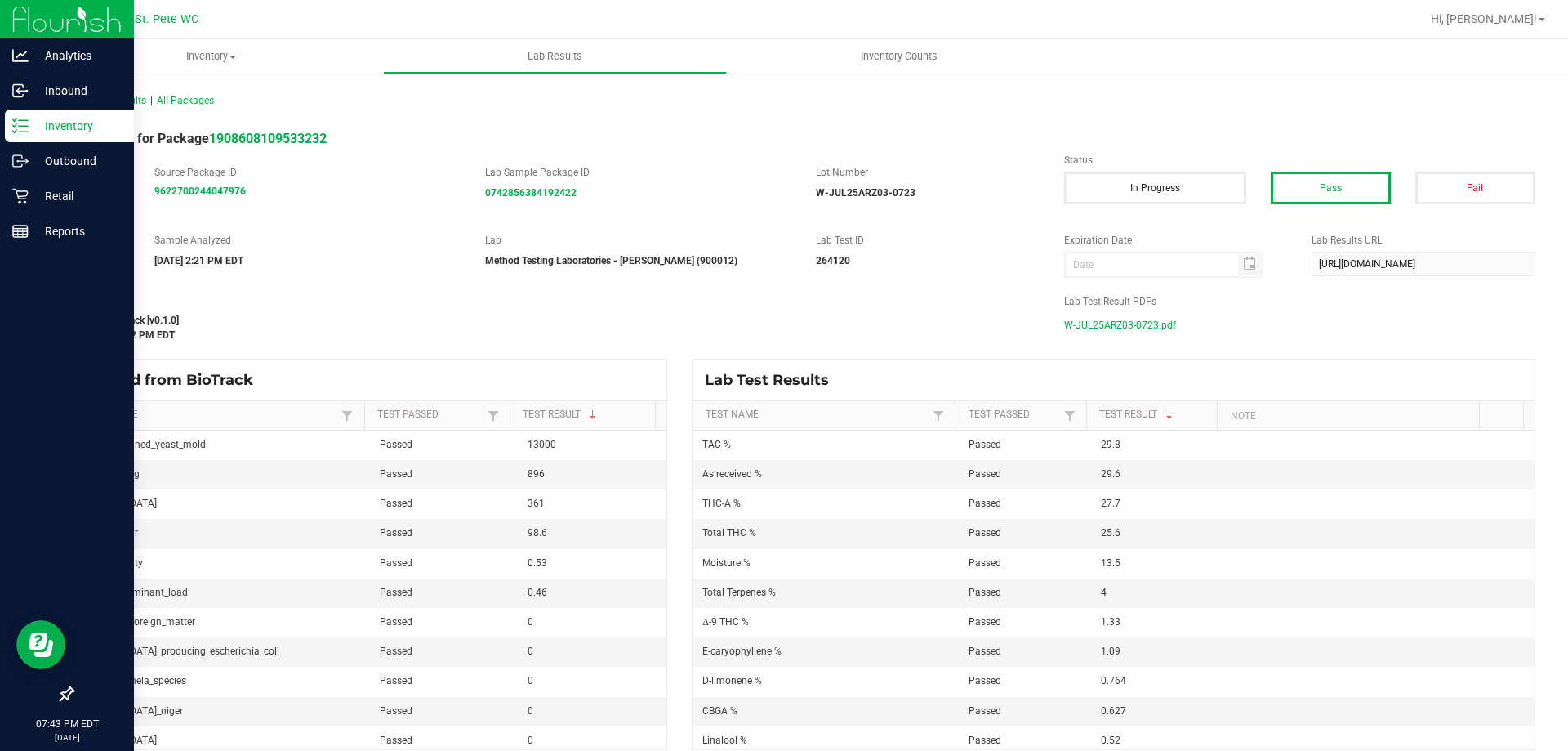
click at [28, 120] on line at bounding box center [23, 120] width 9 height 0
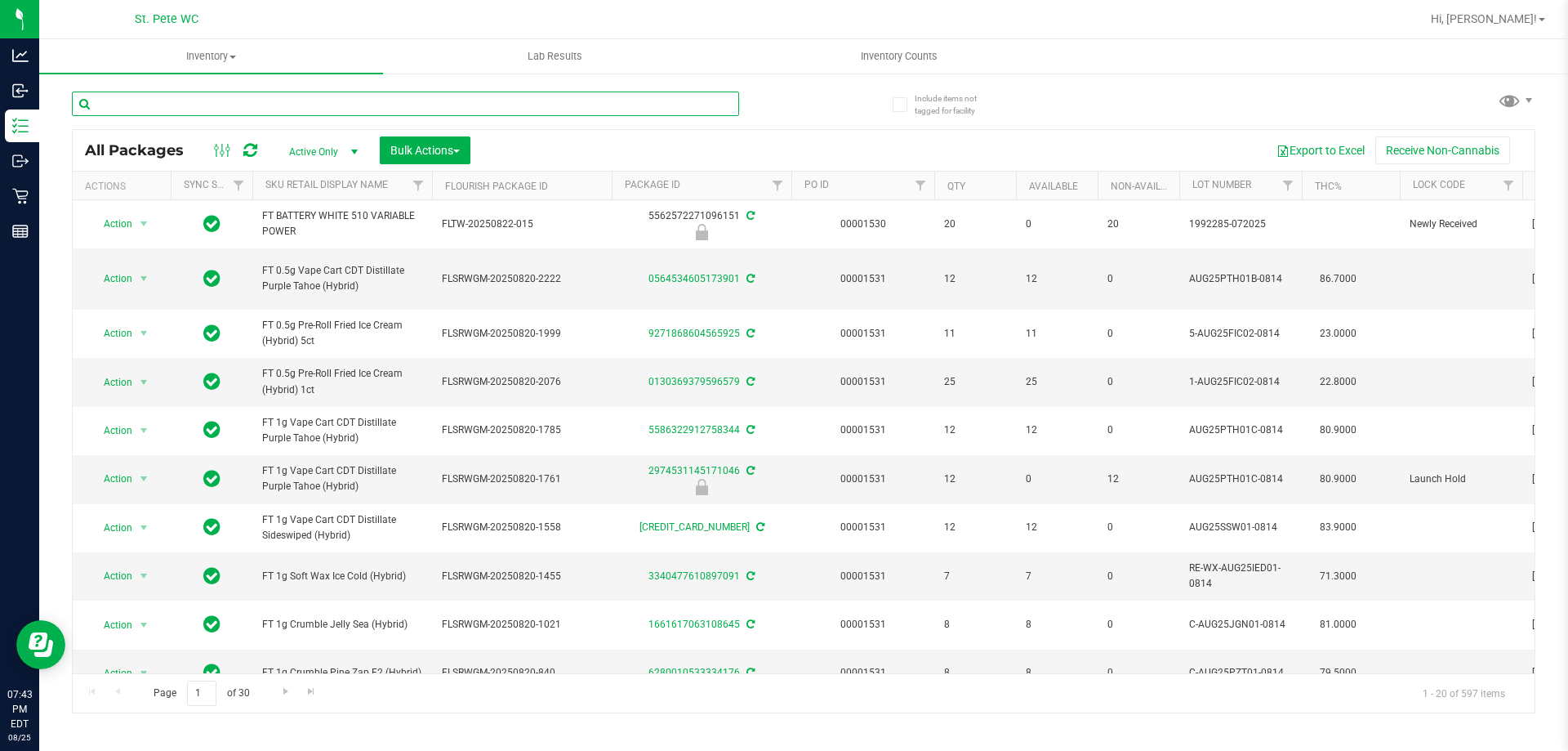
click at [209, 108] on input "text" at bounding box center [405, 104] width 668 height 25
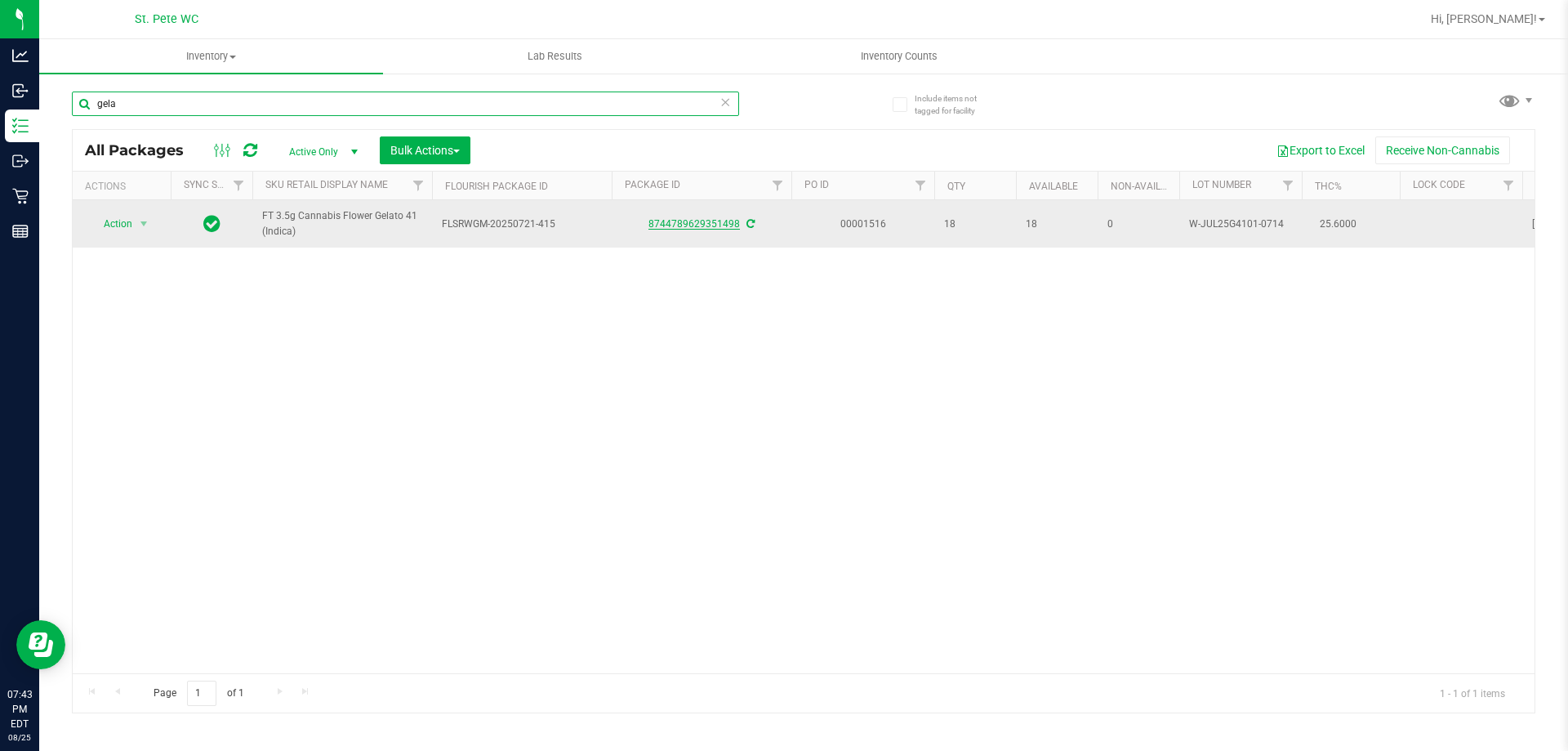
type input "gela"
click at [670, 218] on link "8744789629351498" at bounding box center [694, 224] width 92 height 11
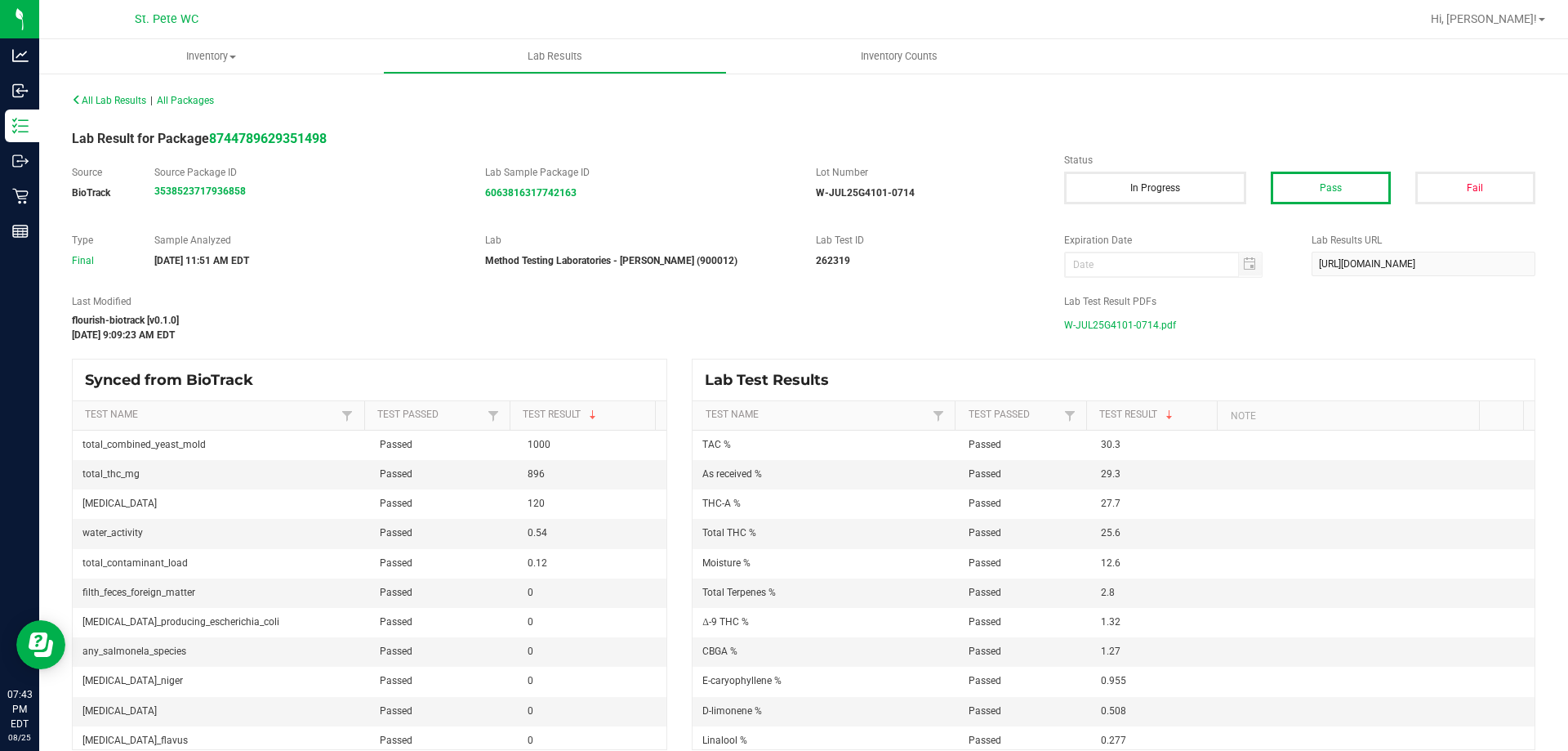
click at [1102, 330] on span "W-JUL25G4101-0714.pdf" at bounding box center [1121, 325] width 112 height 25
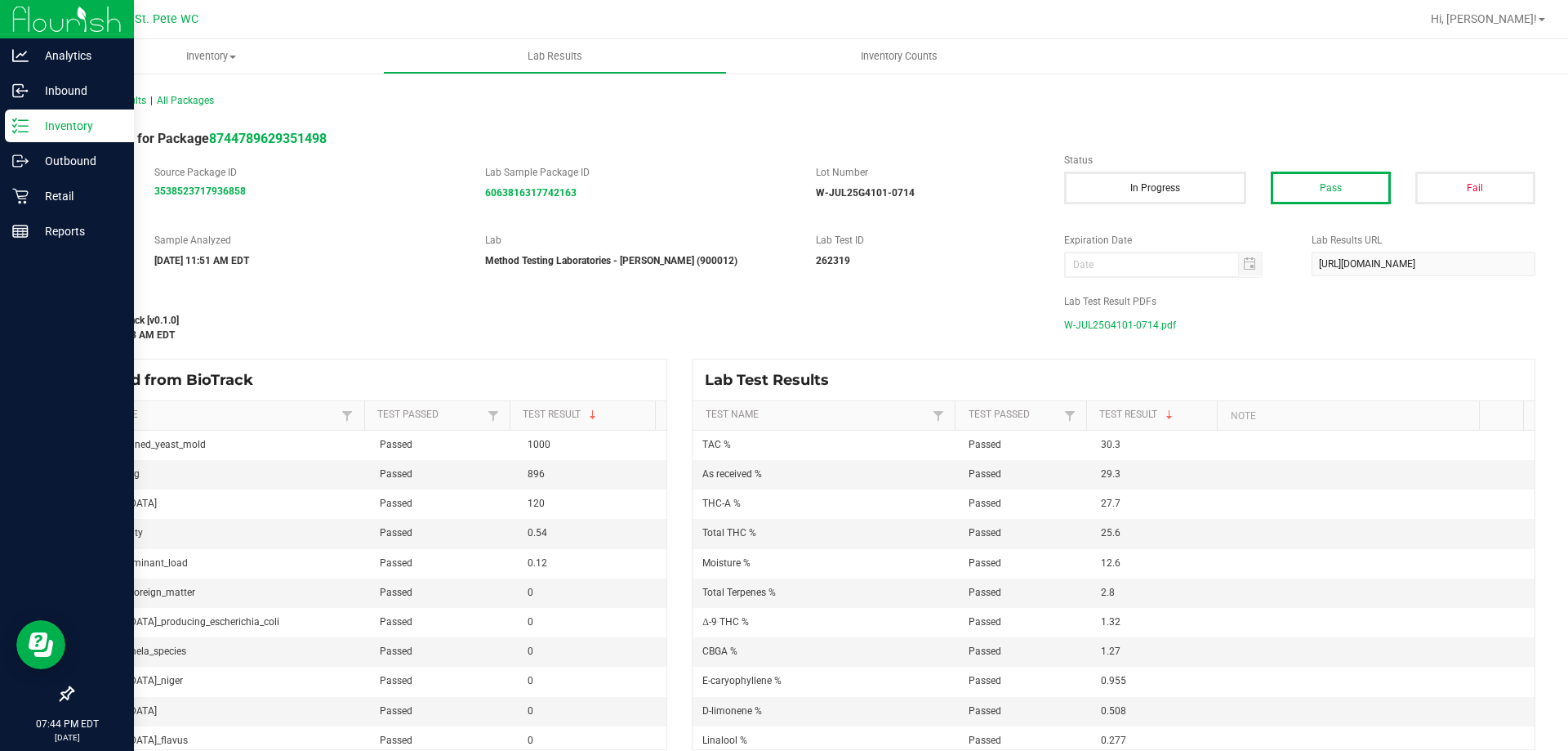
click at [23, 120] on line at bounding box center [23, 120] width 9 height 0
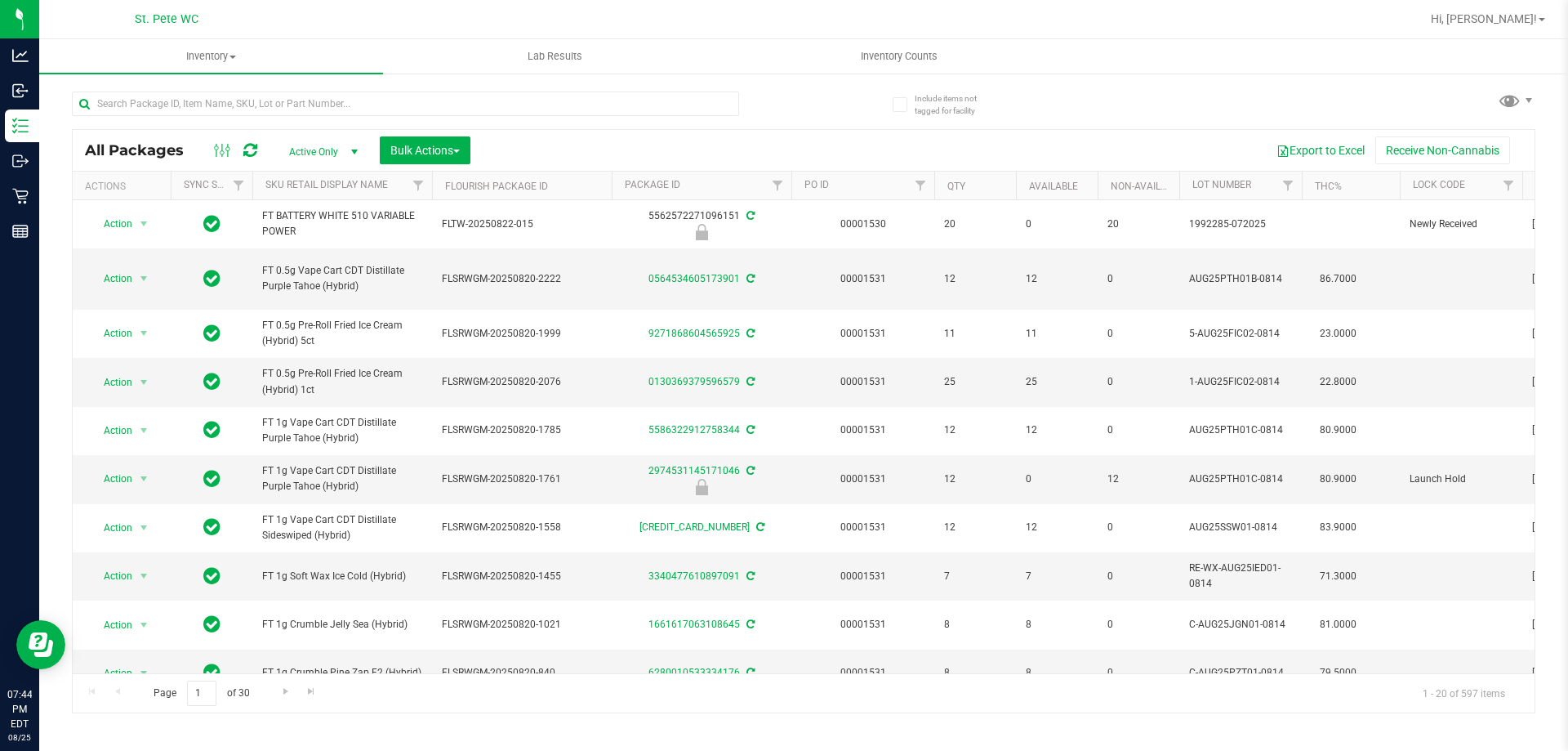
click at [219, 131] on div "All Packages Active Only Active Only Lab Samples Locked All External Internal B…" at bounding box center [803, 150] width 1462 height 41
click at [164, 133] on div "All Packages Active Only Active Only Lab Samples Locked All External Internal B…" at bounding box center [803, 150] width 1462 height 41
click at [170, 107] on input "text" at bounding box center [405, 104] width 668 height 25
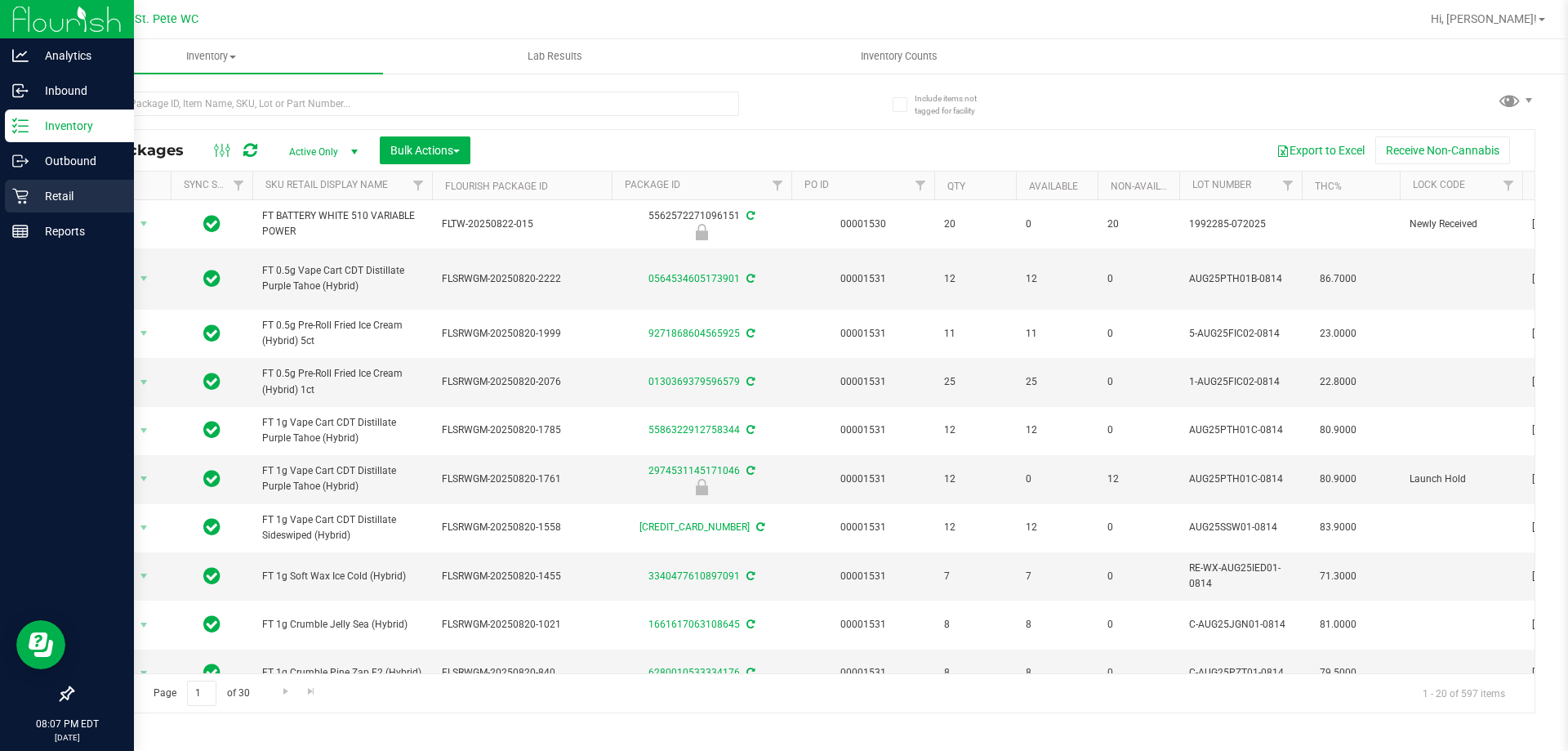
click at [18, 191] on icon at bounding box center [19, 196] width 16 height 16
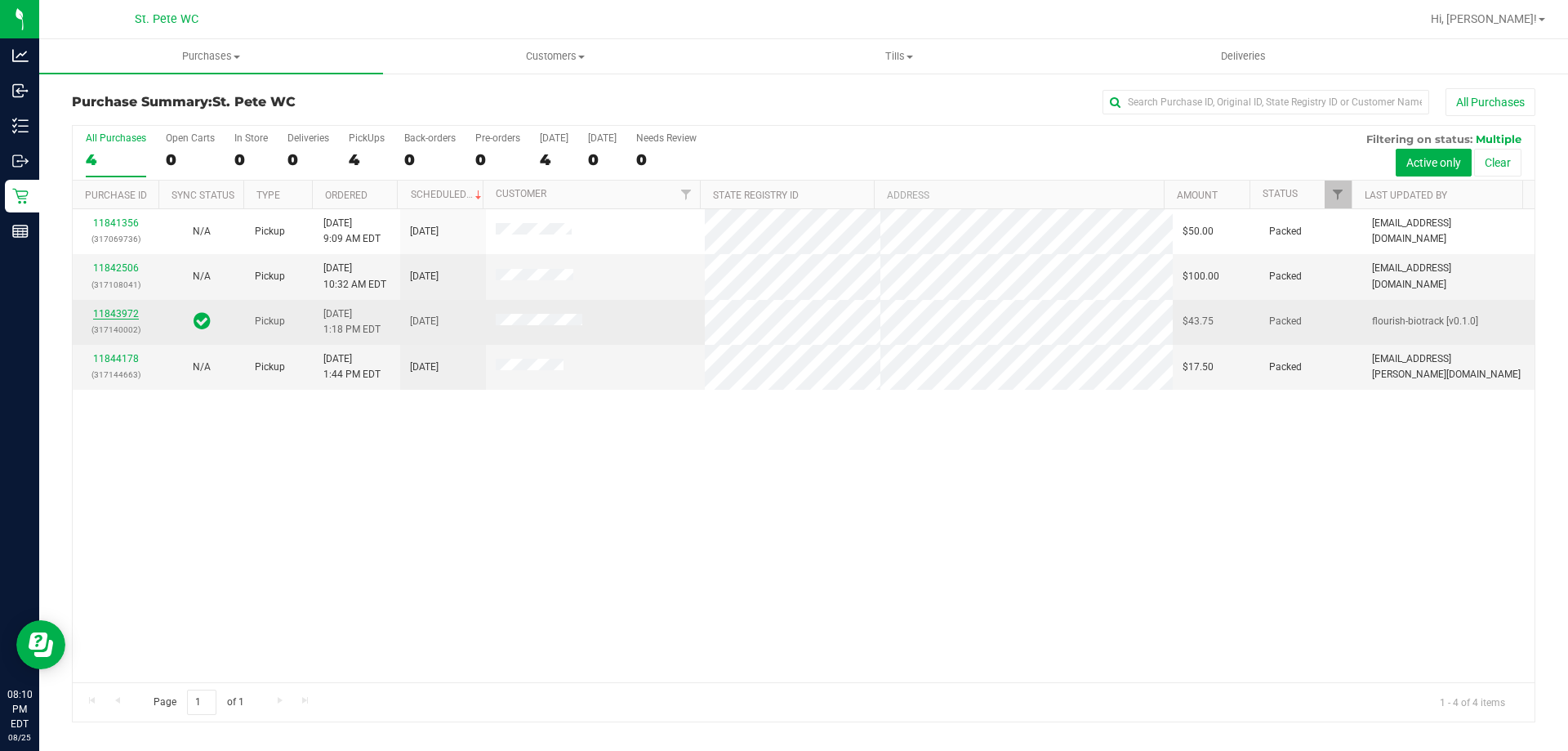
click at [99, 309] on link "11843972" at bounding box center [116, 314] width 46 height 11
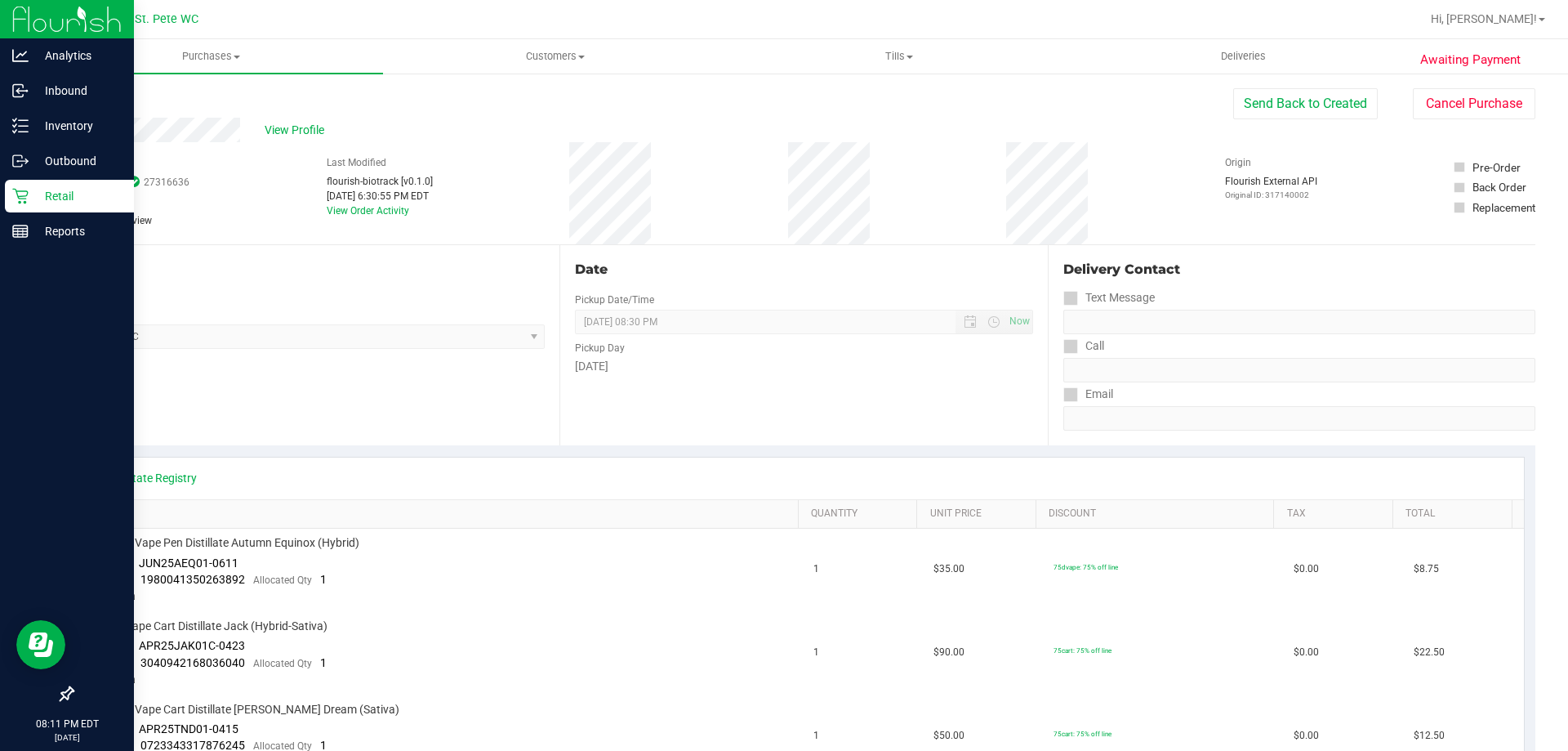
click at [30, 191] on p "Retail" at bounding box center [77, 195] width 98 height 19
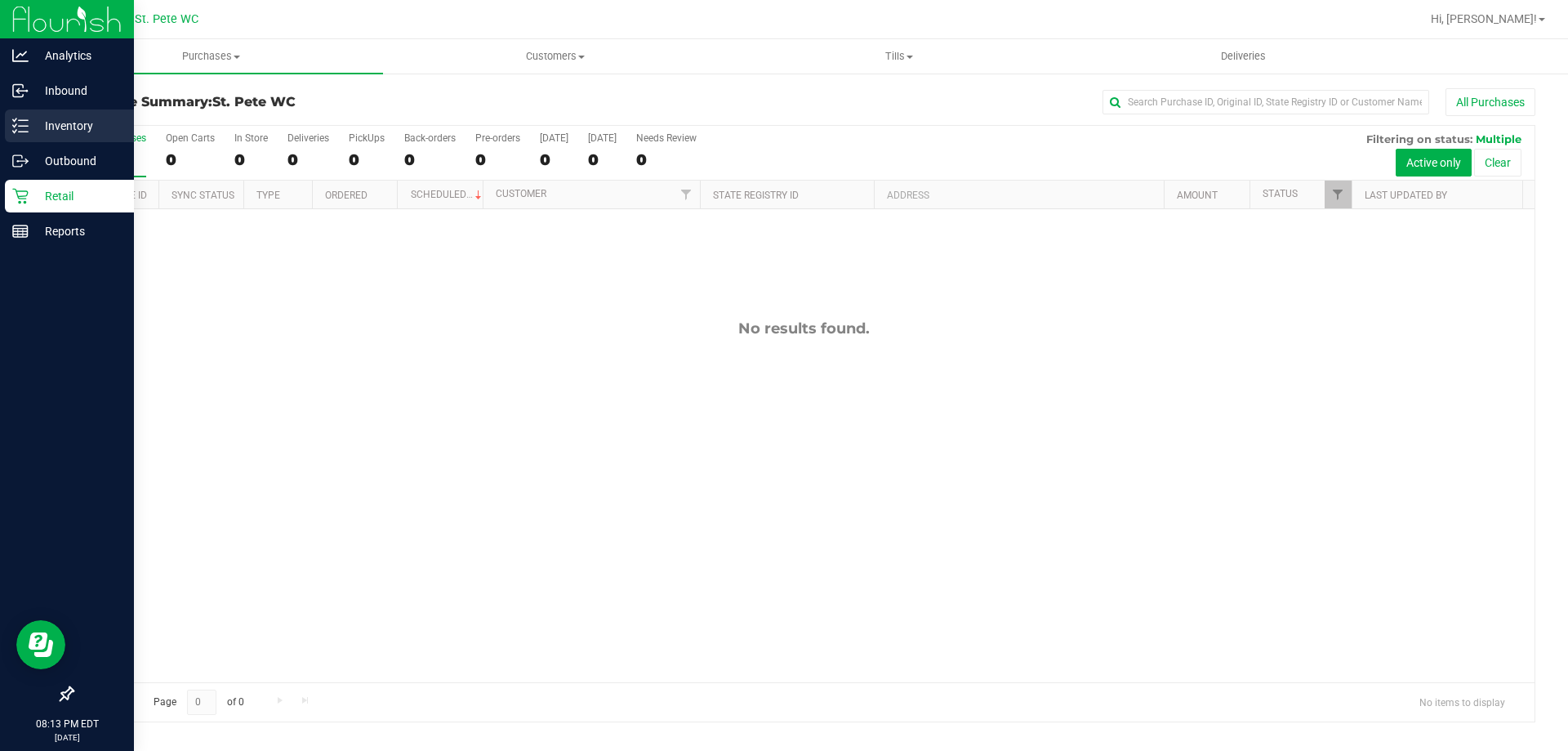
click at [23, 131] on line at bounding box center [23, 131] width 9 height 0
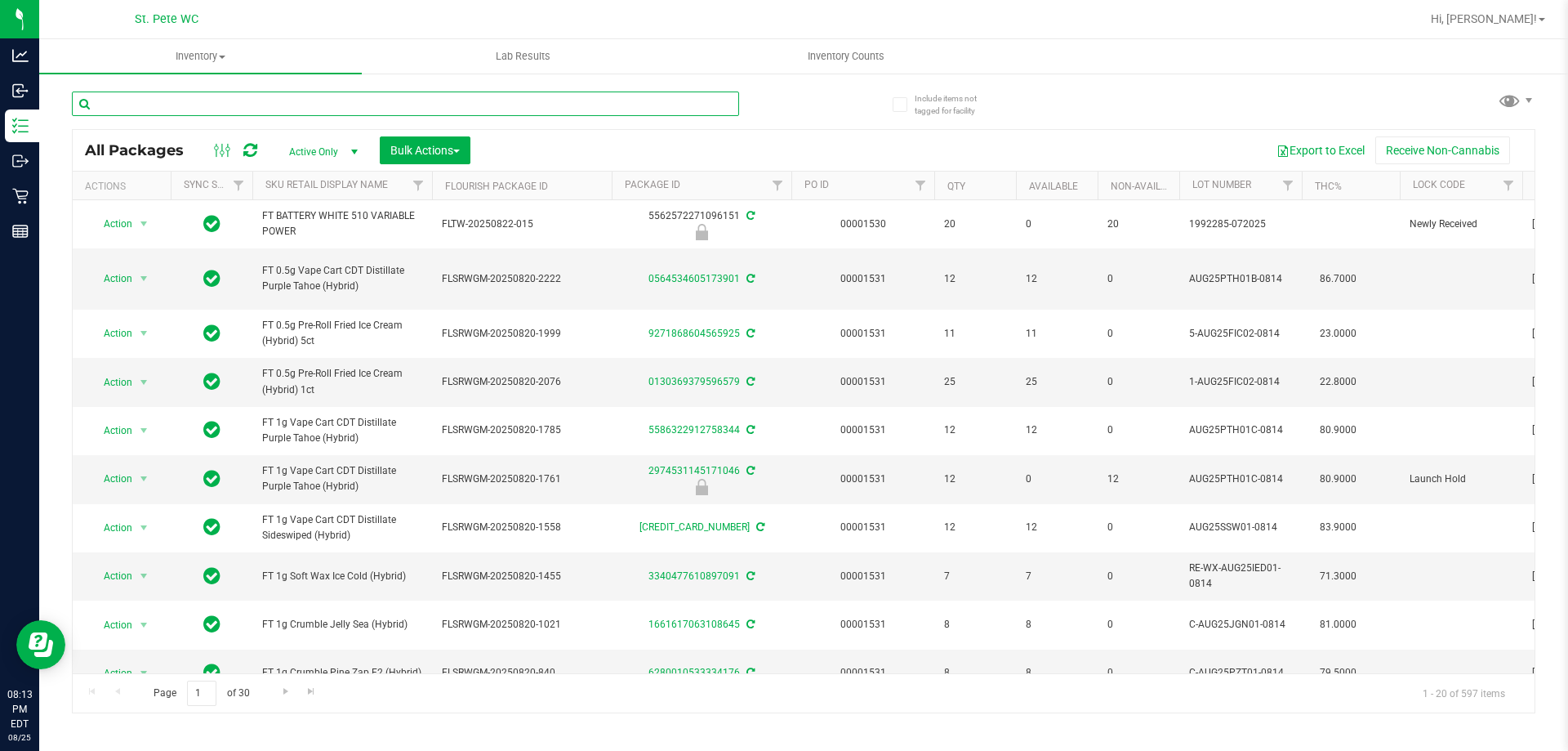
click at [310, 101] on input "text" at bounding box center [405, 104] width 668 height 25
type input "pumpkin"
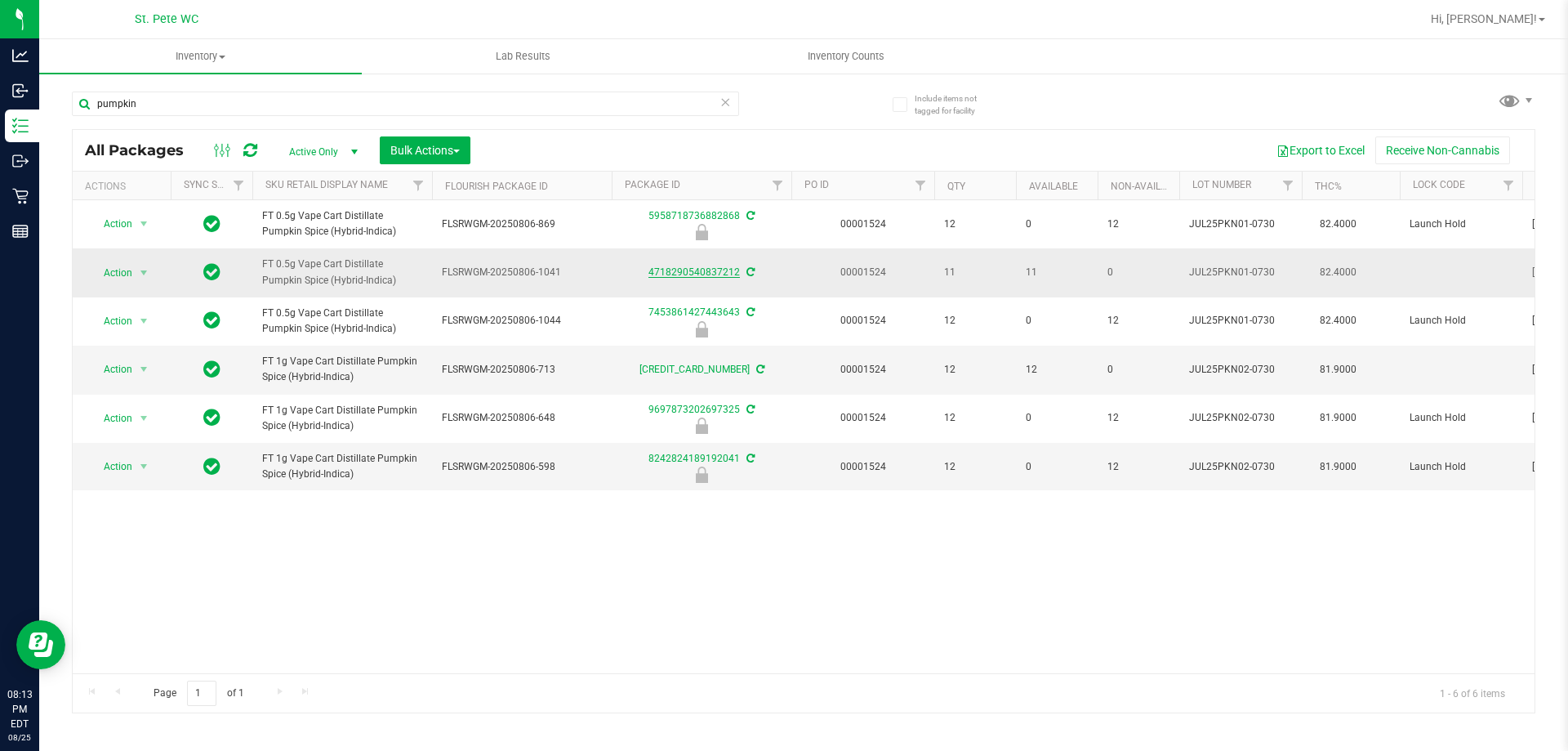
click at [680, 274] on link "4718290540837212" at bounding box center [694, 271] width 92 height 11
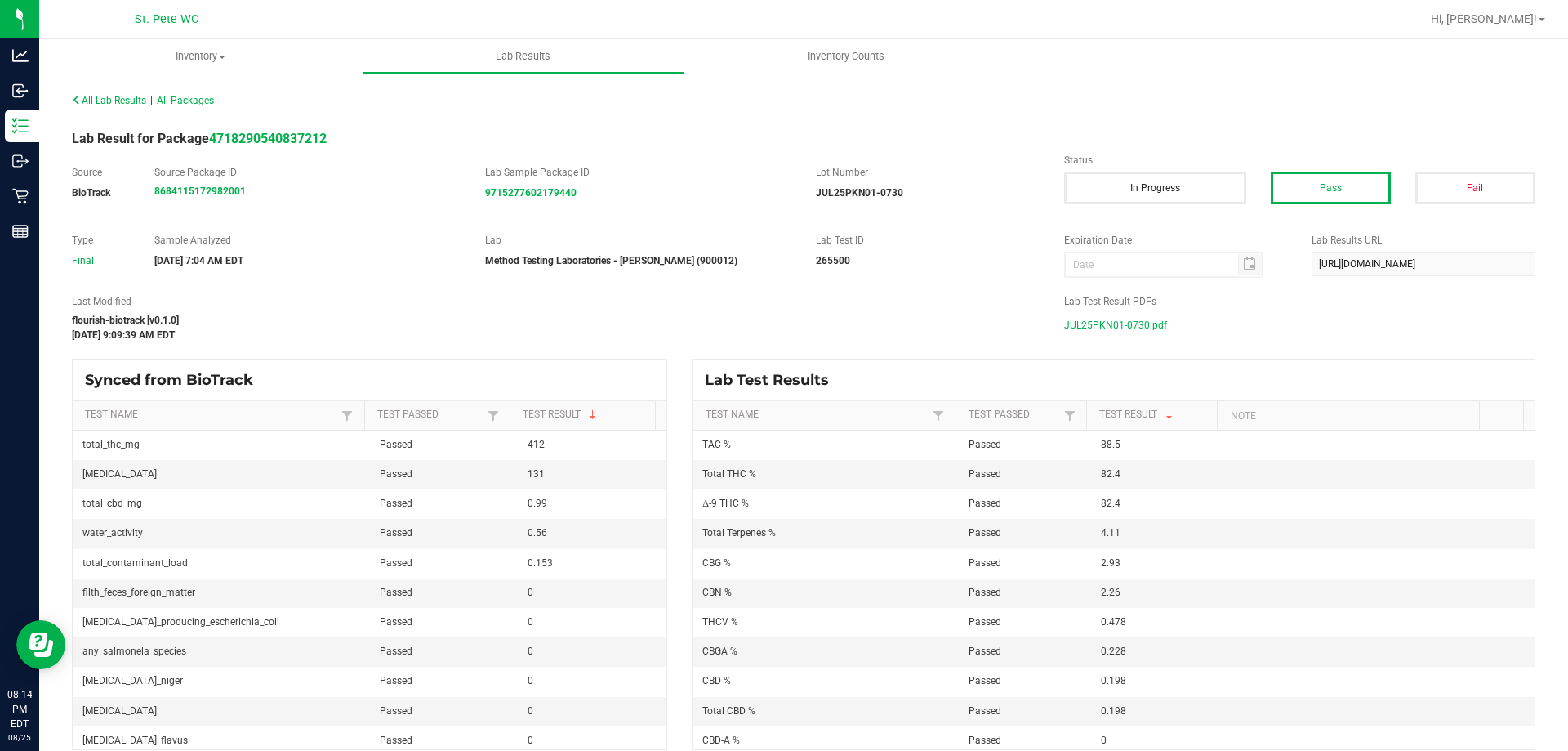
click at [1132, 329] on span "JUL25PKN01-0730.pdf" at bounding box center [1116, 325] width 103 height 25
